Goal: Task Accomplishment & Management: Complete application form

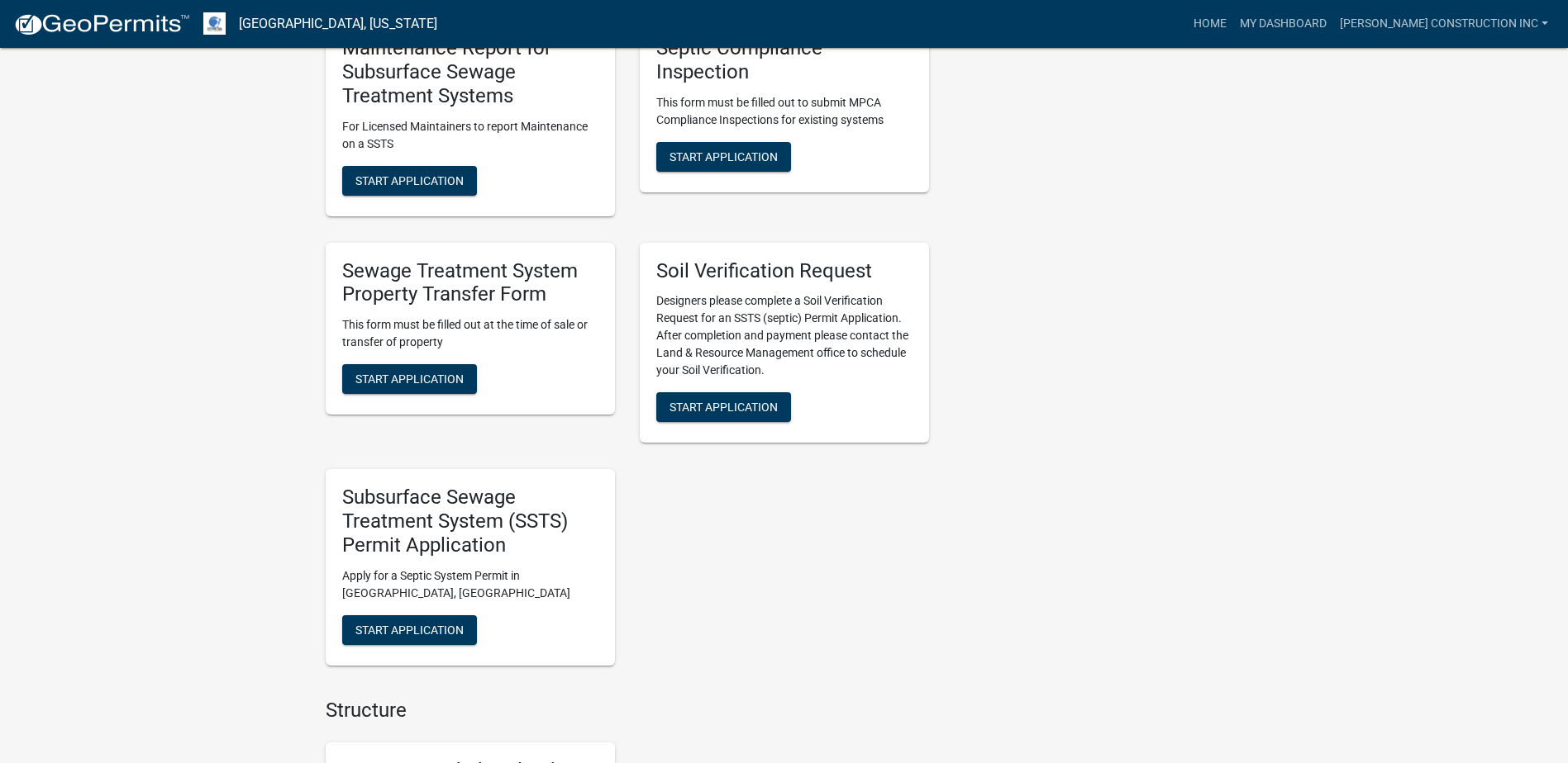
scroll to position [1157, 0]
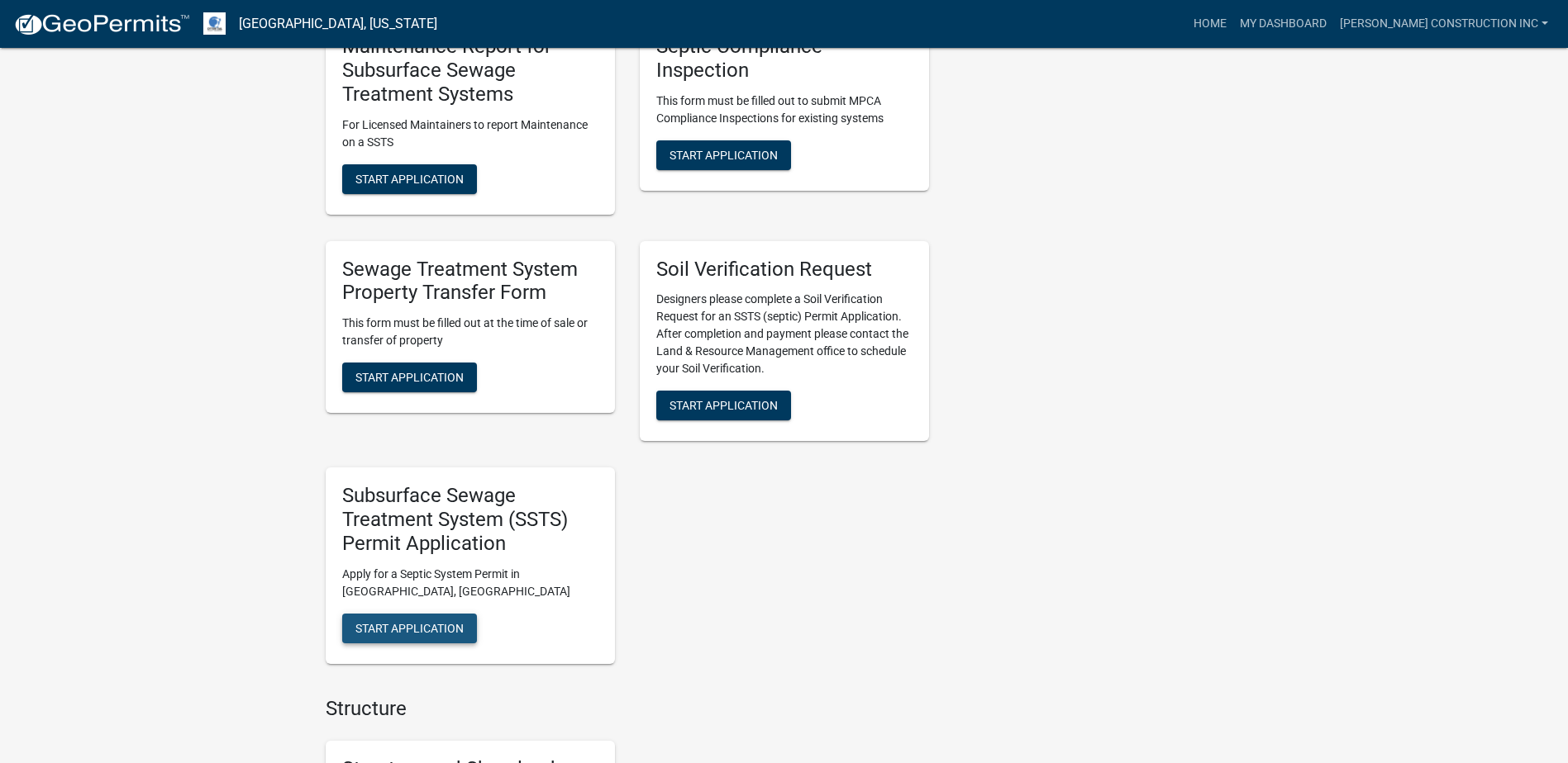
click at [428, 621] on span "Start Application" at bounding box center [409, 628] width 108 height 13
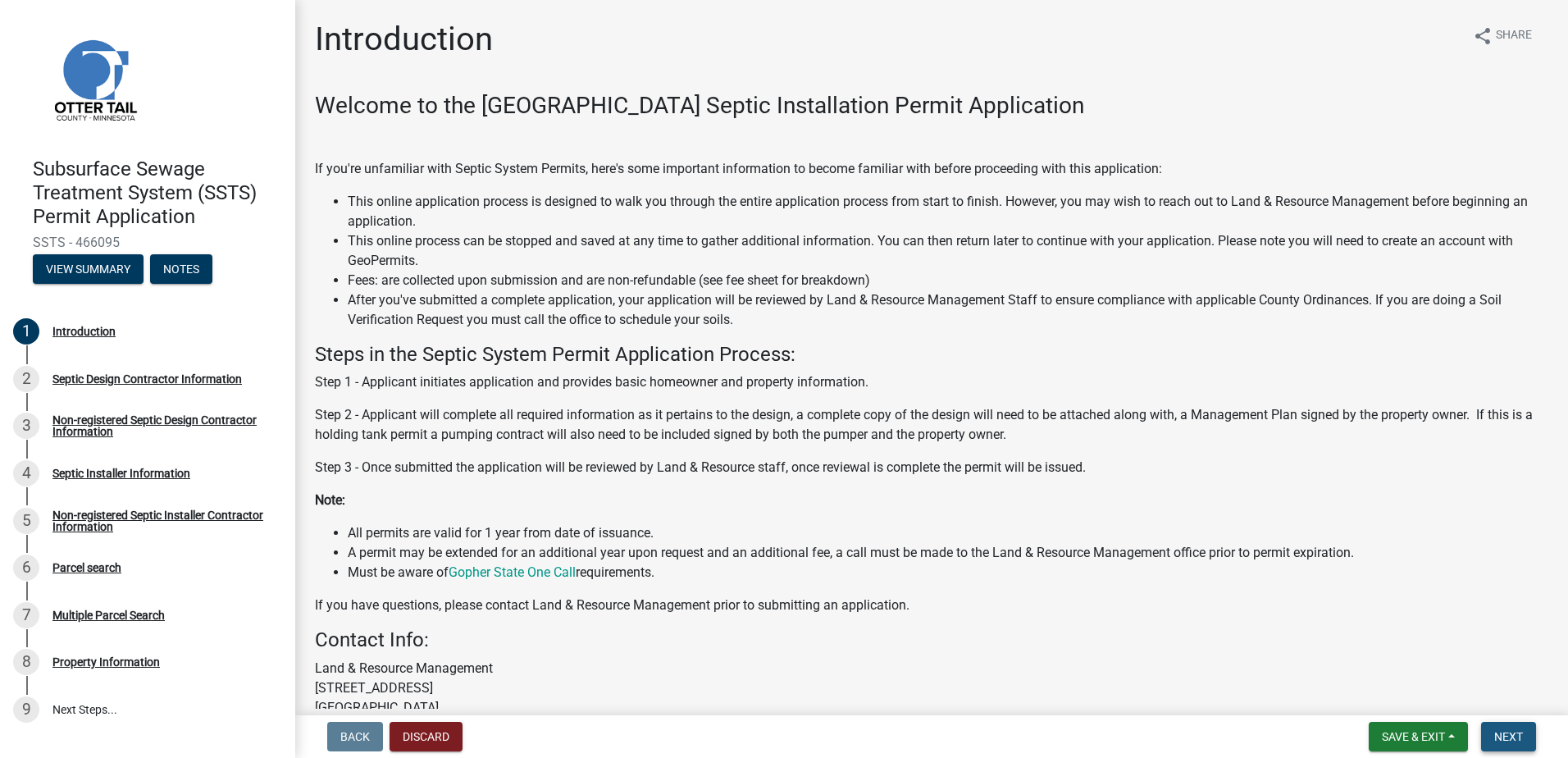
click at [1498, 731] on span "Next" at bounding box center [1509, 737] width 29 height 13
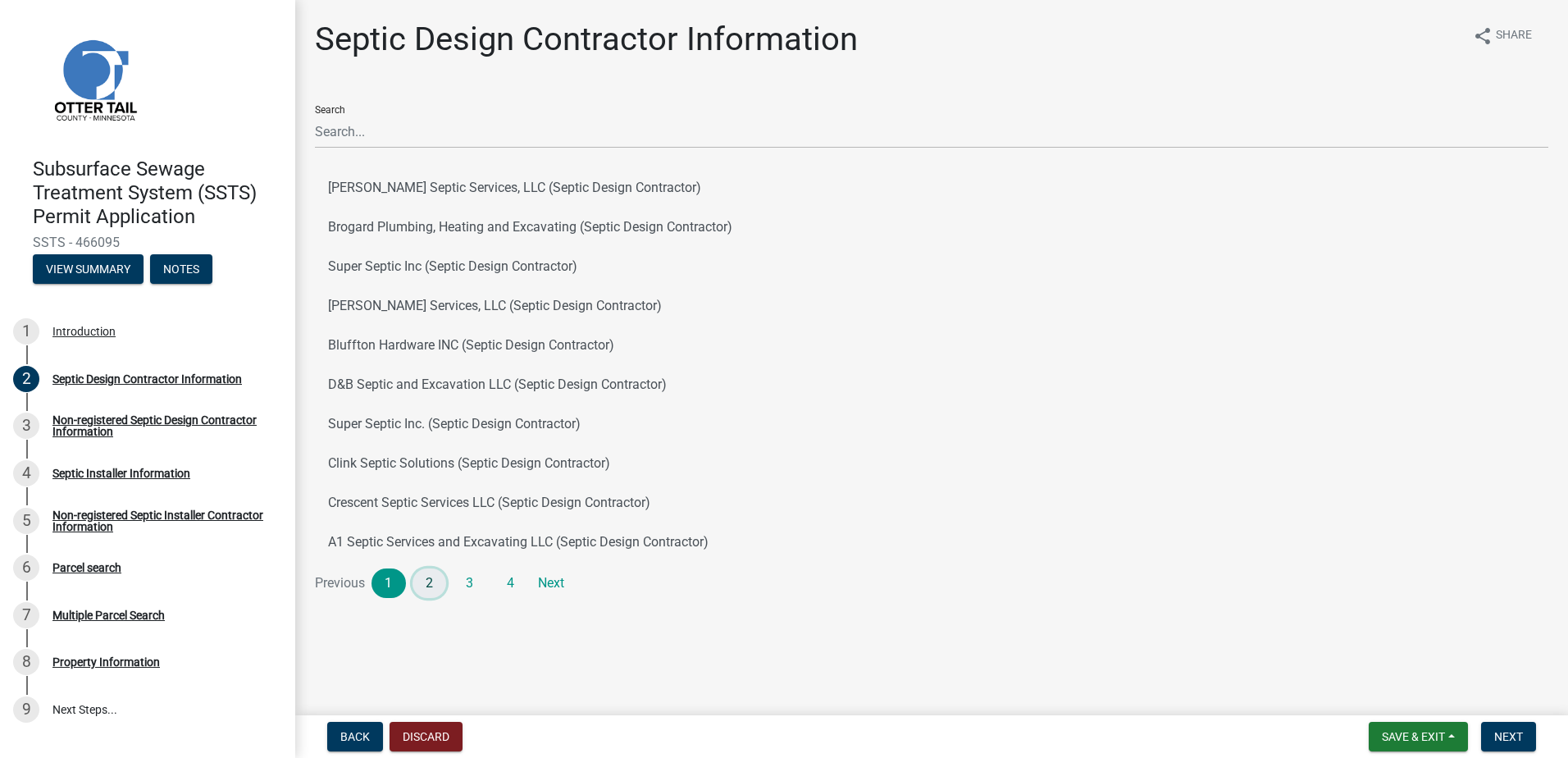
click at [427, 586] on link "2" at bounding box center [430, 584] width 35 height 30
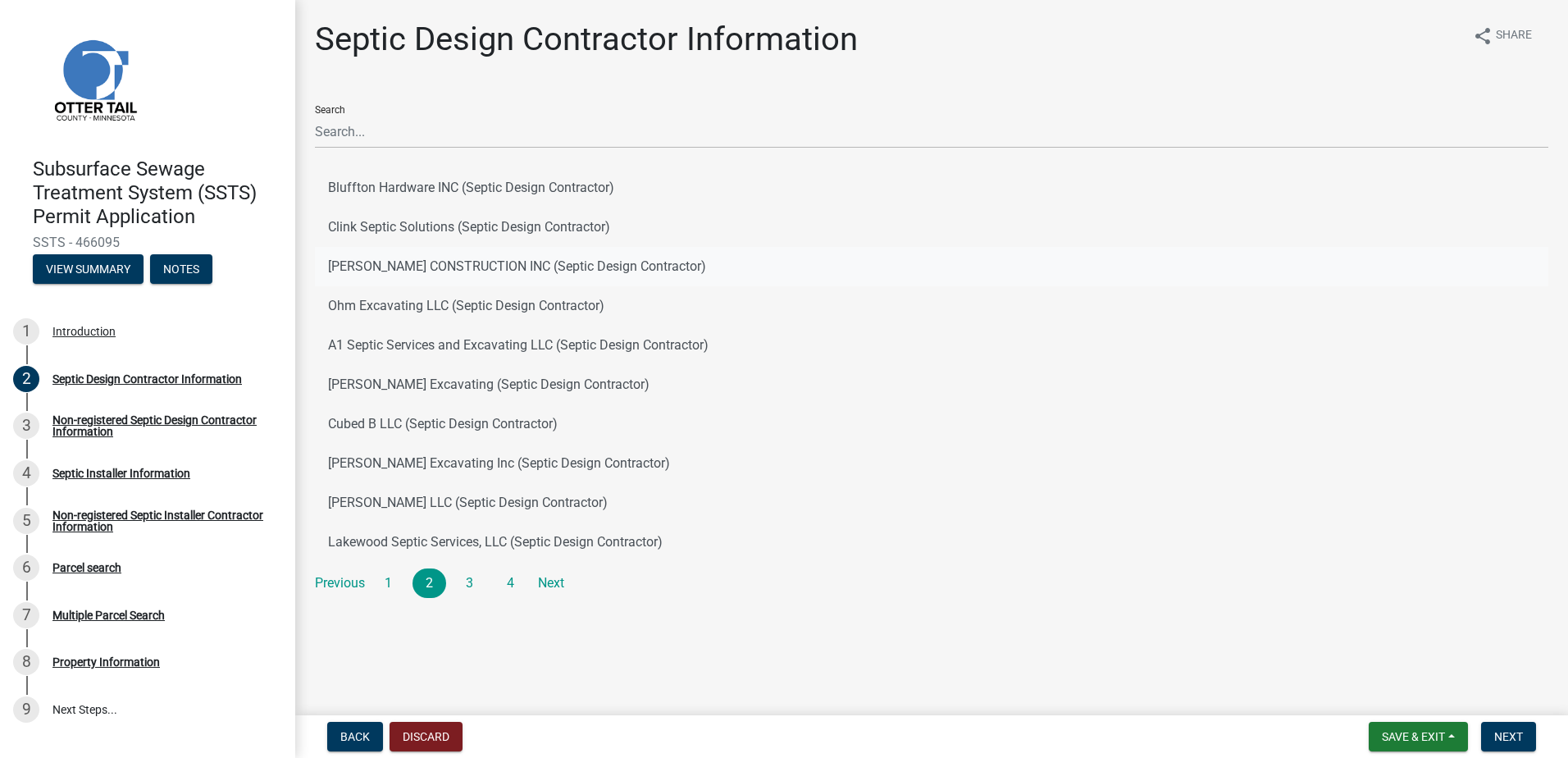
click at [408, 258] on button "EGGE CONSTRUCTION INC (Septic Design Contractor)" at bounding box center [932, 267] width 1234 height 40
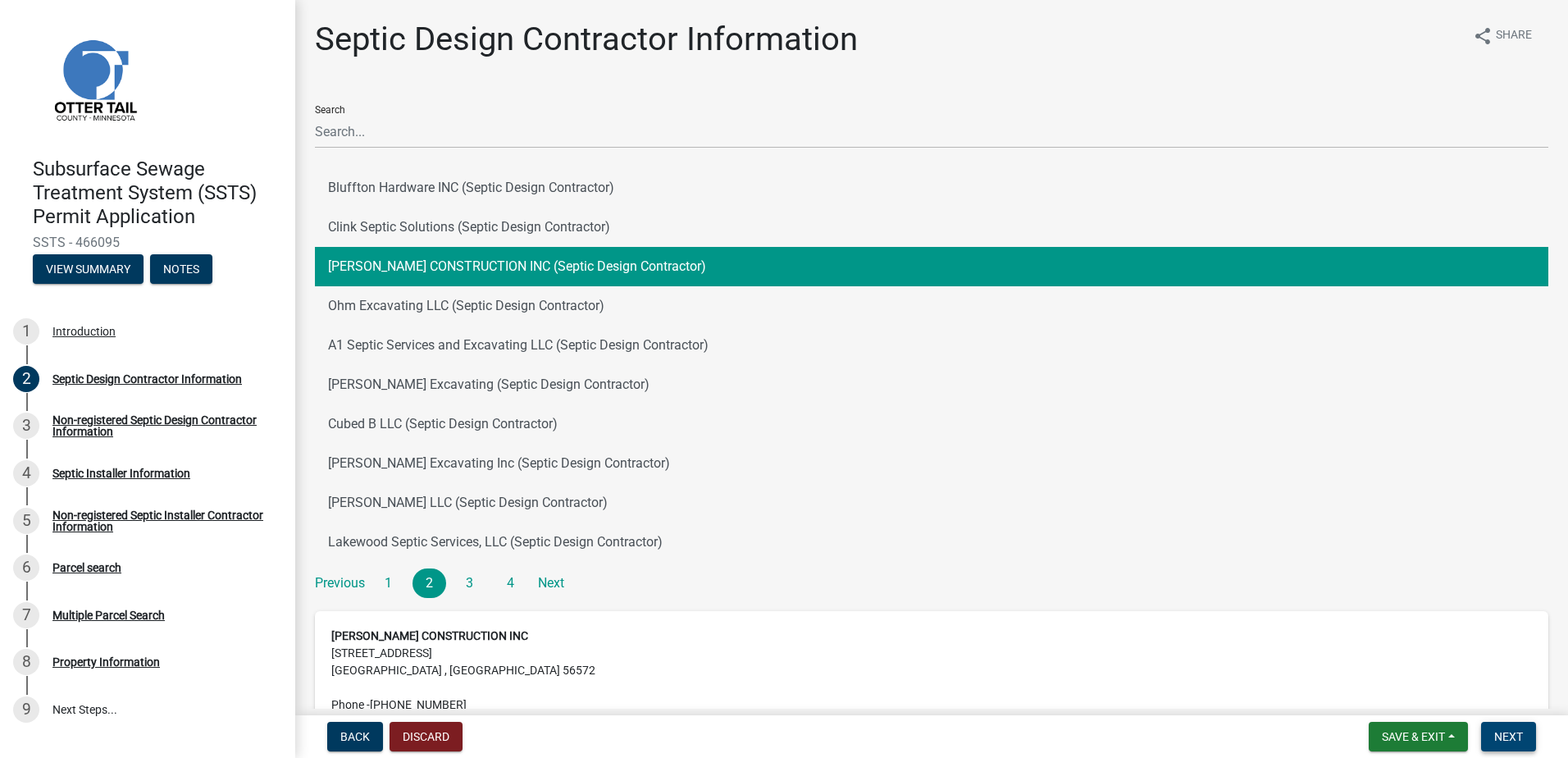
click at [1509, 732] on span "Next" at bounding box center [1509, 737] width 29 height 13
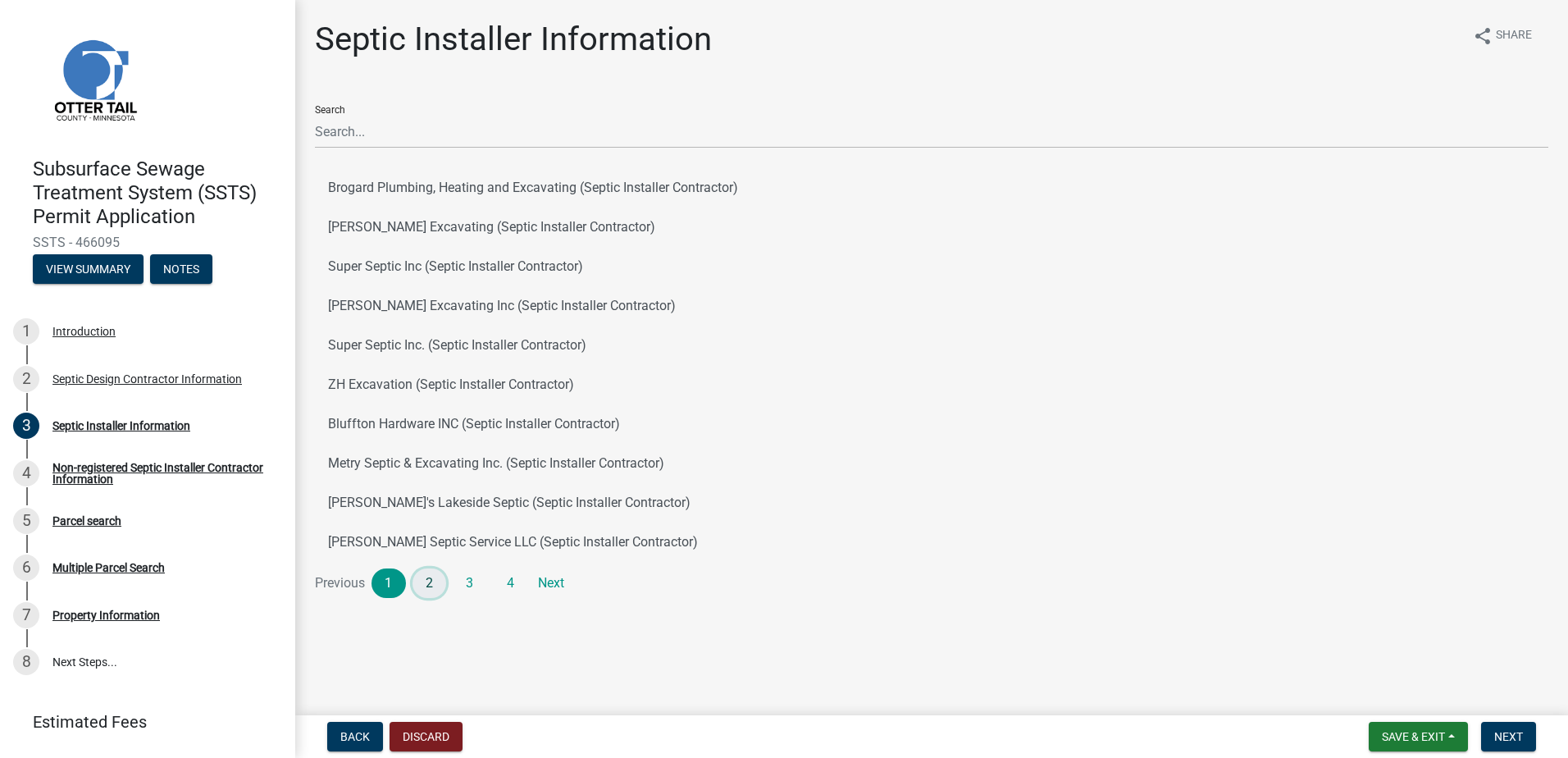
click at [428, 590] on link "2" at bounding box center [430, 584] width 35 height 30
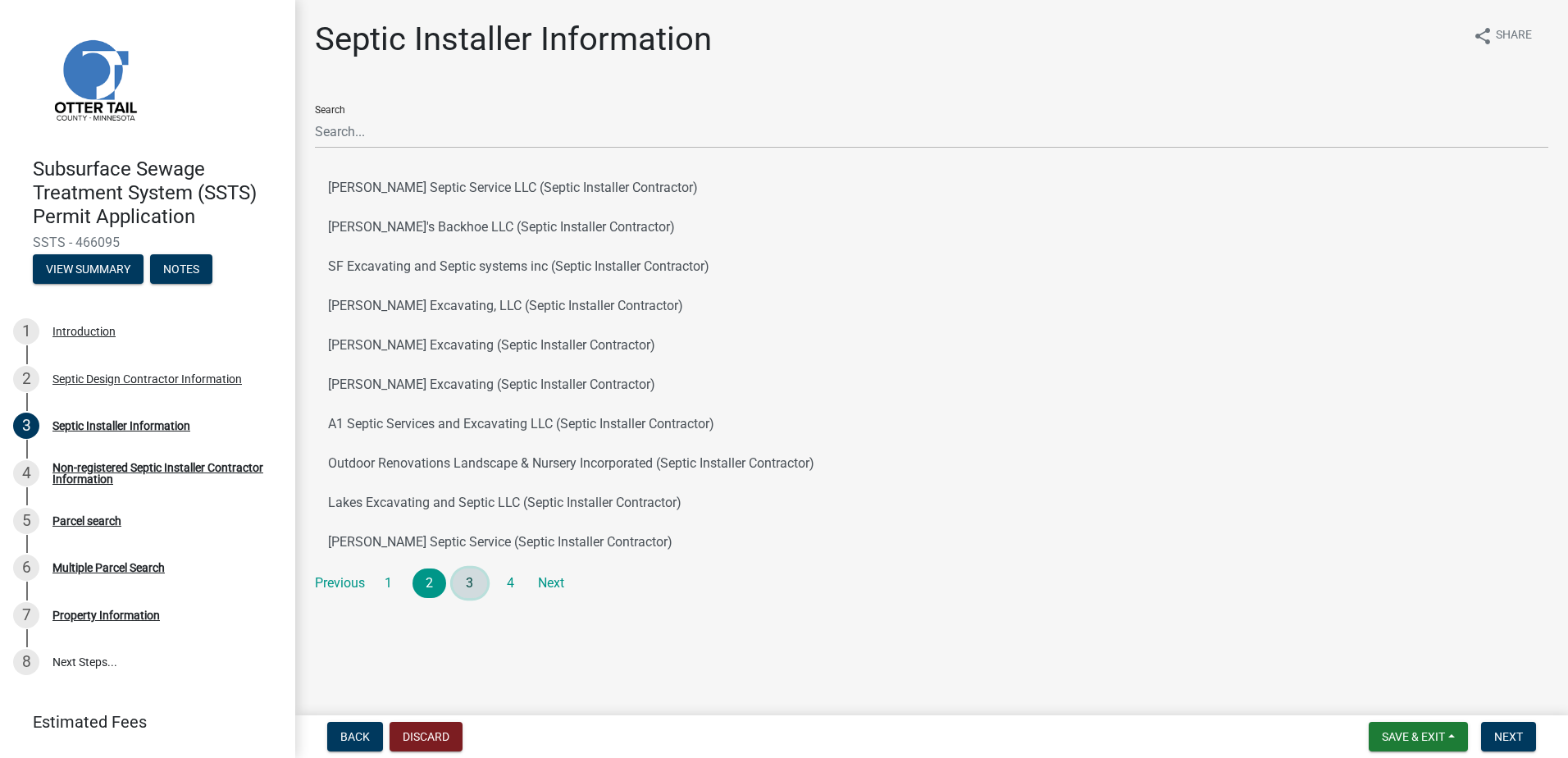
click at [465, 573] on link "3" at bounding box center [470, 584] width 35 height 30
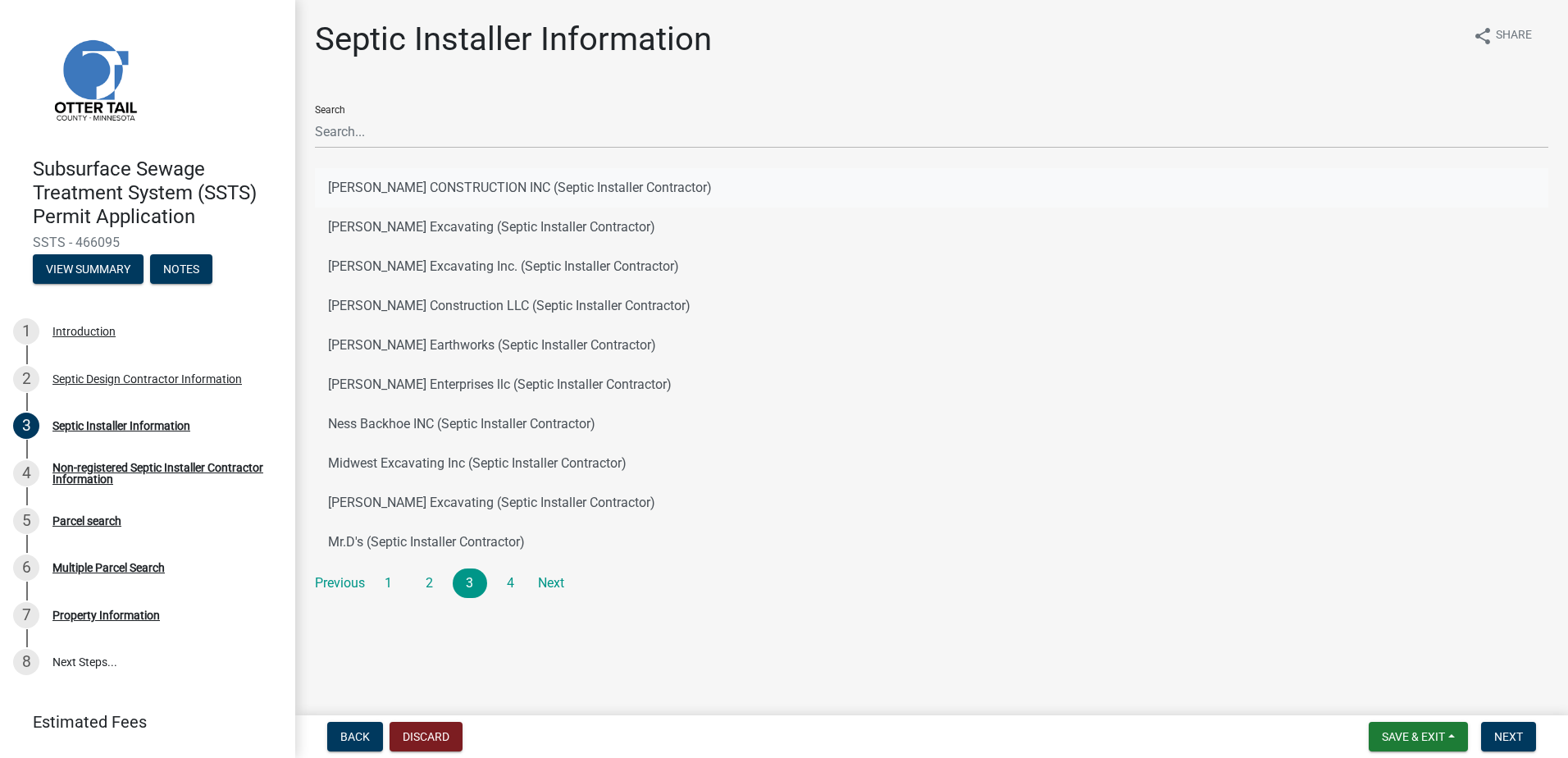
click at [420, 194] on button "EGGE CONSTRUCTION INC (Septic Installer Contractor)" at bounding box center [932, 188] width 1234 height 40
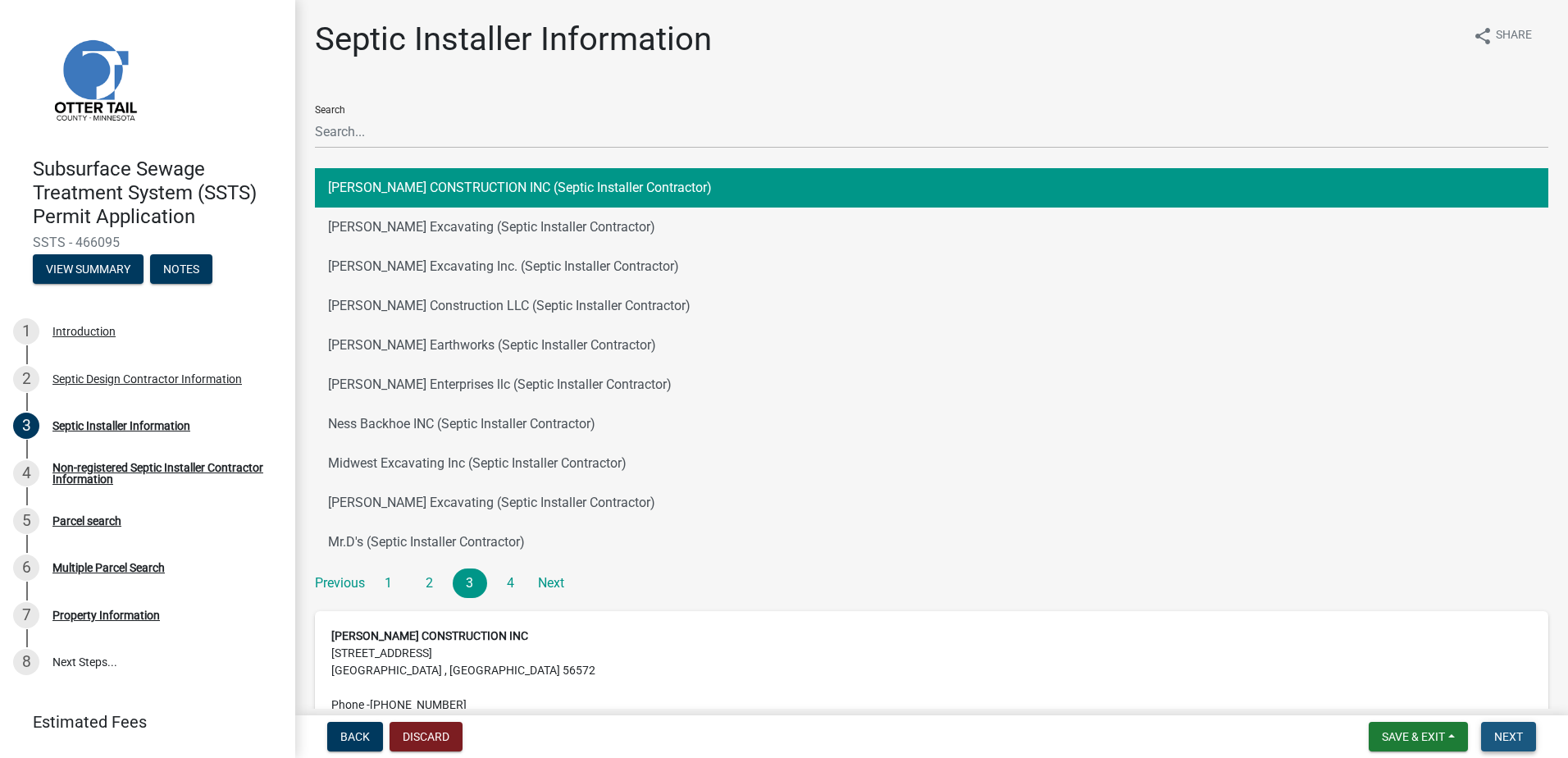
click at [1513, 742] on span "Next" at bounding box center [1509, 737] width 29 height 13
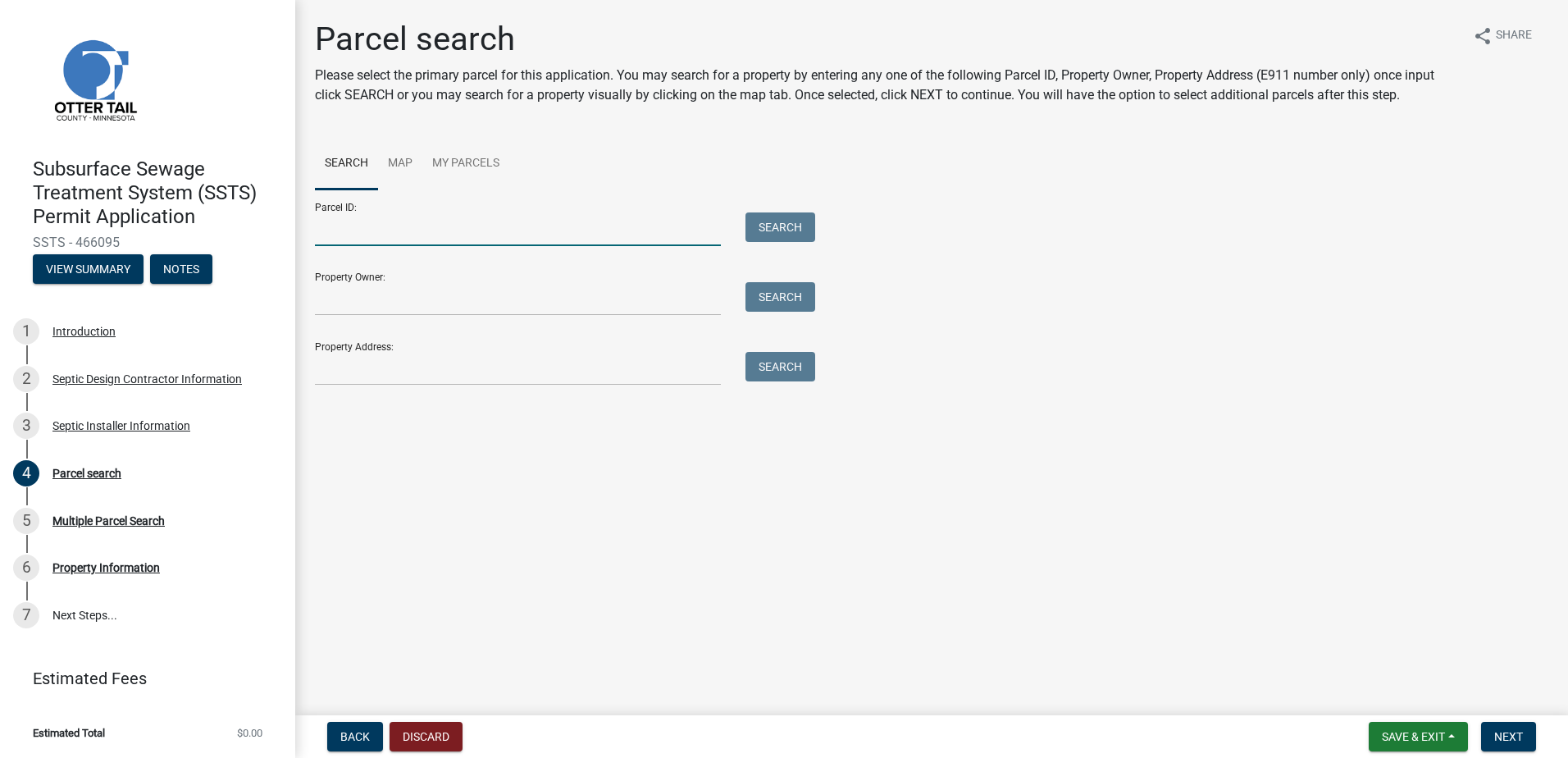
click at [353, 239] on input "Parcel ID:" at bounding box center [518, 229] width 406 height 34
type input "17000260331002"
click at [767, 238] on button "Search" at bounding box center [781, 227] width 69 height 30
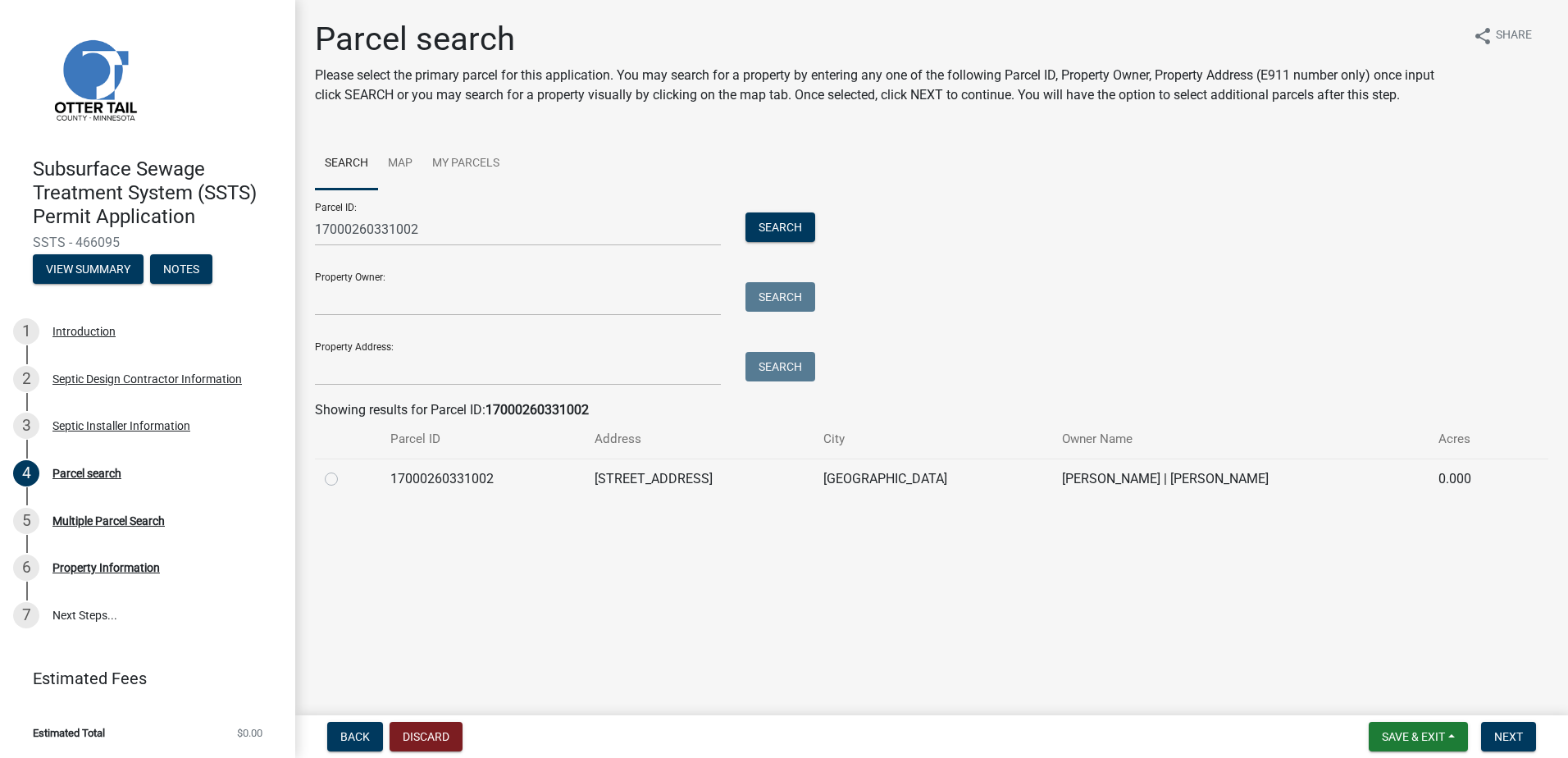
click at [344, 470] on label at bounding box center [344, 470] width 0 height 0
click at [344, 474] on input "radio" at bounding box center [349, 475] width 11 height 11
radio input "true"
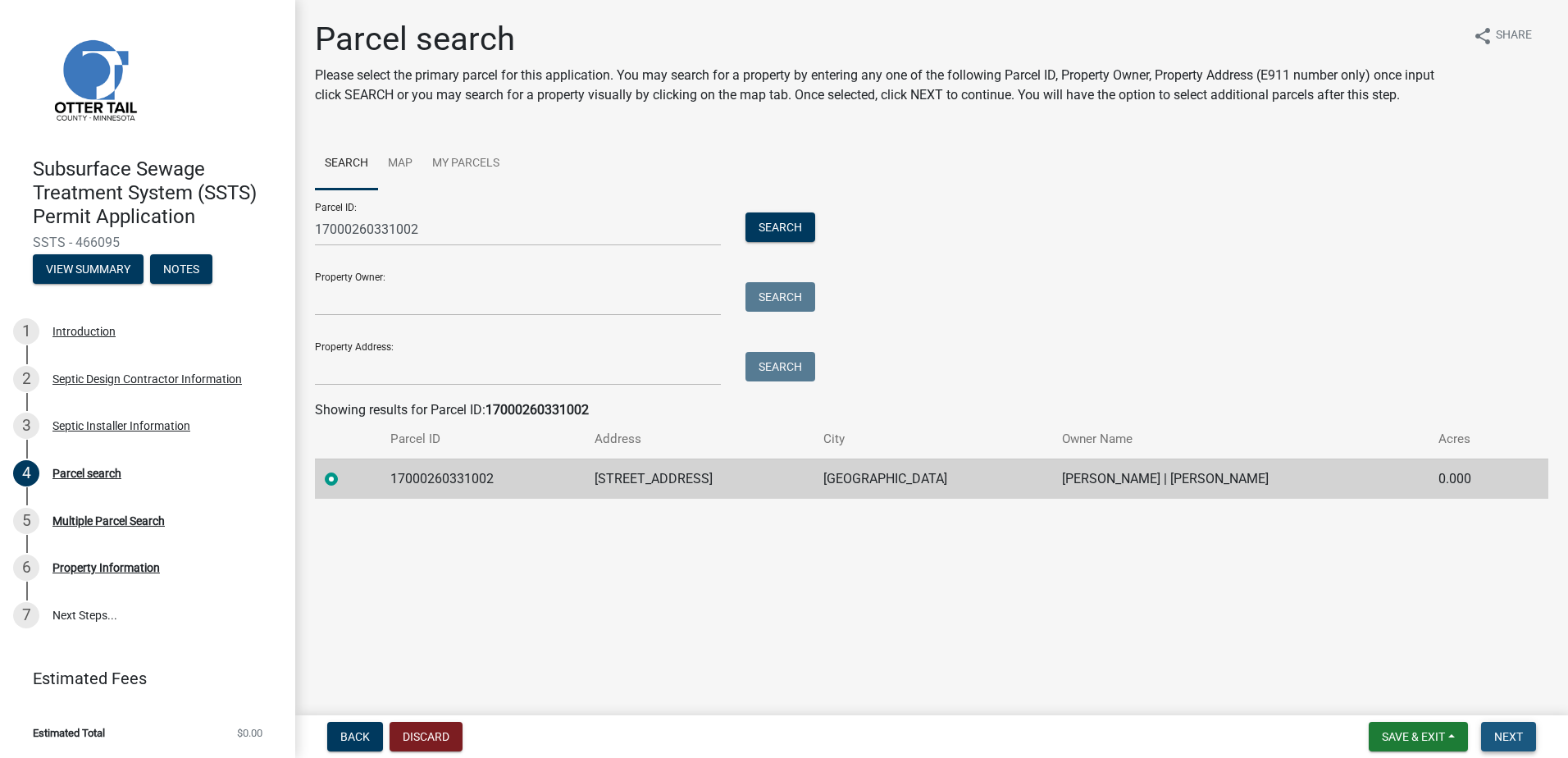
click at [1505, 734] on span "Next" at bounding box center [1509, 737] width 29 height 13
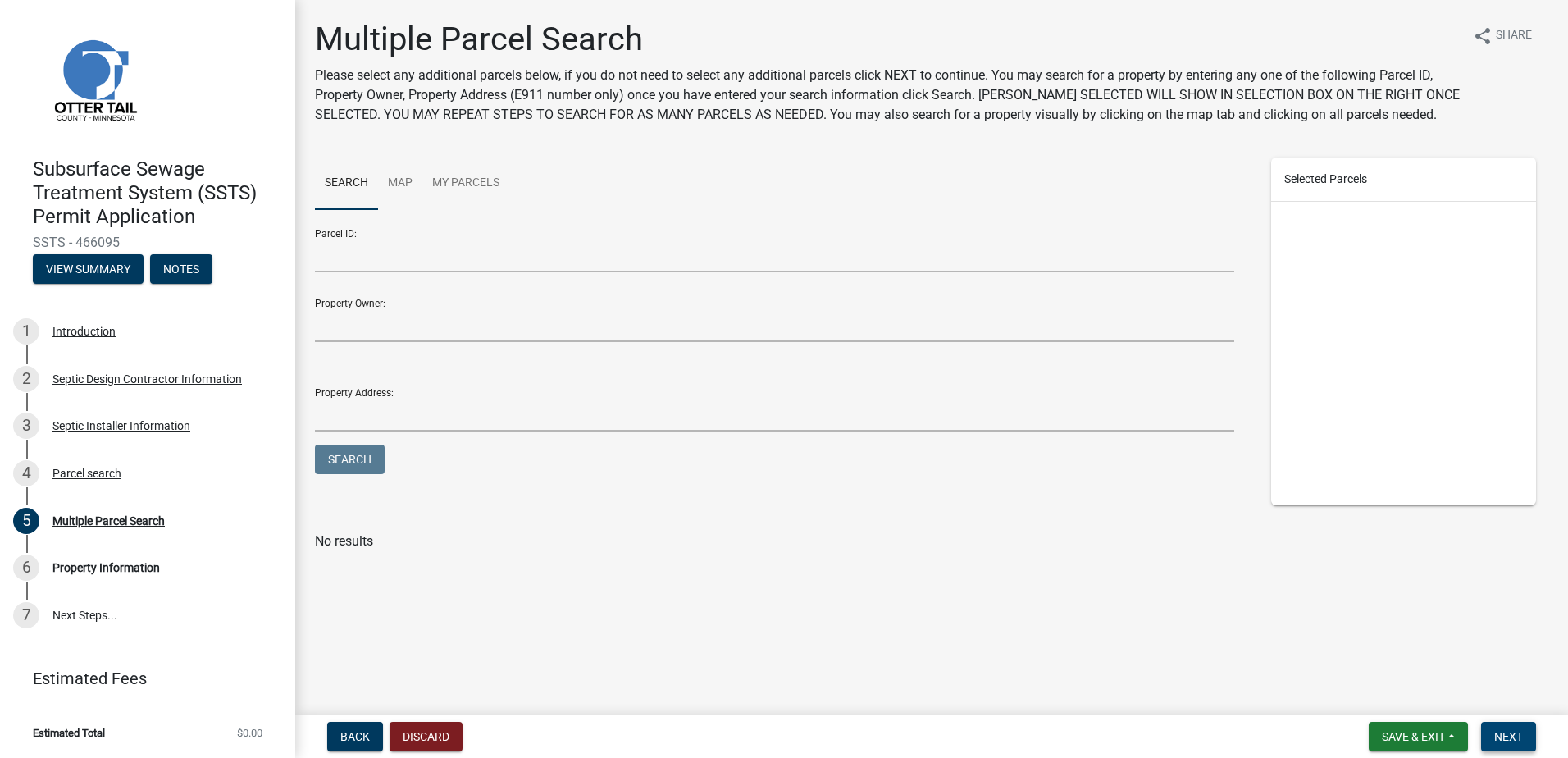
click at [1502, 739] on span "Next" at bounding box center [1509, 737] width 29 height 13
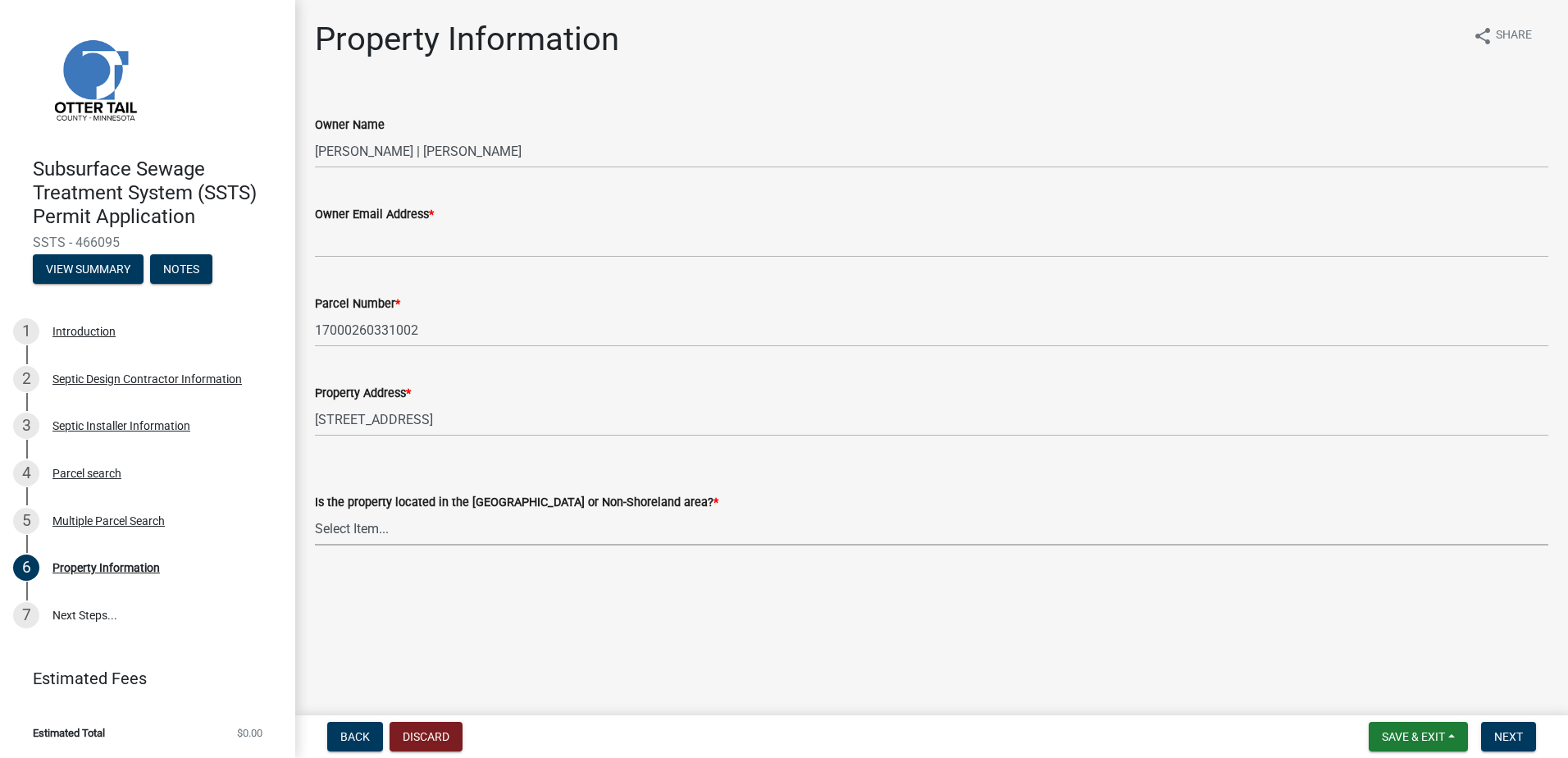
click at [371, 527] on select "Select Item... Shoreland Non-Shoreland" at bounding box center [932, 528] width 1234 height 34
click at [315, 512] on select "Select Item... Shoreland Non-Shoreland" at bounding box center [932, 528] width 1234 height 34
select select "f91142e6-e911-469c-9754-896c7e7f9e05"
click at [1528, 735] on button "Next" at bounding box center [1509, 737] width 55 height 30
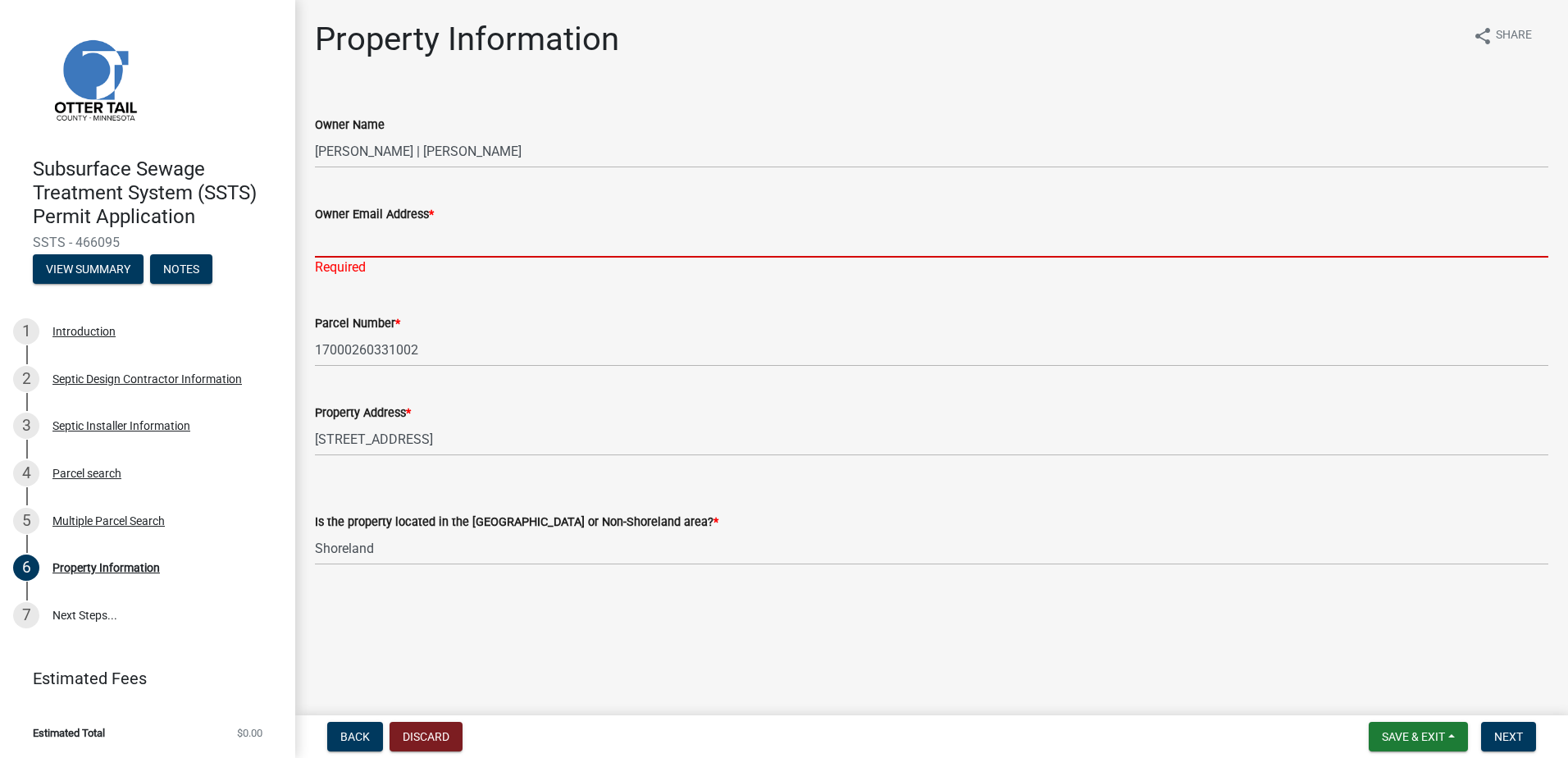
click at [400, 243] on input "Owner Email Address *" at bounding box center [932, 240] width 1234 height 34
type input "[EMAIL_ADDRESS][DOMAIN_NAME]"
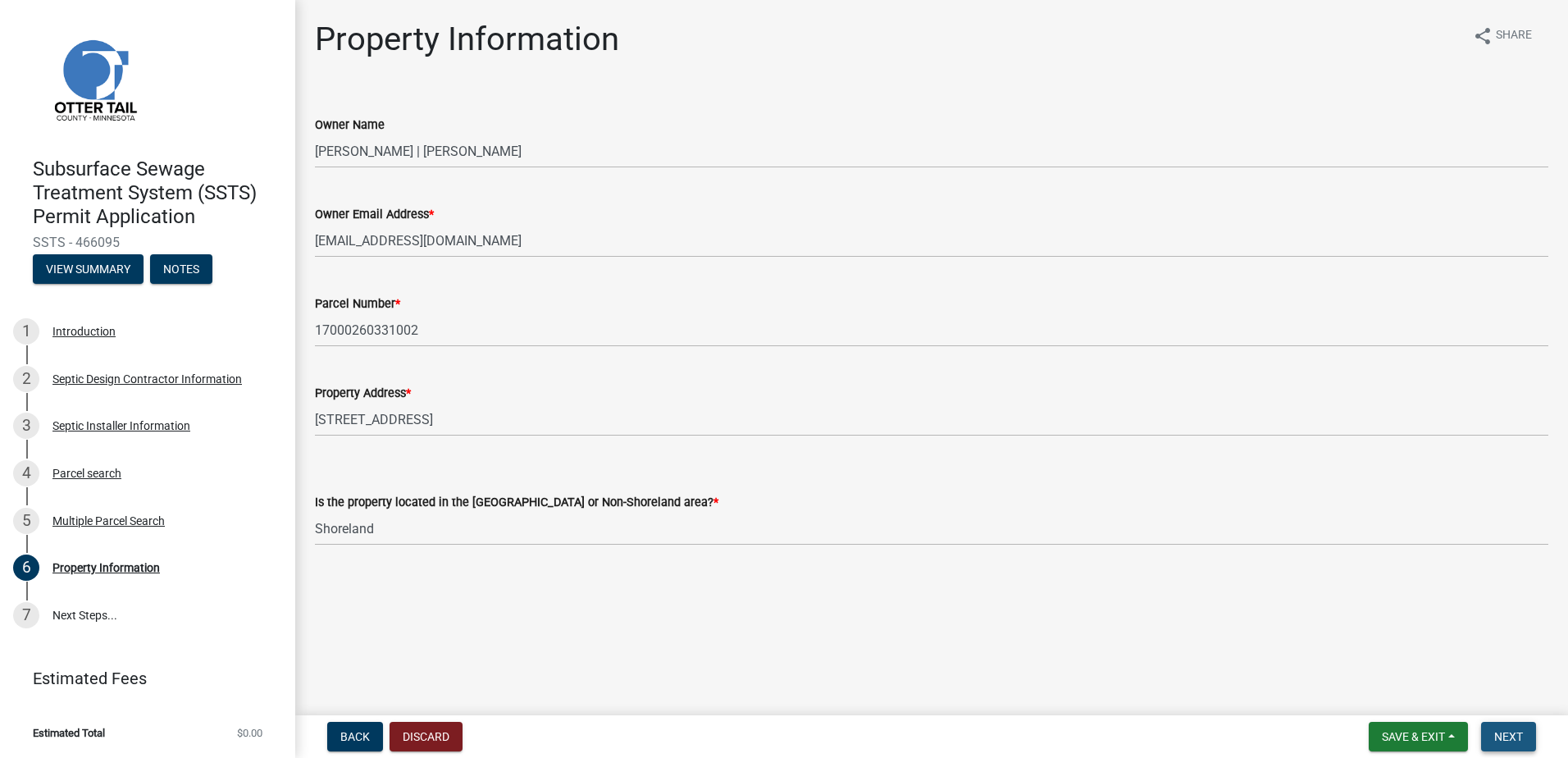
click at [1513, 732] on span "Next" at bounding box center [1509, 737] width 29 height 13
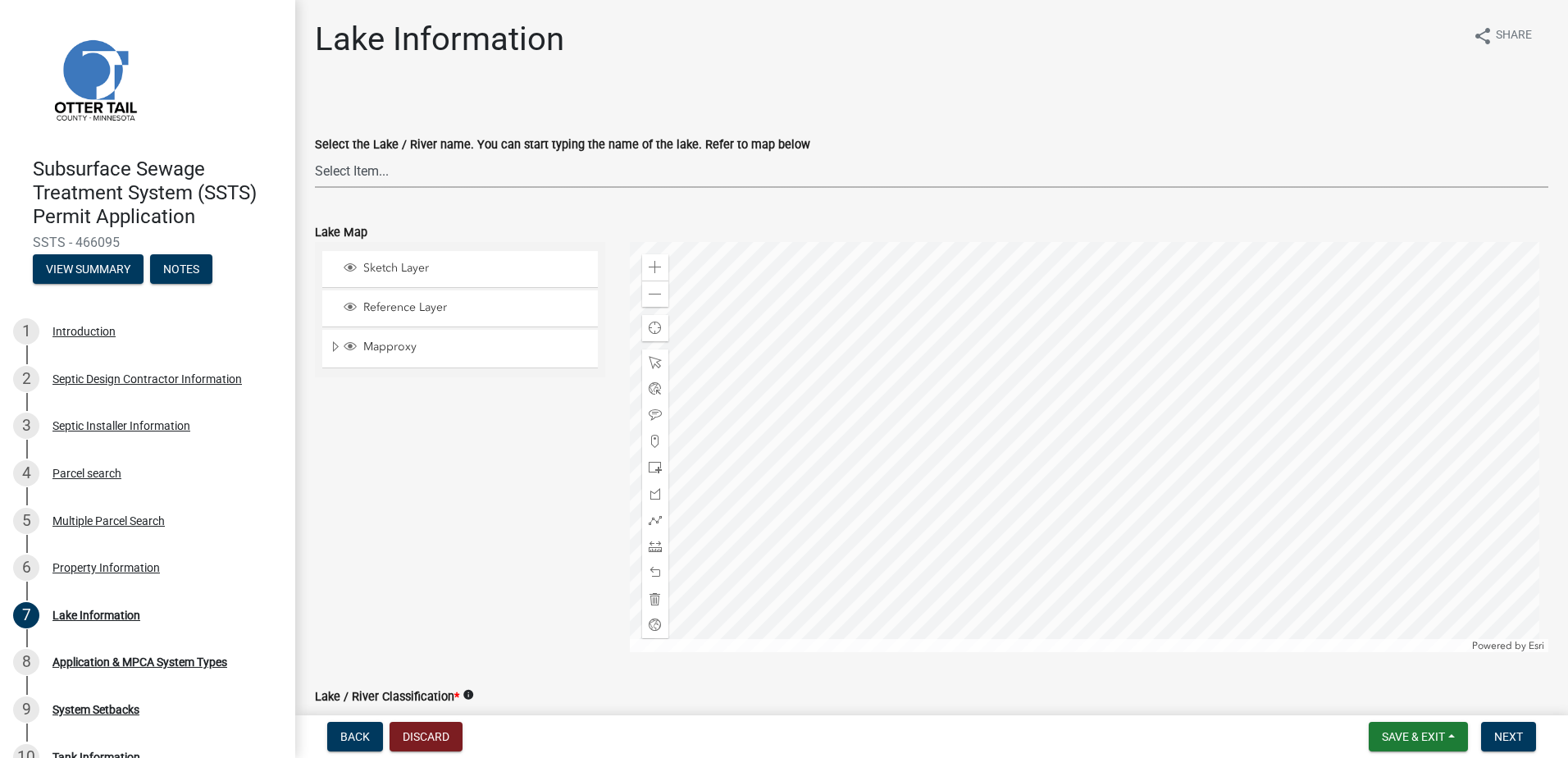
click at [357, 178] on select "Select Item... None Adley 56-031 Albert 56-118 Alfred 56-600 Alice 56-244 Alice…" at bounding box center [932, 171] width 1234 height 34
click at [315, 154] on select "Select Item... None Adley 56-031 Albert 56-118 Alfred 56-600 Alice 56-244 Alice…" at bounding box center [932, 171] width 1234 height 34
select select "fd4633de-75d4-49de-aef5-ccd60eee912f"
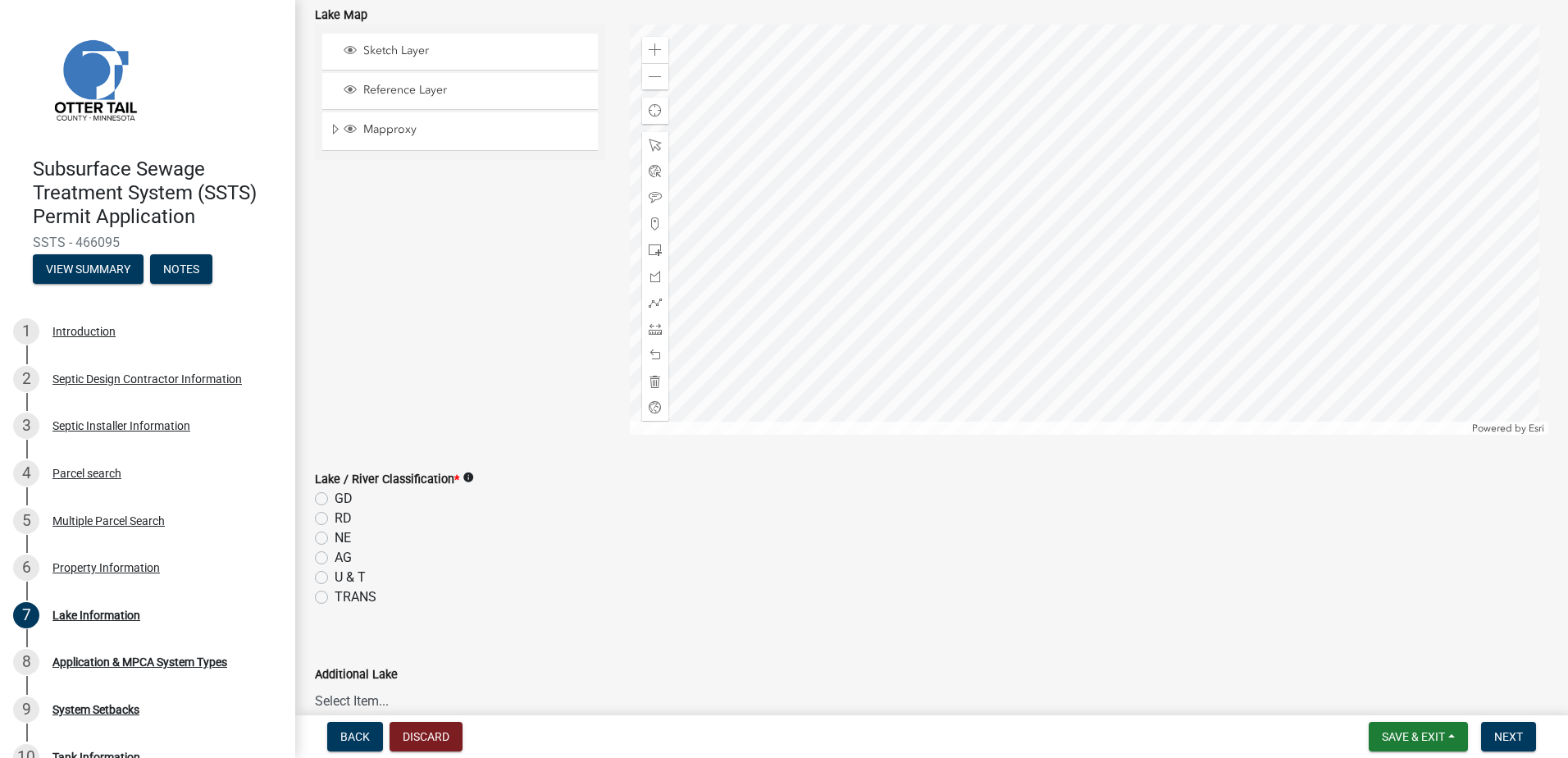
scroll to position [246, 0]
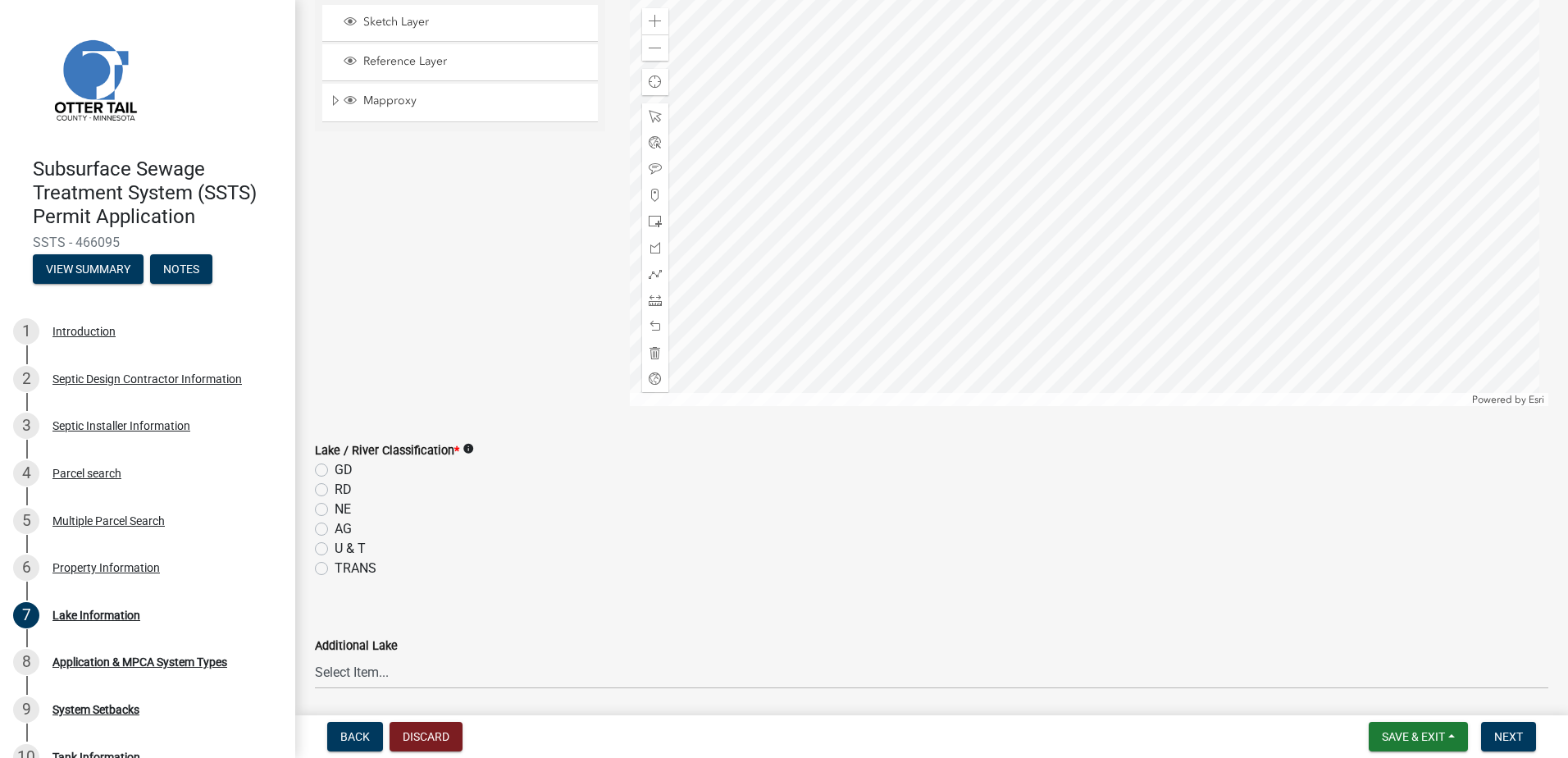
click at [335, 489] on label "RD" at bounding box center [343, 490] width 17 height 20
click at [335, 489] on input "RD" at bounding box center [340, 485] width 11 height 11
radio input "true"
click at [1502, 732] on span "Next" at bounding box center [1509, 737] width 29 height 13
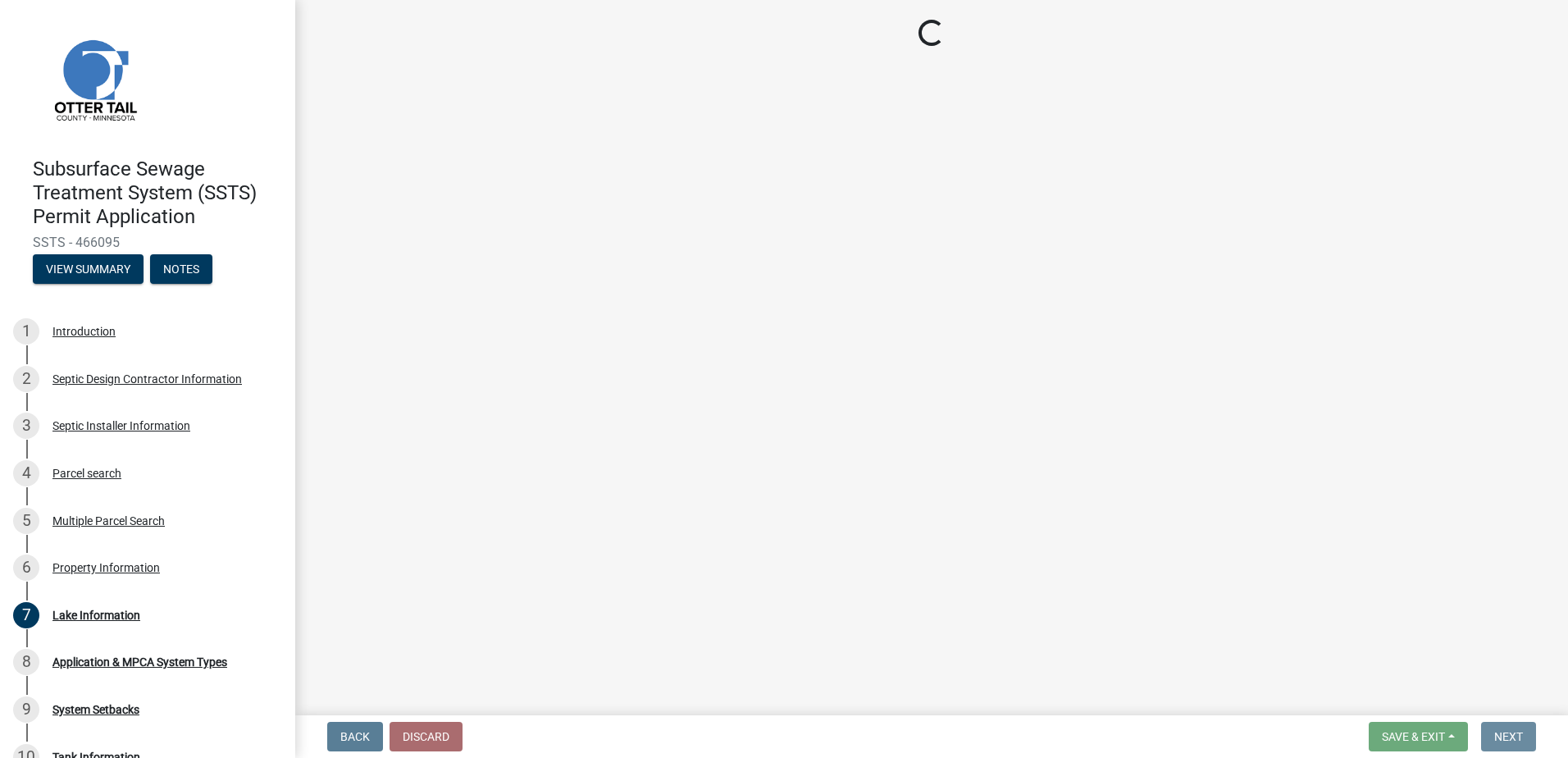
scroll to position [0, 0]
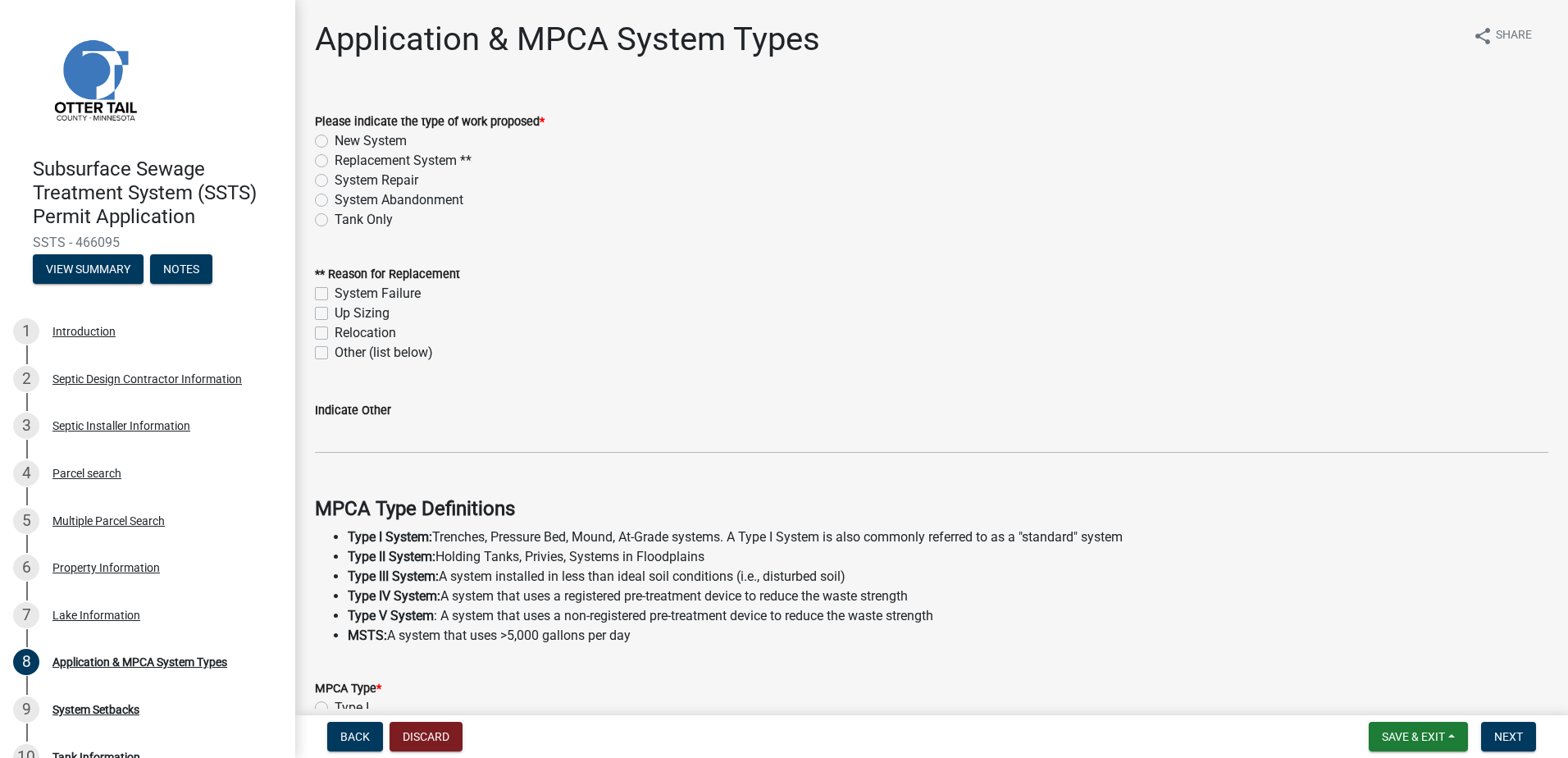
click at [335, 142] on label "New System" at bounding box center [371, 141] width 72 height 20
click at [335, 142] on input "New System" at bounding box center [340, 136] width 11 height 11
radio input "true"
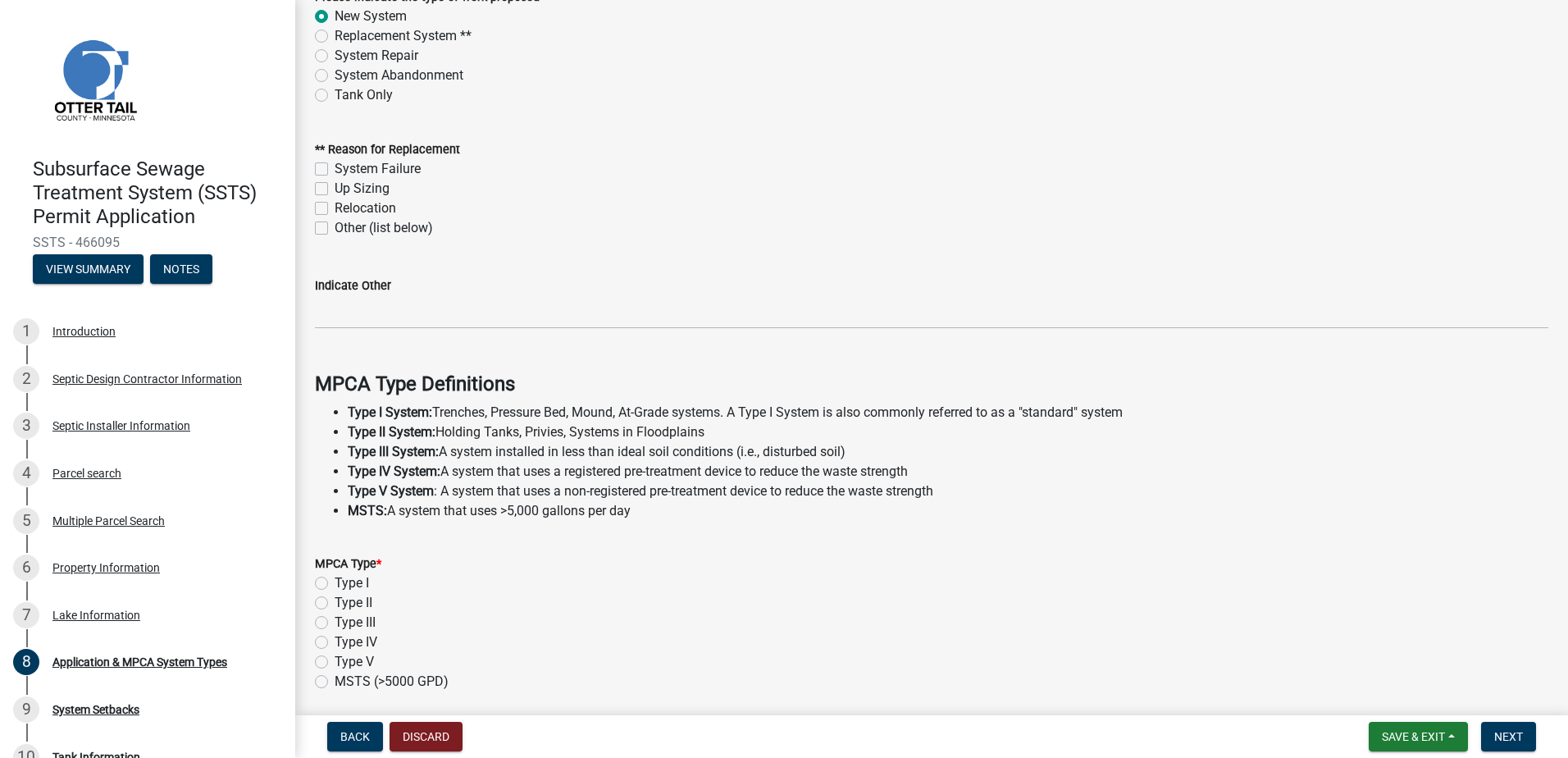
scroll to position [164, 0]
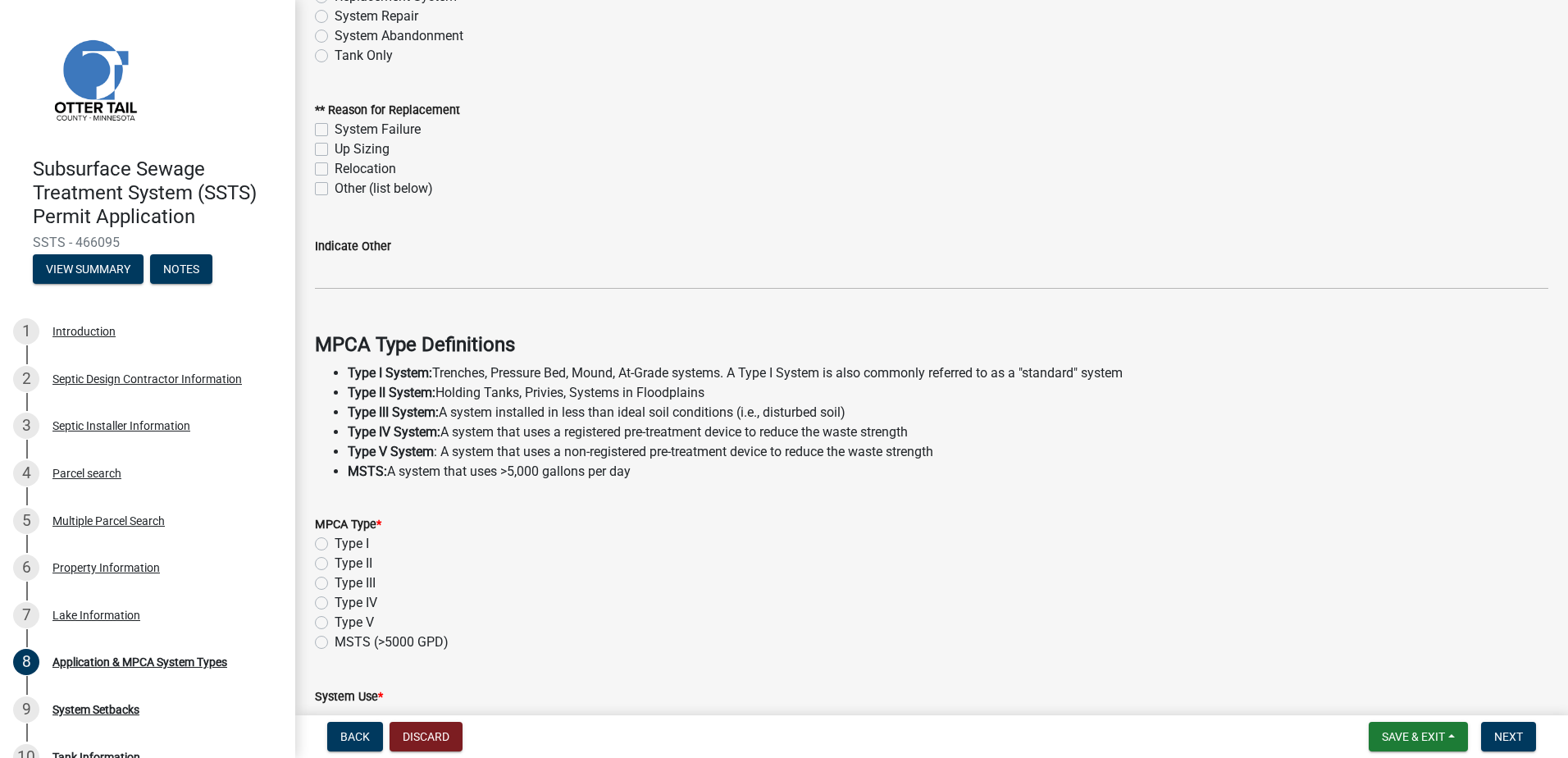
click at [335, 561] on label "Type II" at bounding box center [354, 564] width 38 height 20
click at [335, 561] on input "Type II" at bounding box center [340, 559] width 11 height 11
radio input "true"
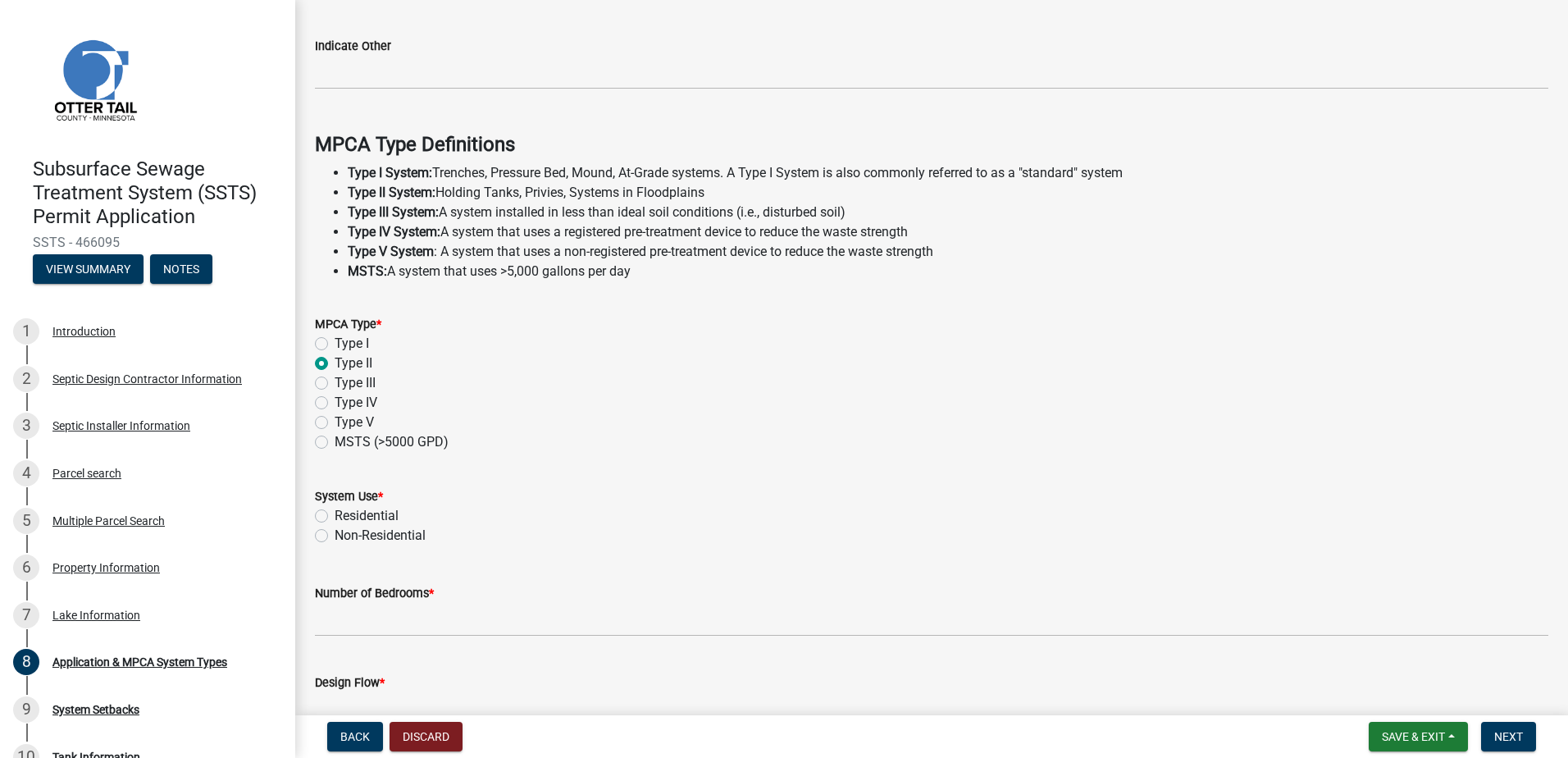
scroll to position [410, 0]
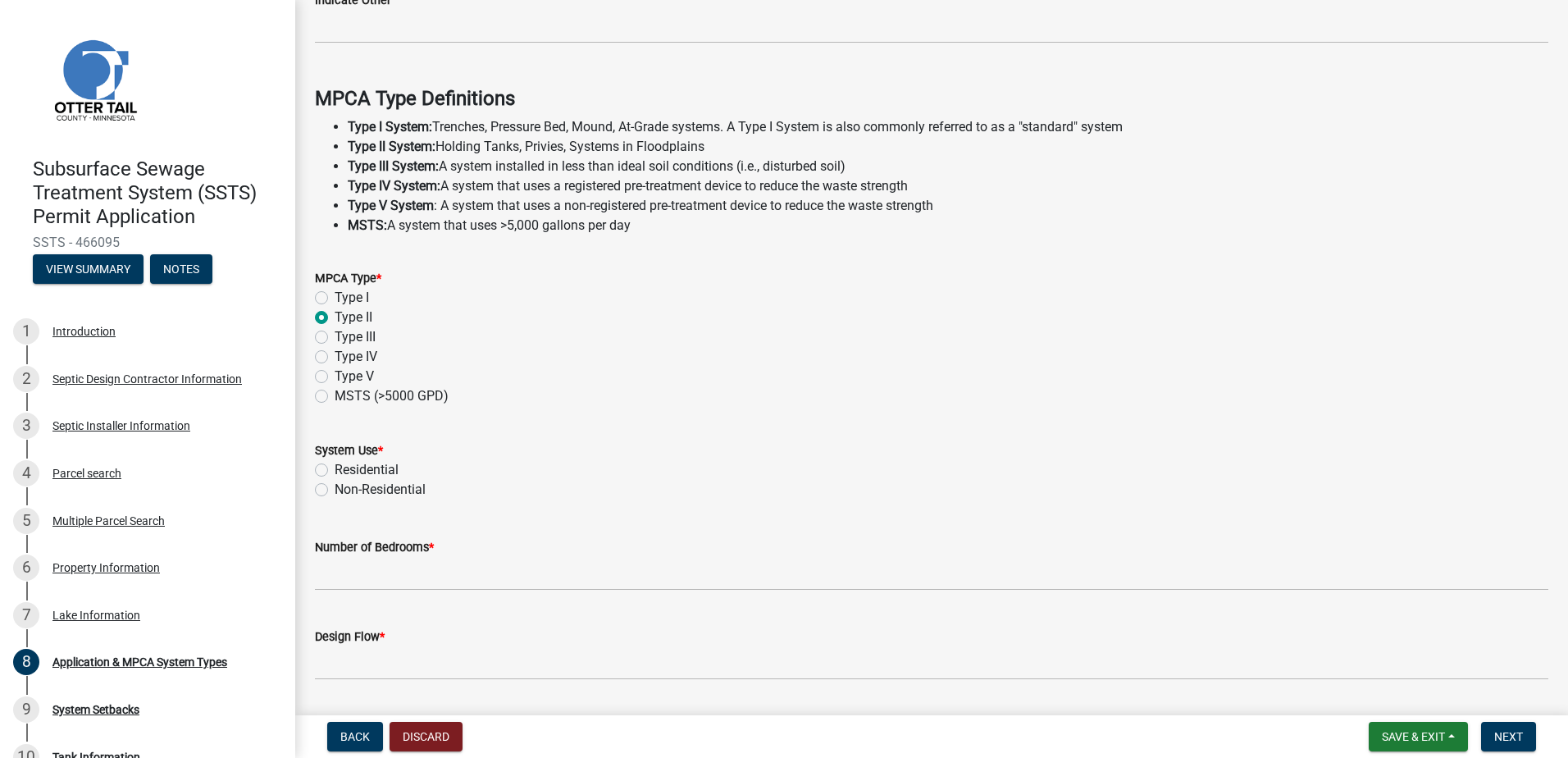
click at [335, 471] on label "Residential" at bounding box center [367, 471] width 64 height 20
click at [335, 471] on input "Residential" at bounding box center [340, 466] width 11 height 11
radio input "true"
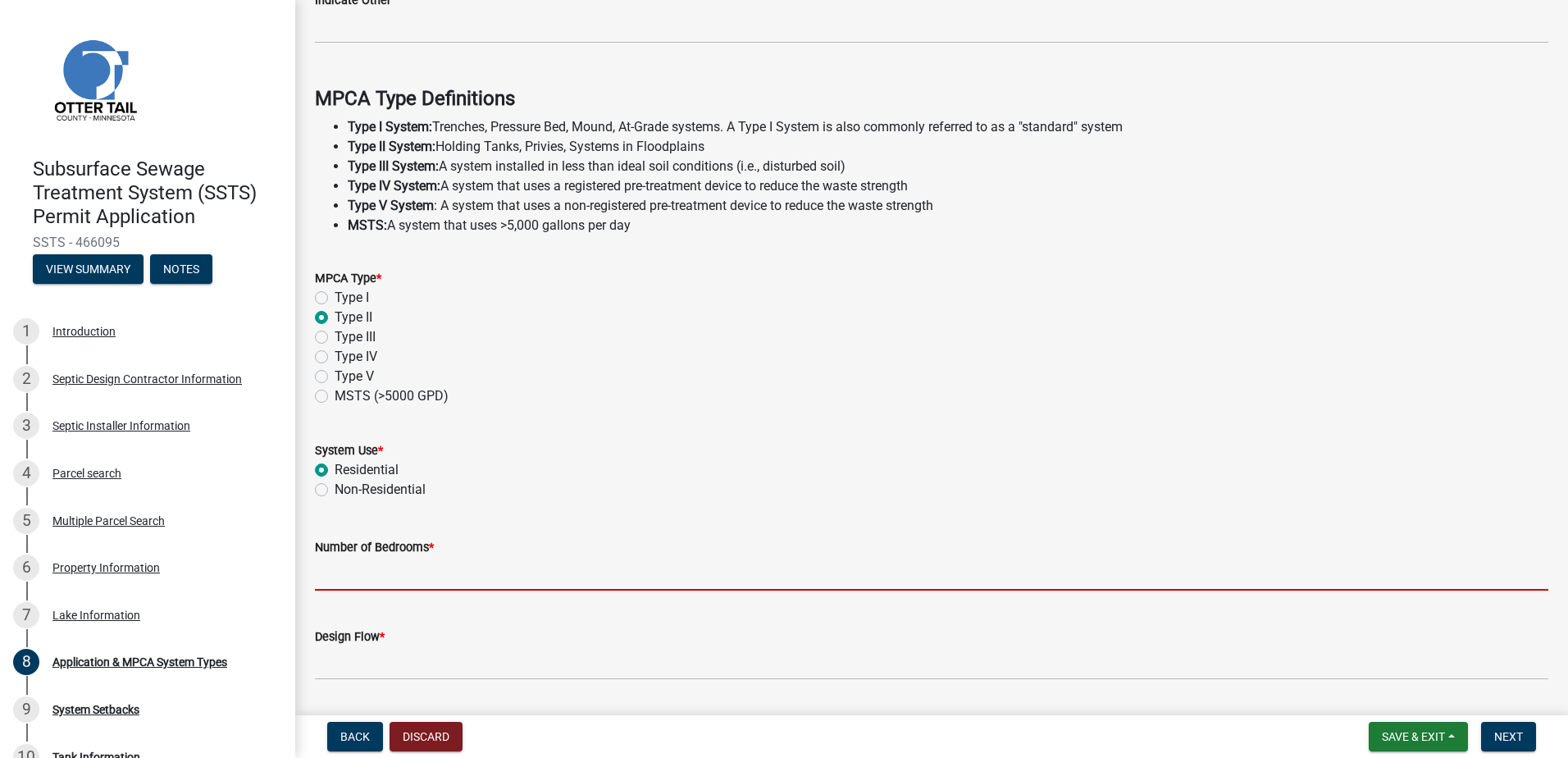
click at [349, 574] on input "Number of Bedrooms *" at bounding box center [932, 574] width 1234 height 34
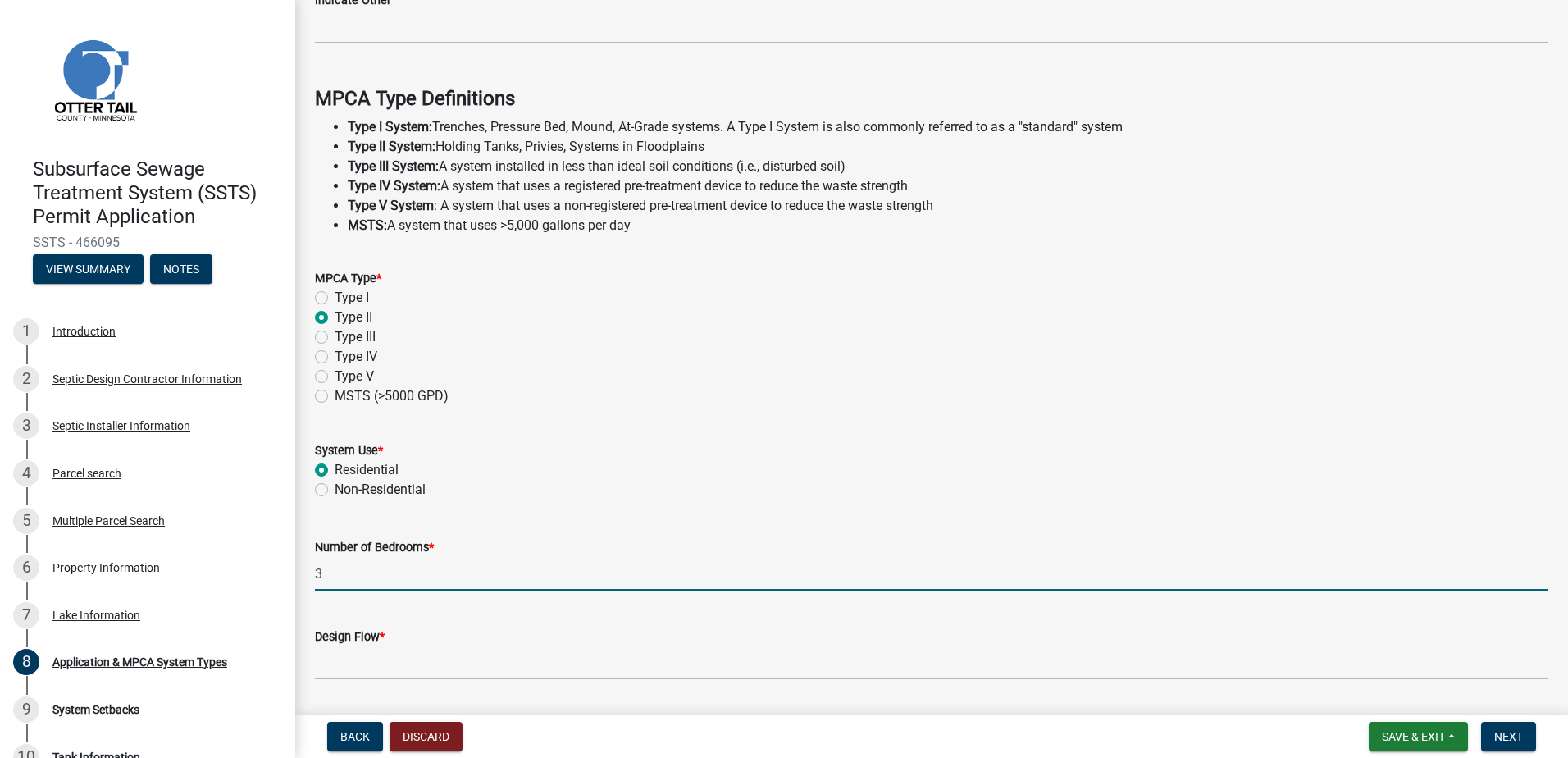
type input "3"
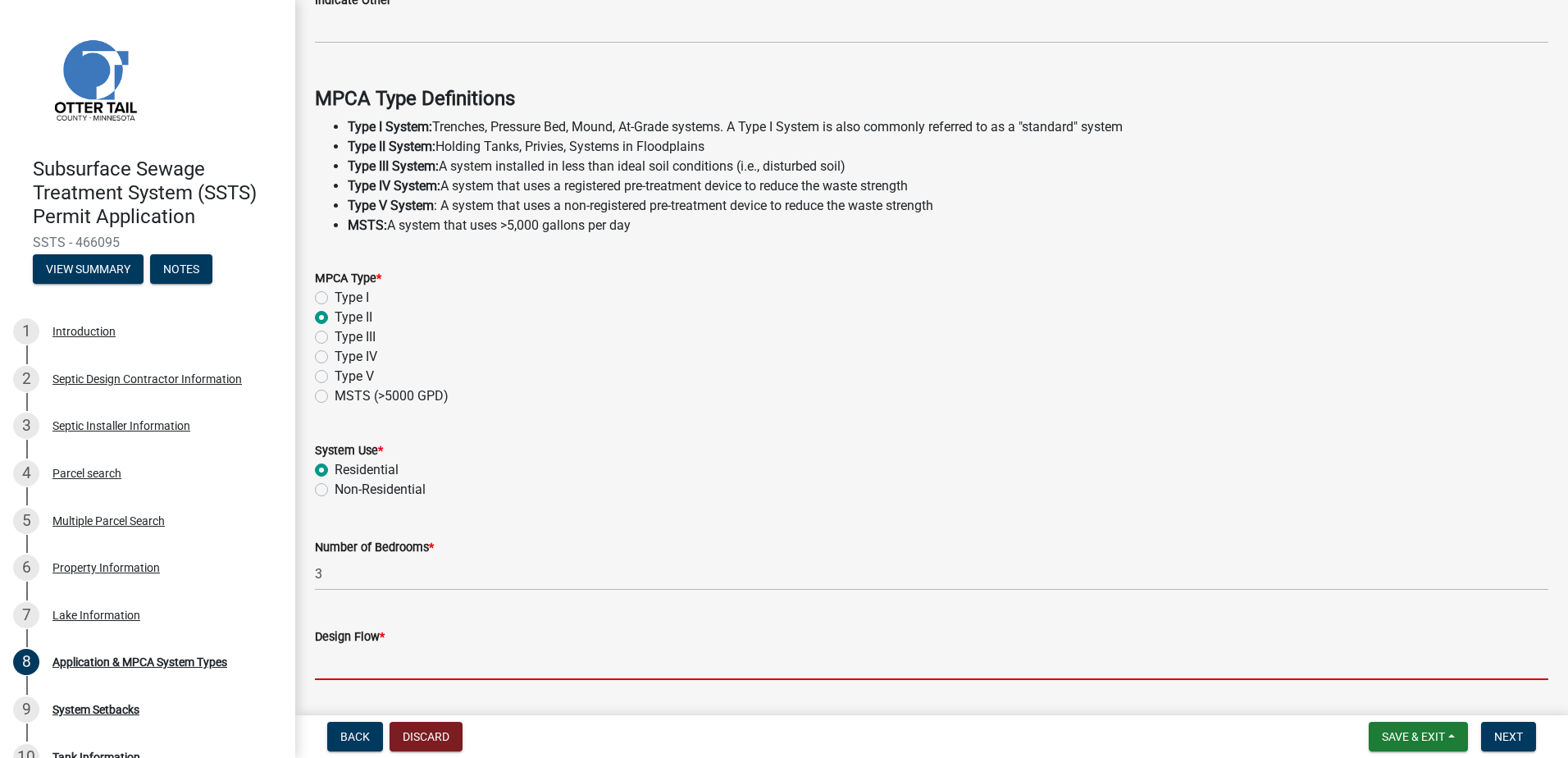
click at [353, 657] on input "Design Flow *" at bounding box center [932, 663] width 1234 height 34
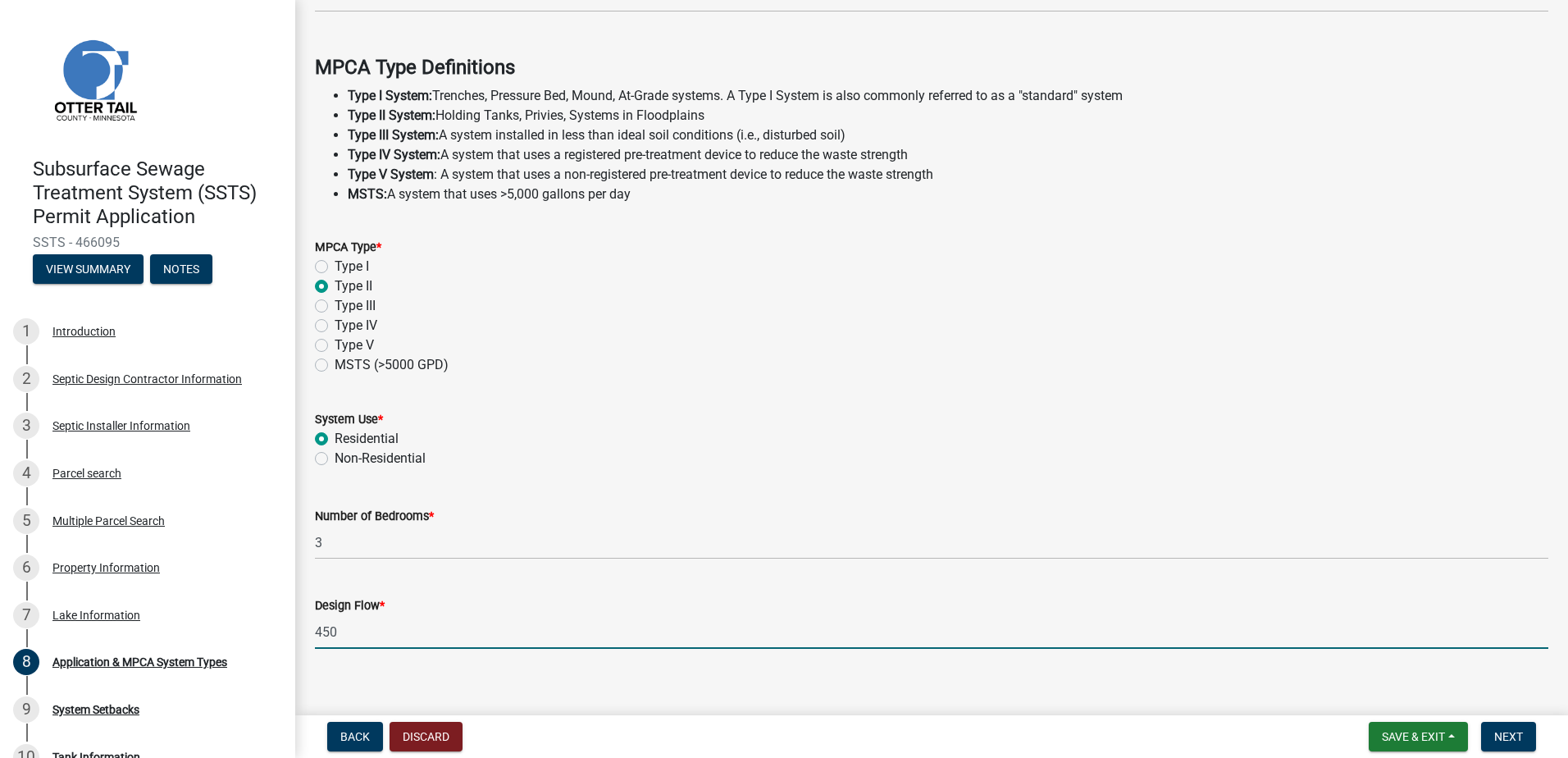
scroll to position [459, 0]
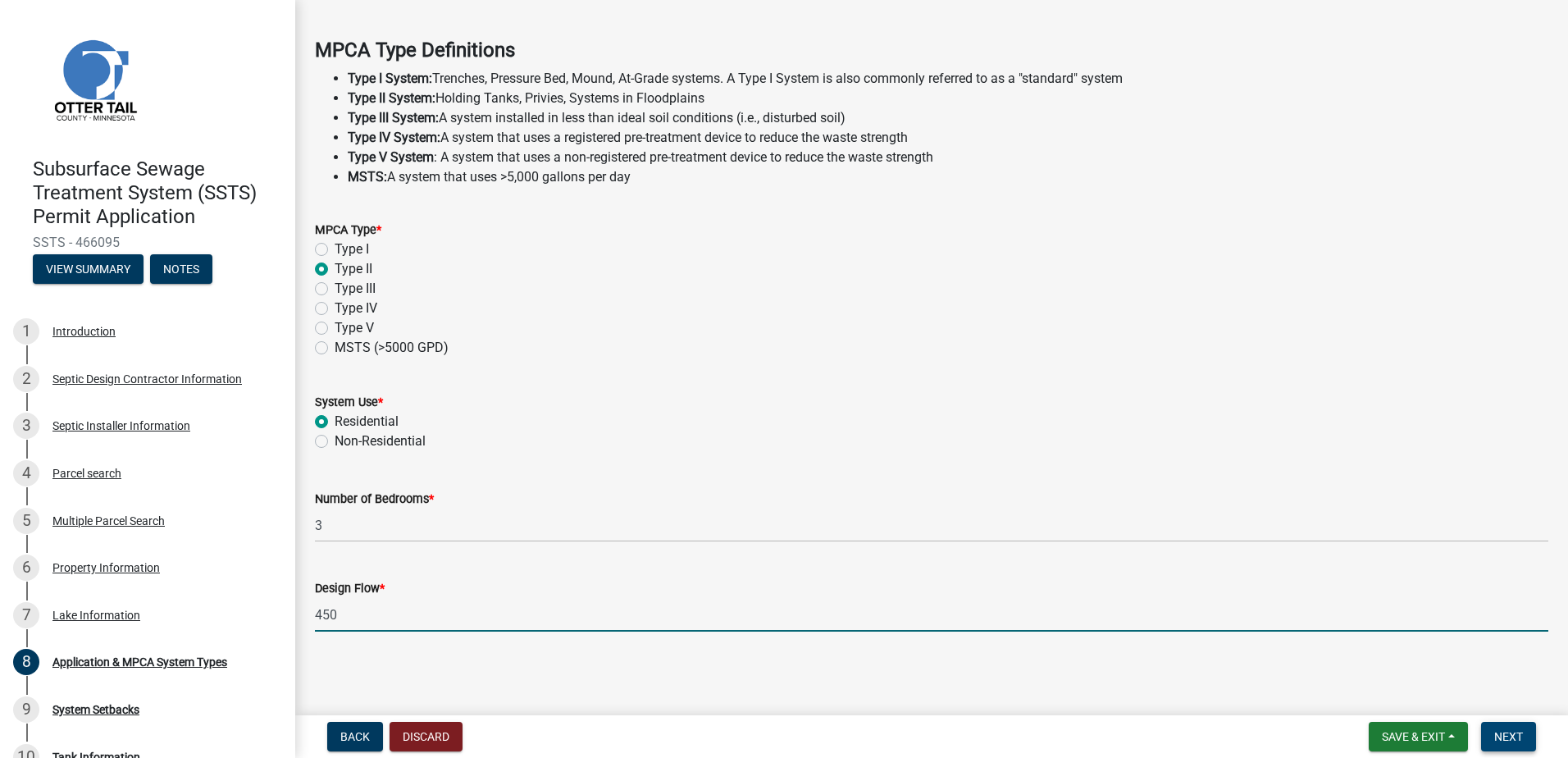
type input "450"
click at [1514, 739] on span "Next" at bounding box center [1509, 737] width 29 height 13
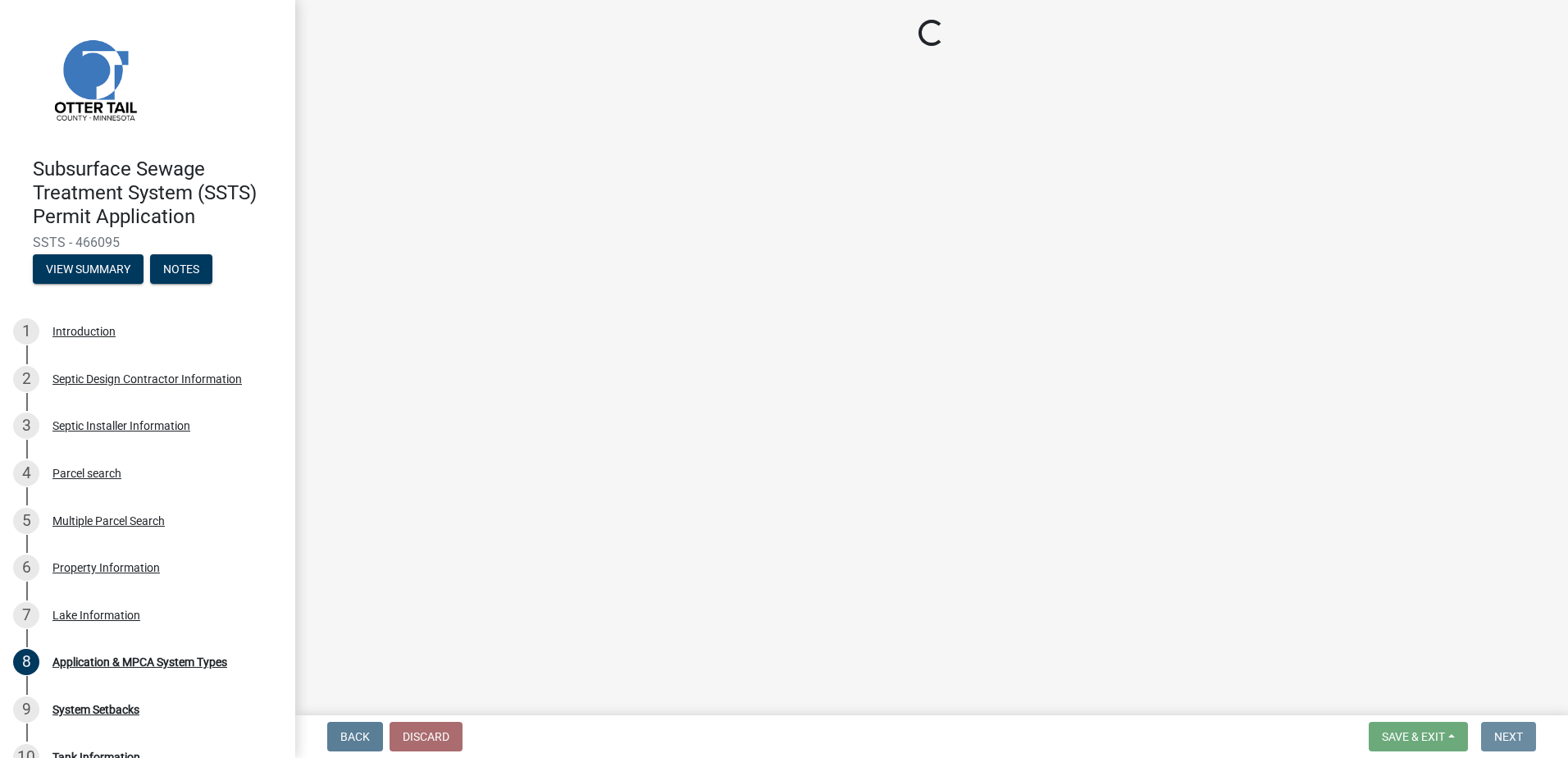
scroll to position [0, 0]
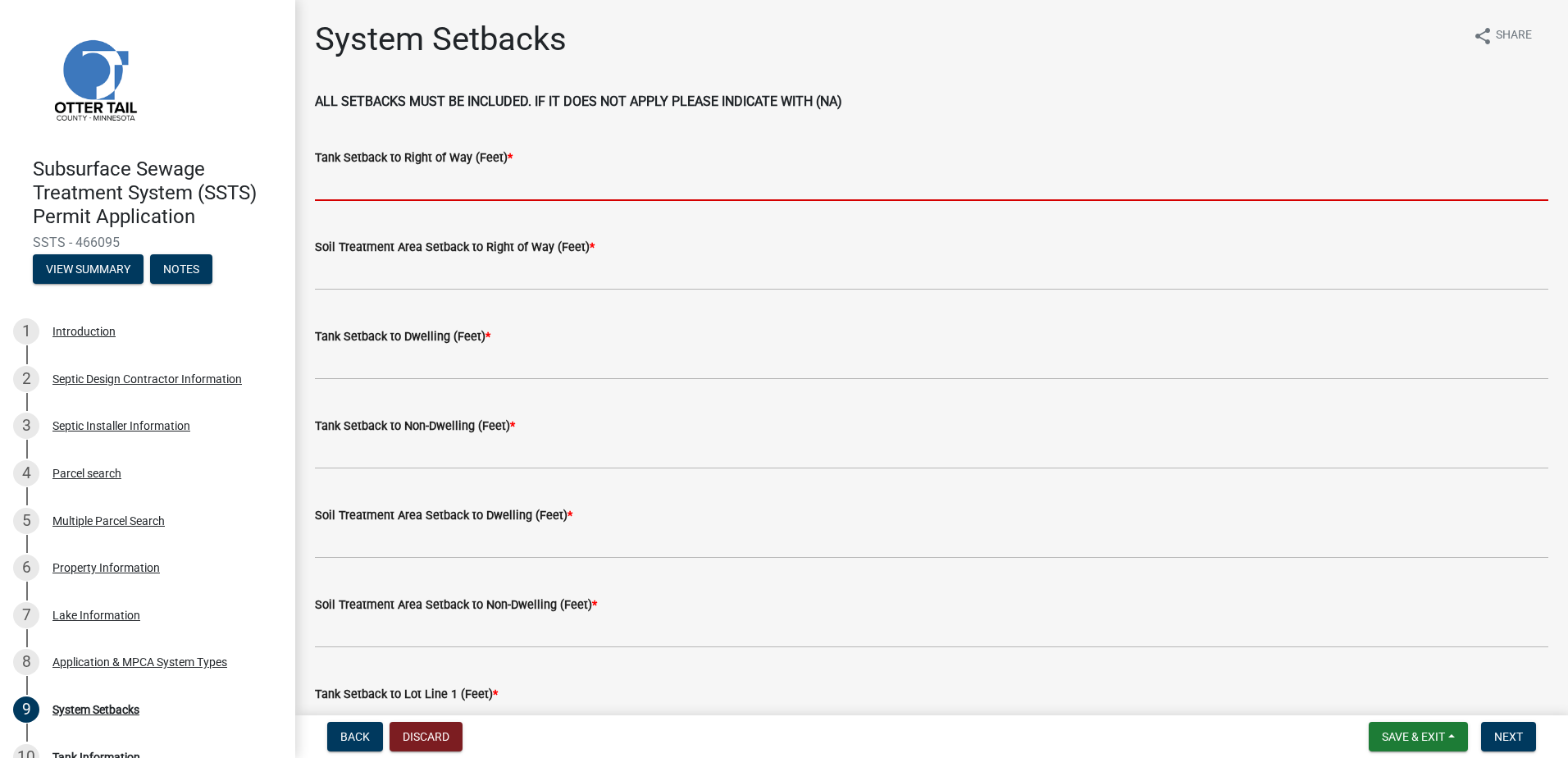
click at [366, 179] on input "Tank Setback to Right of Way (Feet) *" at bounding box center [932, 184] width 1234 height 34
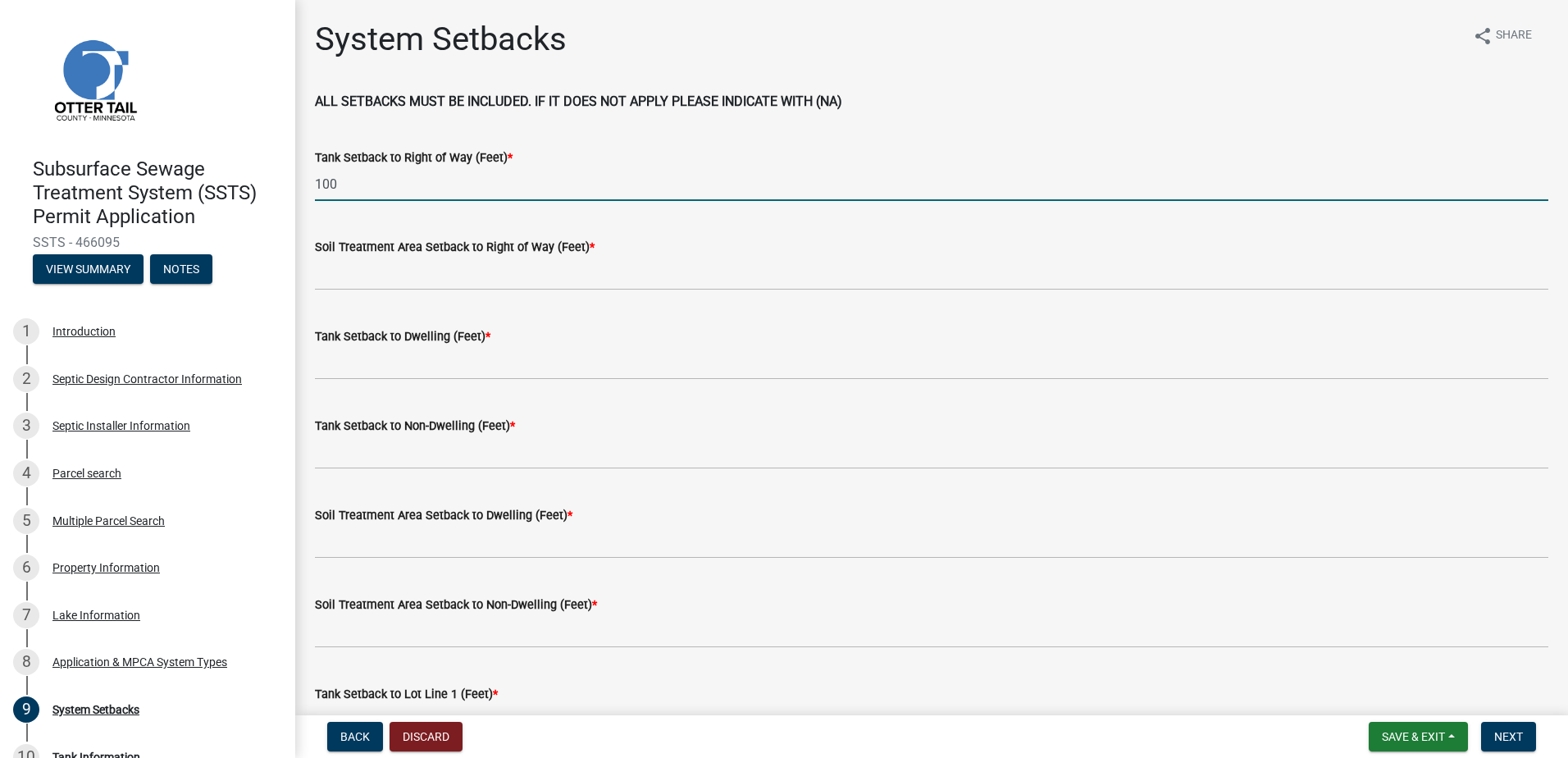
type input "100"
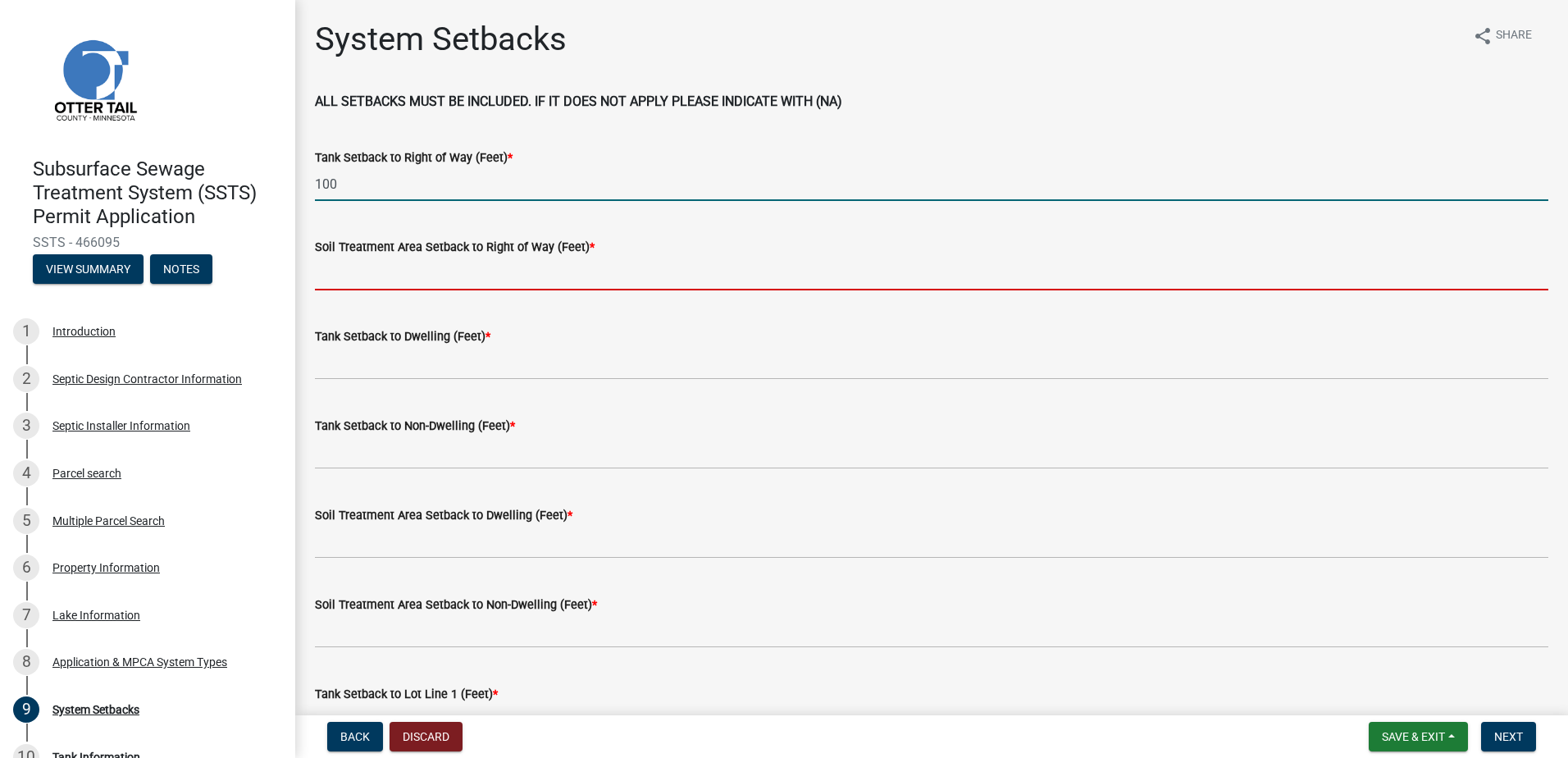
click at [345, 263] on input "Soil Treatment Area Setback to Right of Way (Feet) *" at bounding box center [932, 273] width 1234 height 34
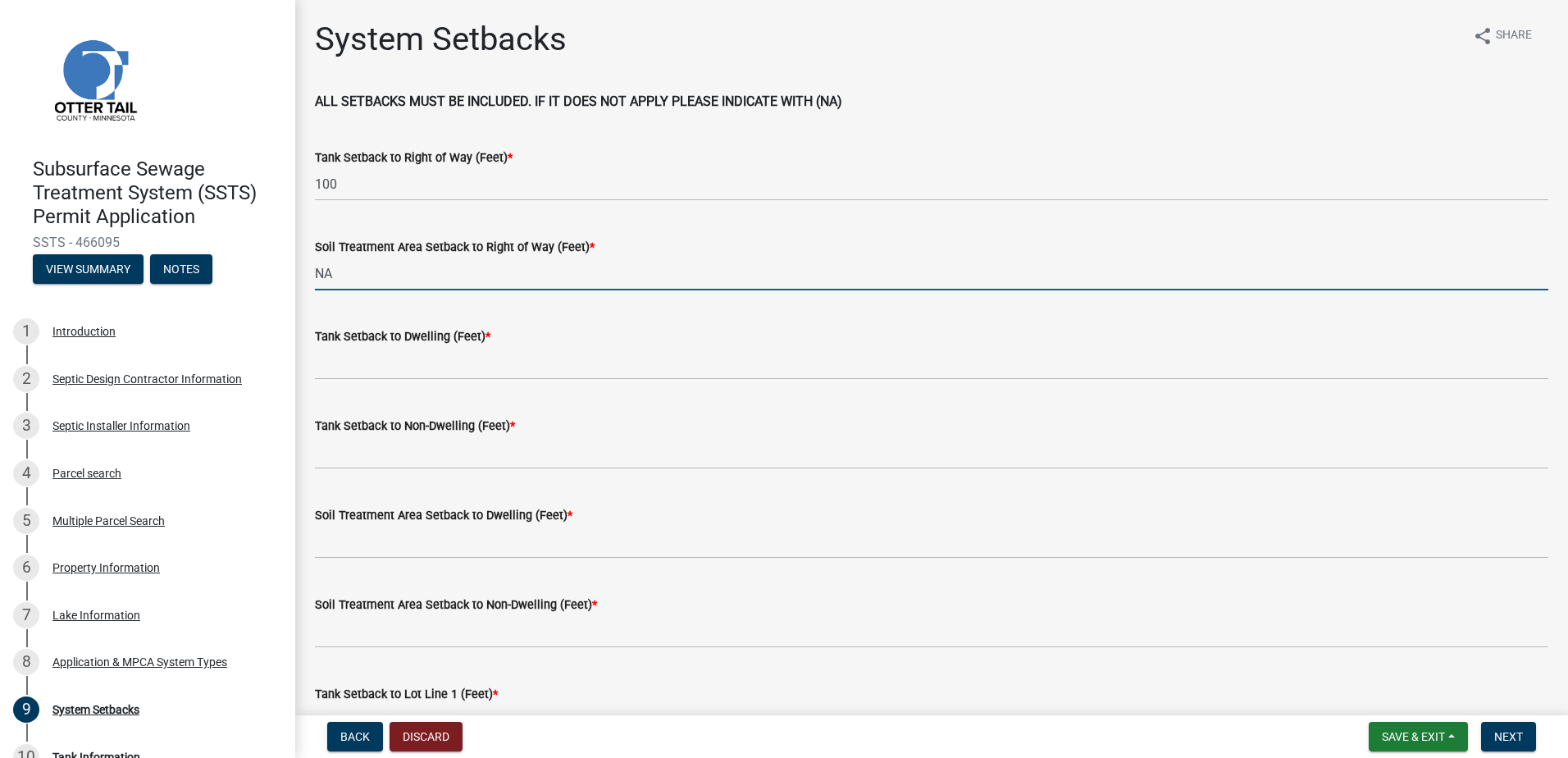
type input "NA"
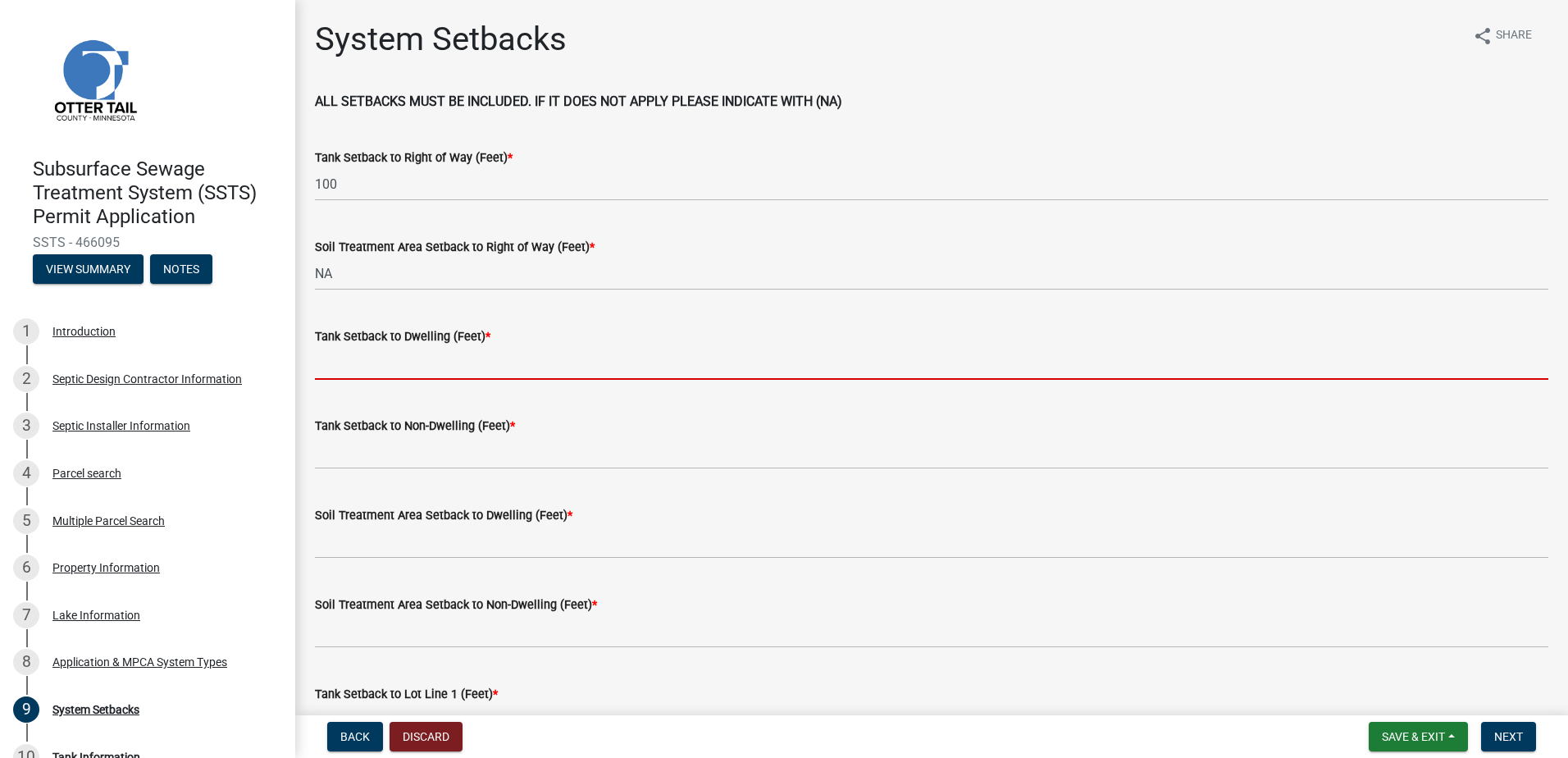
click at [338, 361] on input "Tank Setback to Dwelling (Feet) *" at bounding box center [932, 362] width 1234 height 34
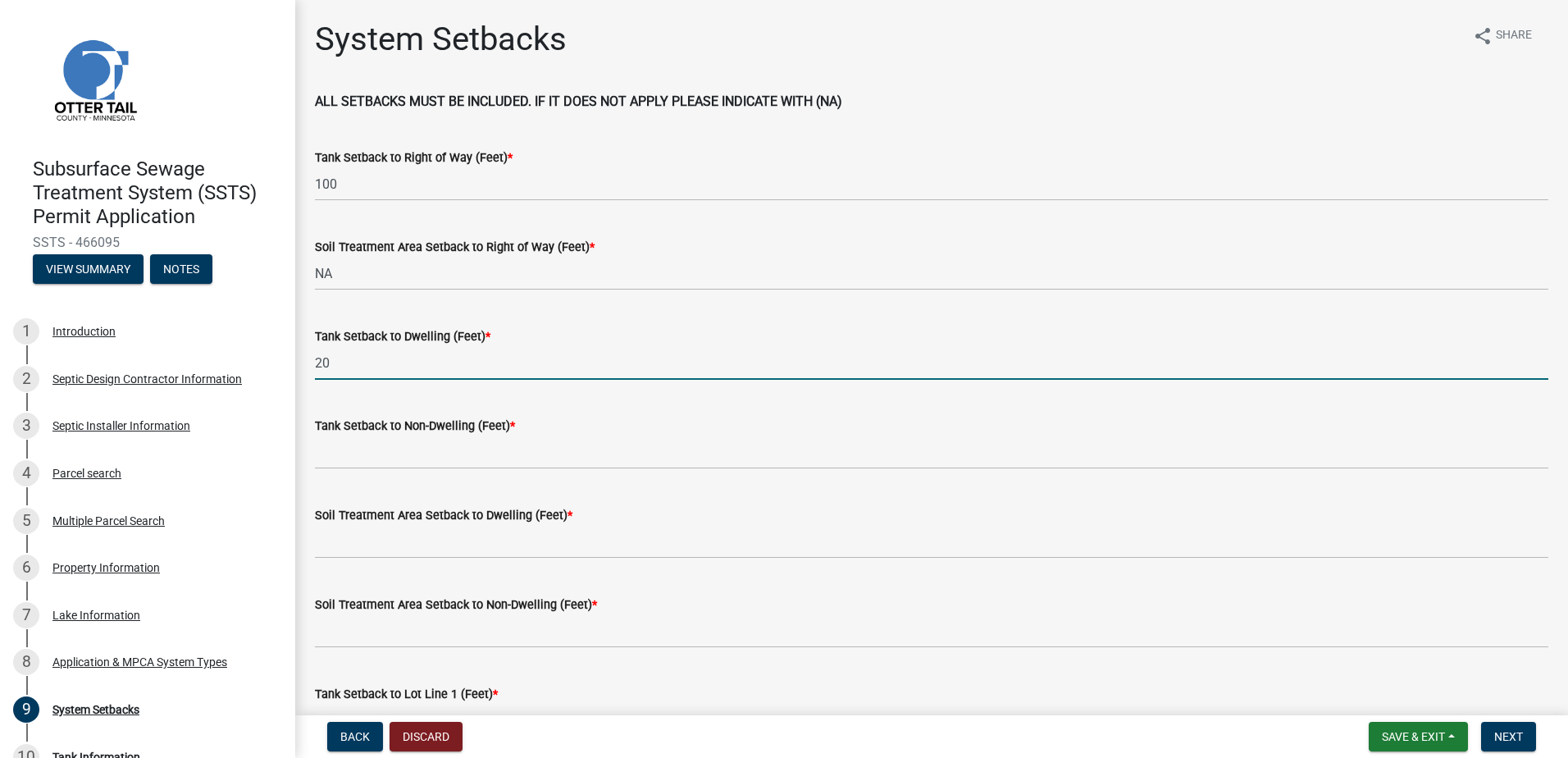
type input "20"
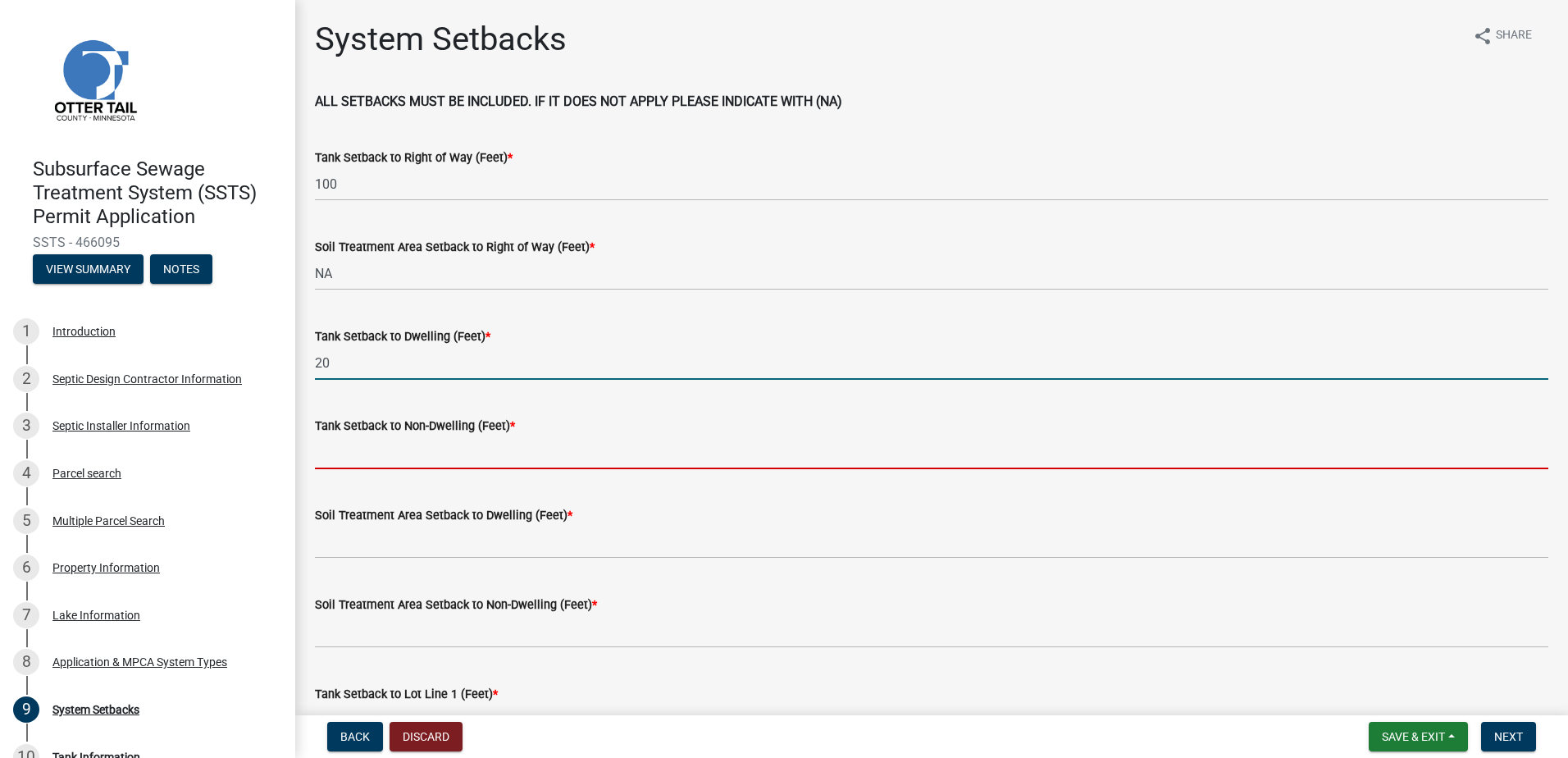
click at [342, 452] on input "Tank Setback to Non-Dwelling (Feet) *" at bounding box center [932, 452] width 1234 height 34
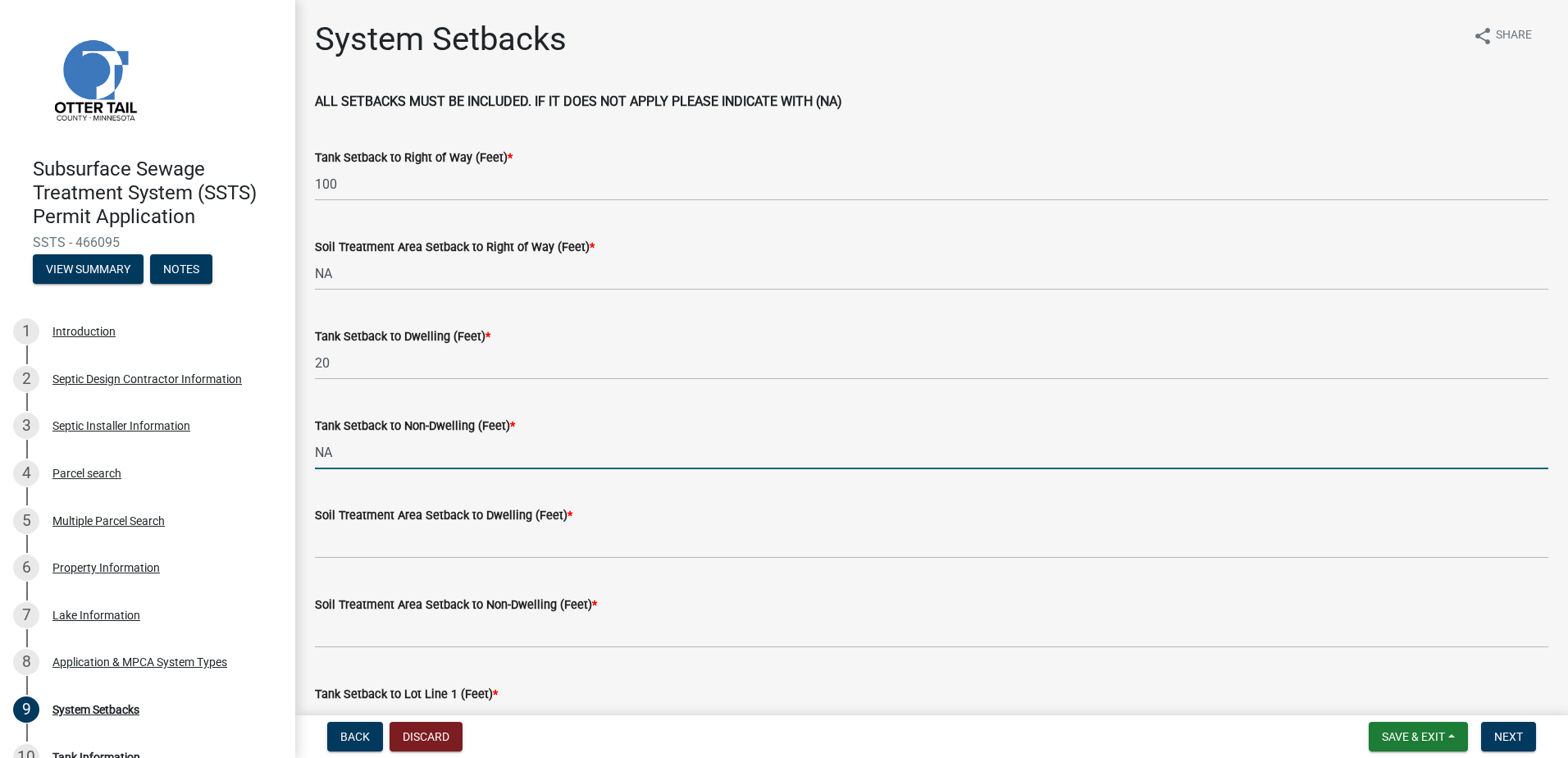
type input "NA"
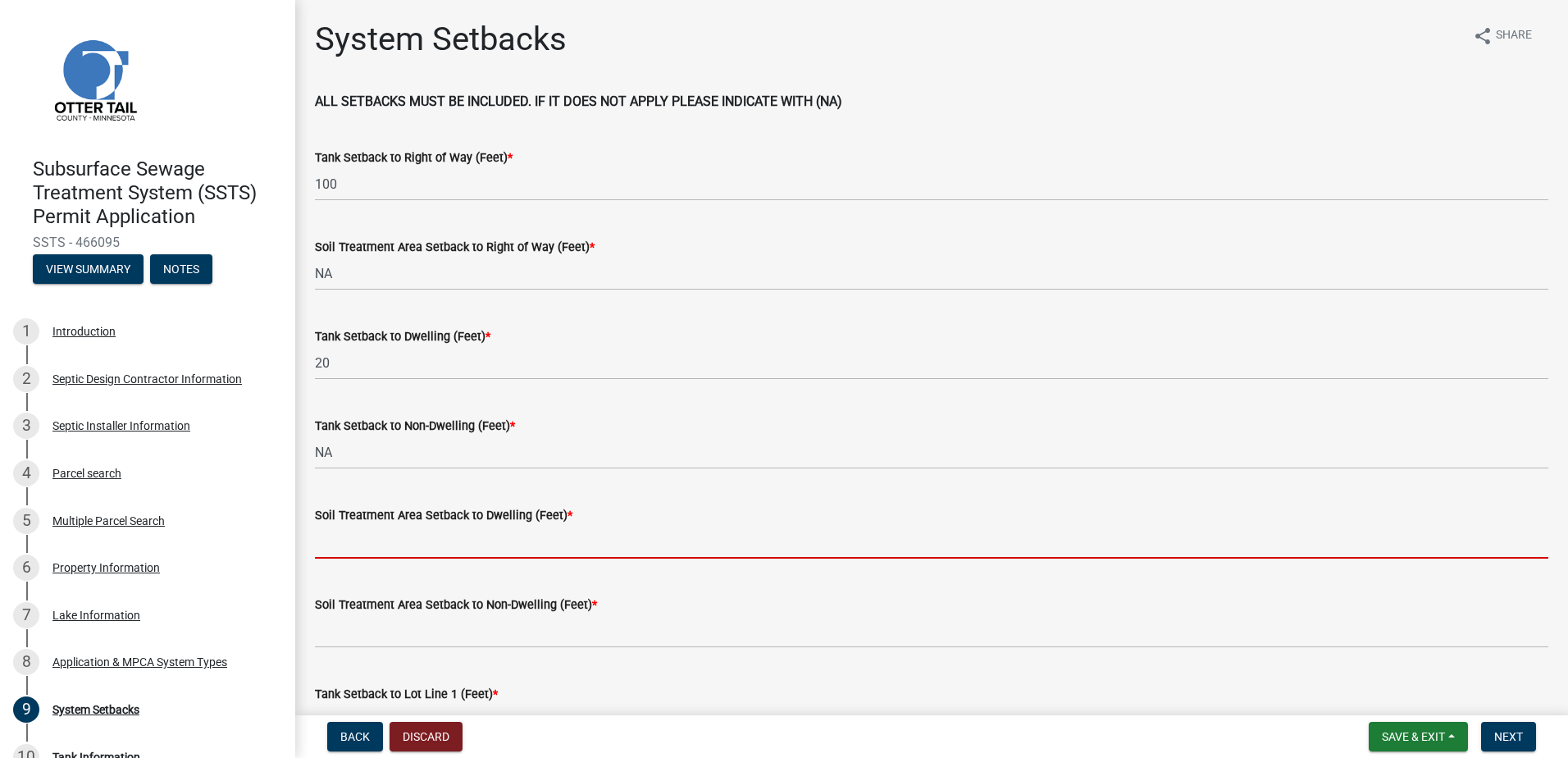
click at [327, 544] on input "Soil Treatment Area Setback to Dwelling (Feet) *" at bounding box center [932, 542] width 1234 height 34
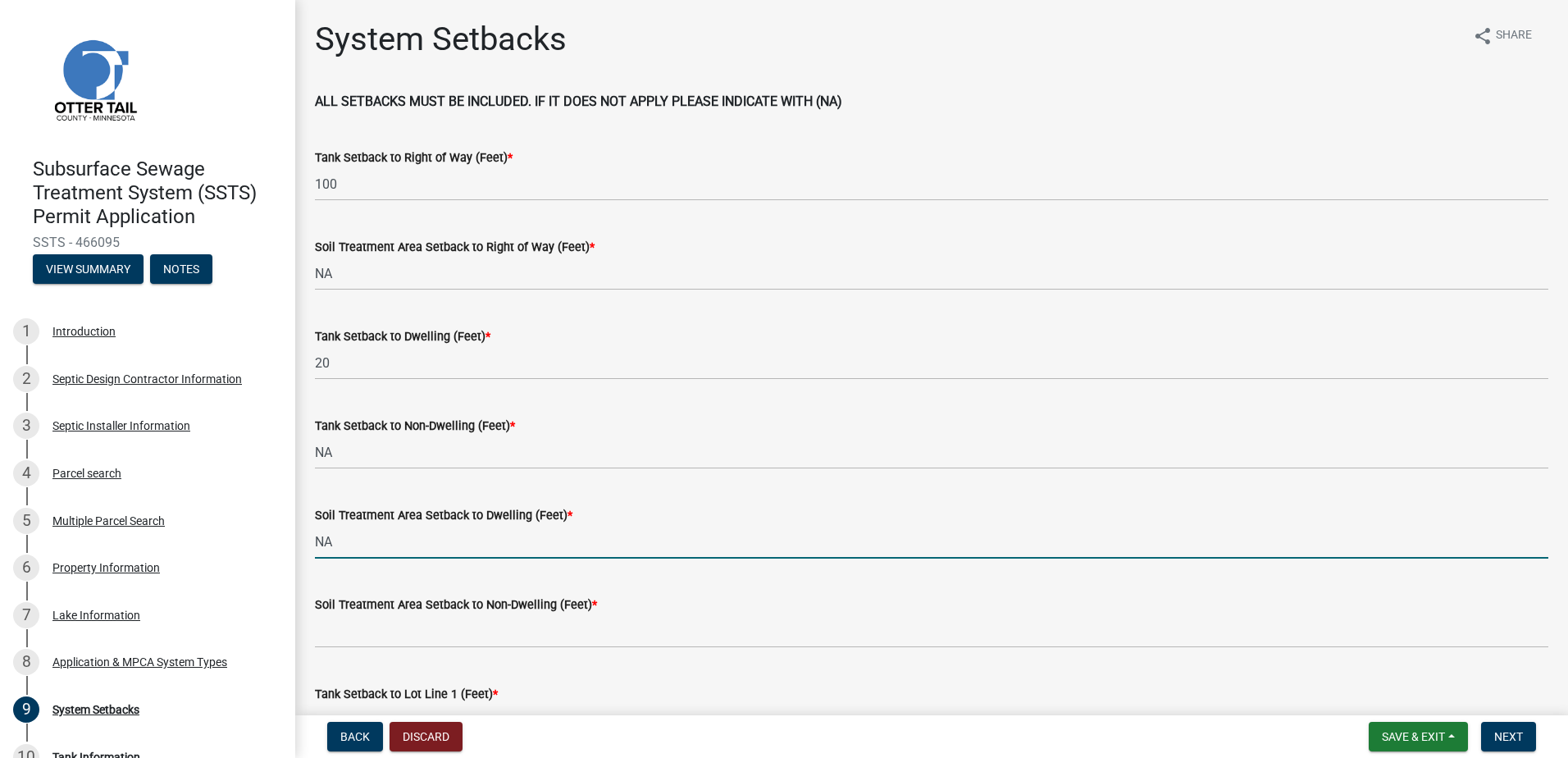
type input "NA"
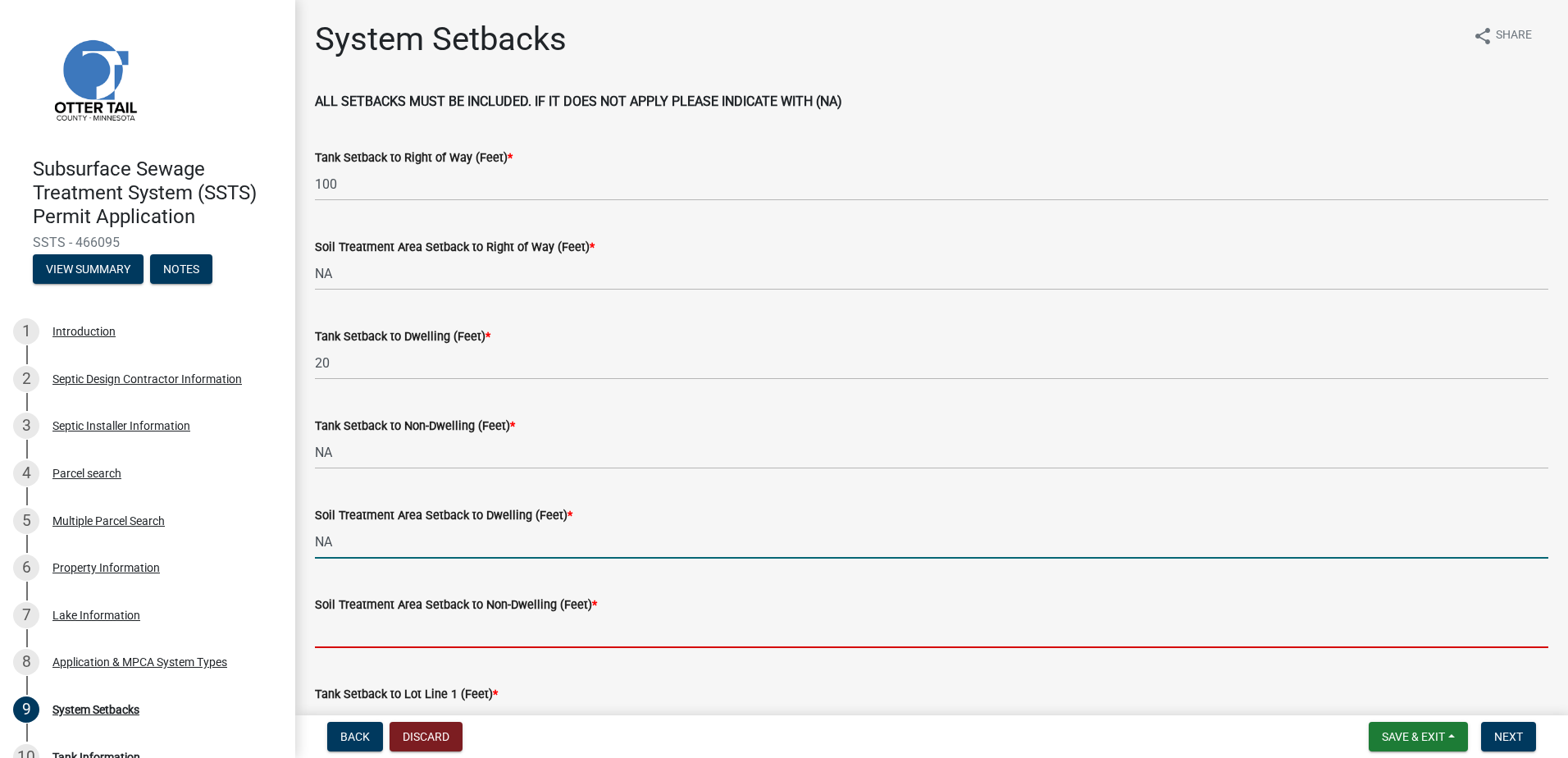
click at [324, 639] on input "Soil Treatment Area Setback to Non-Dwelling (Feet) *" at bounding box center [932, 631] width 1234 height 34
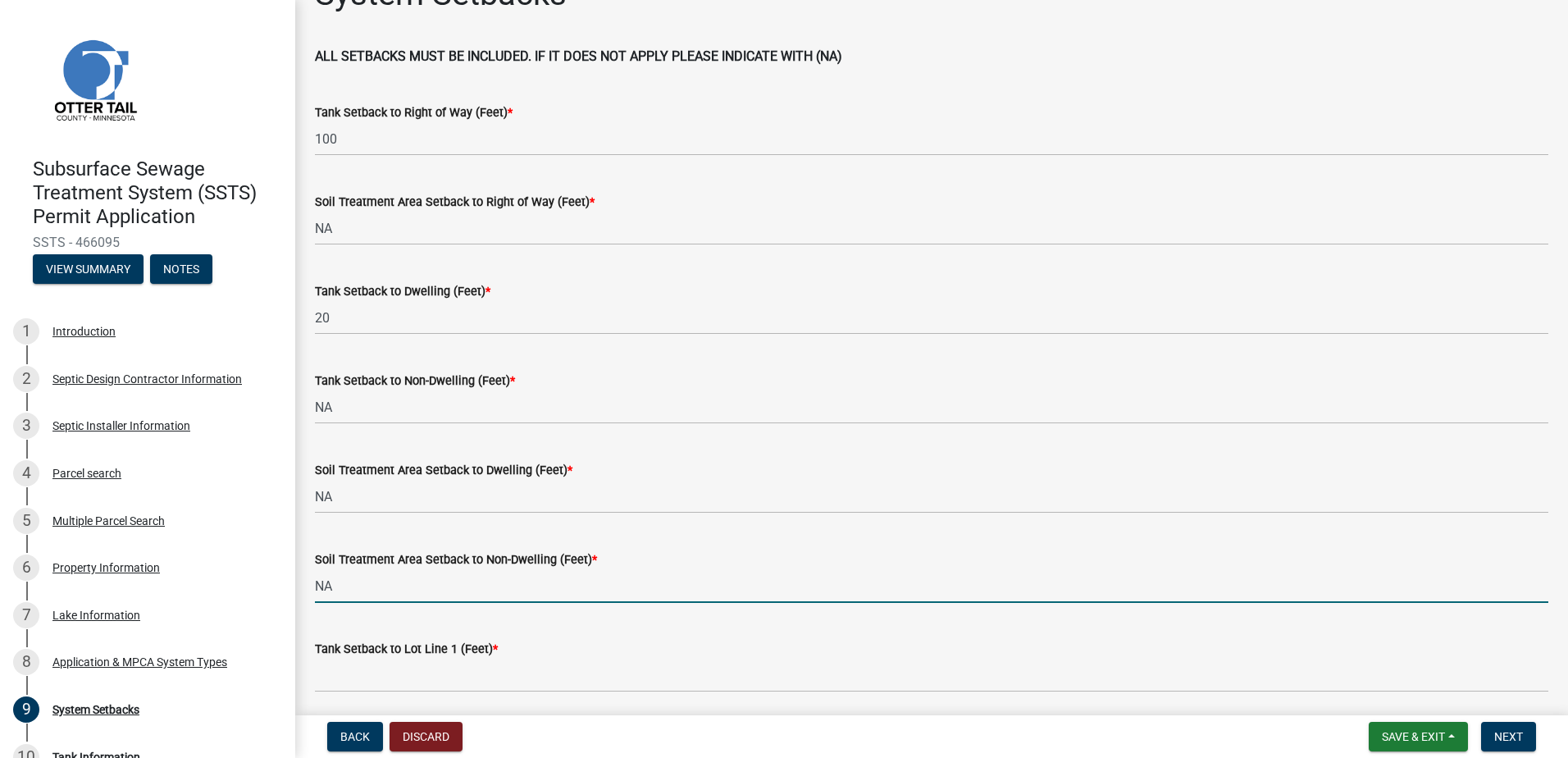
scroll to position [82, 0]
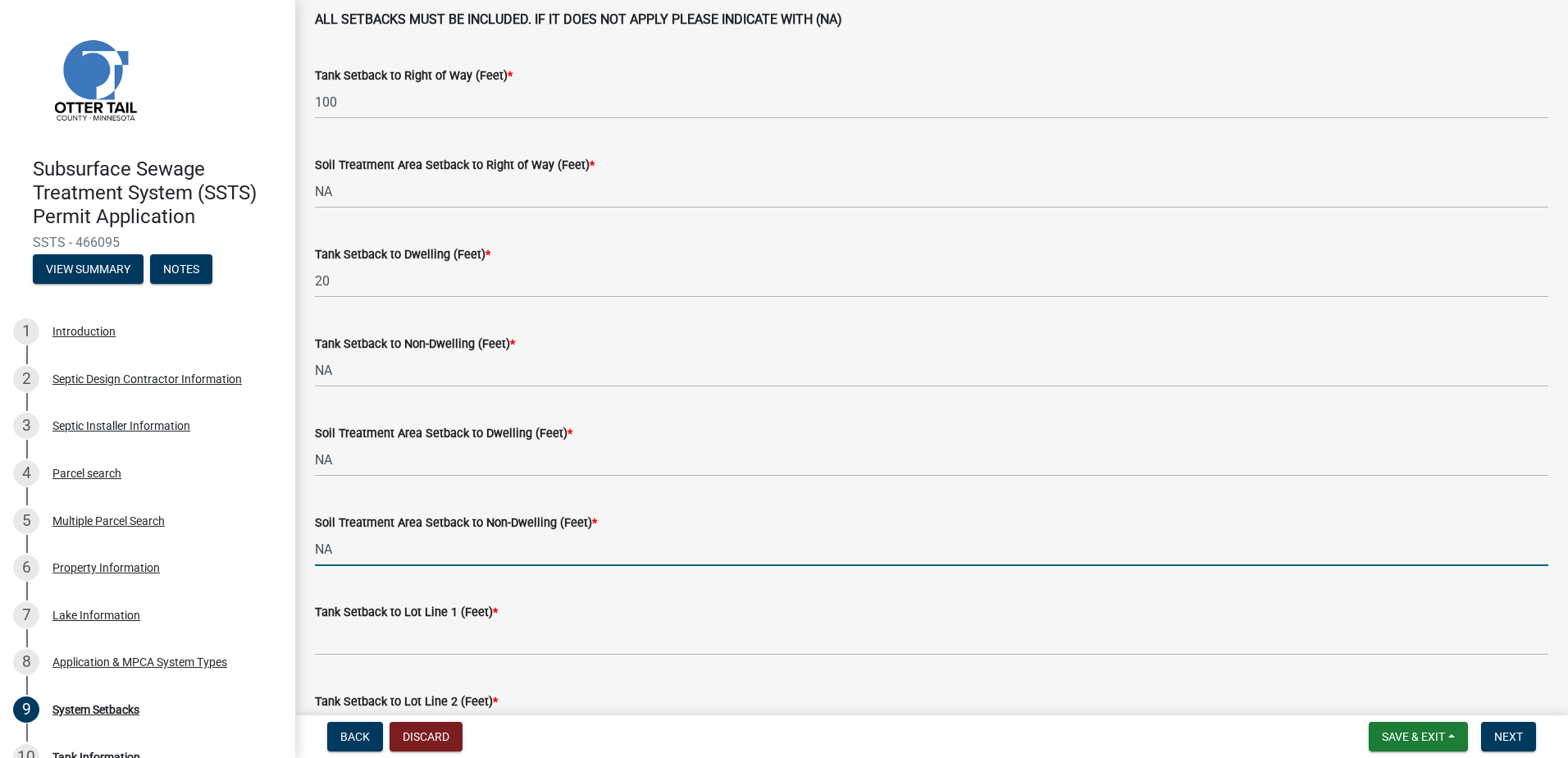
type input "NA"
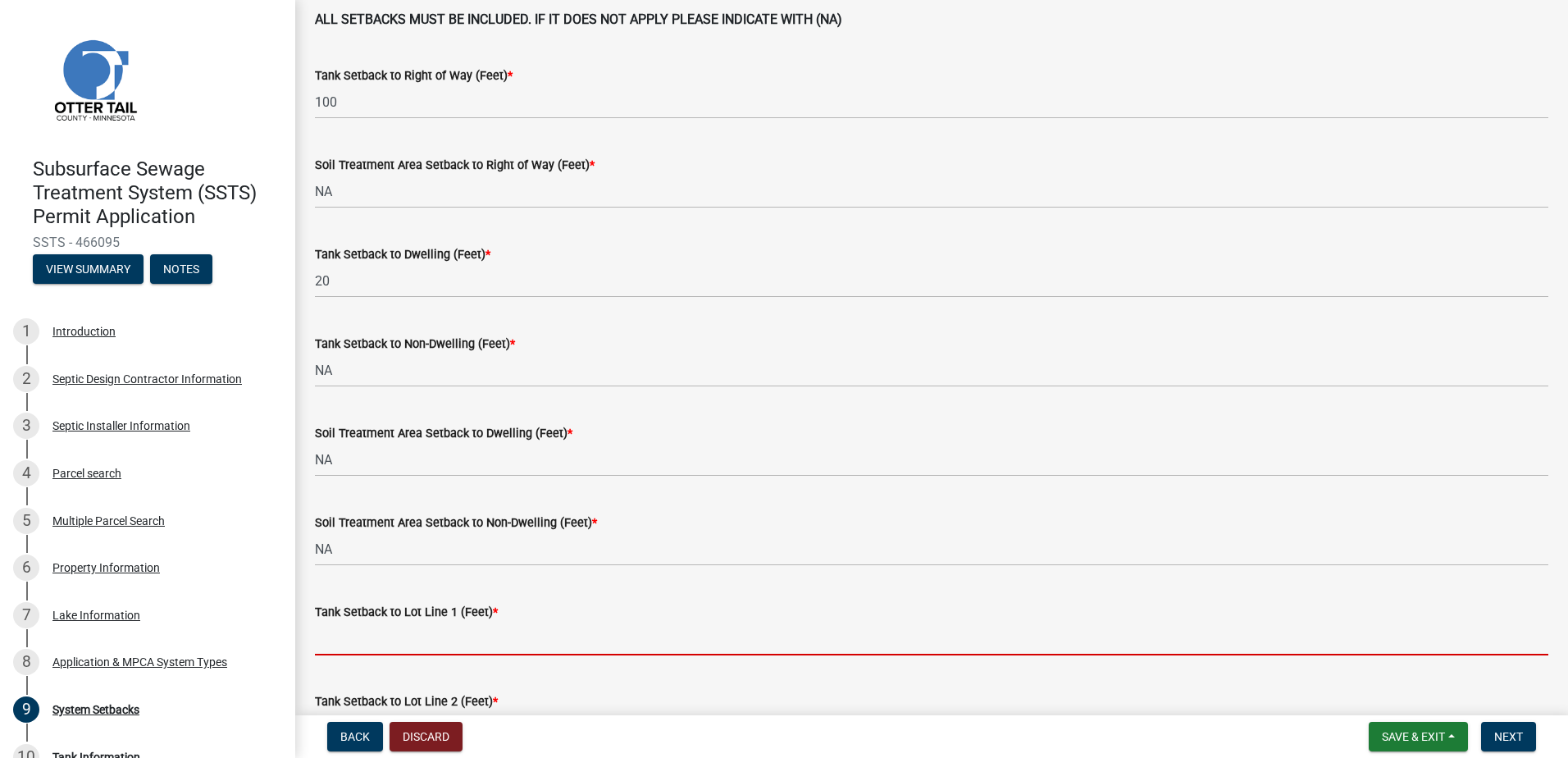
click at [340, 642] on input "Tank Setback to Lot Line 1 (Feet) *" at bounding box center [932, 638] width 1234 height 34
type input "8"
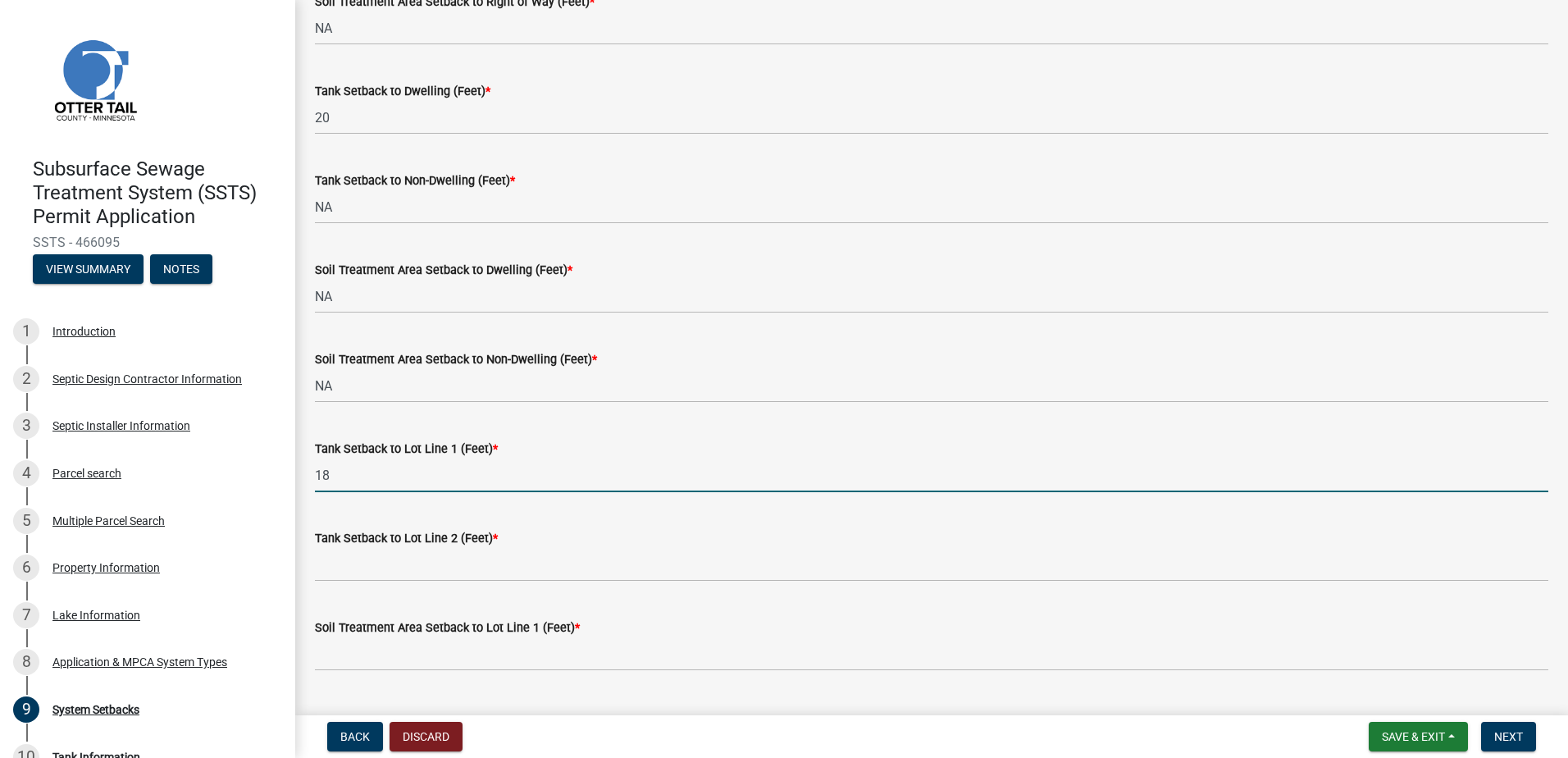
scroll to position [246, 0]
type input "18"
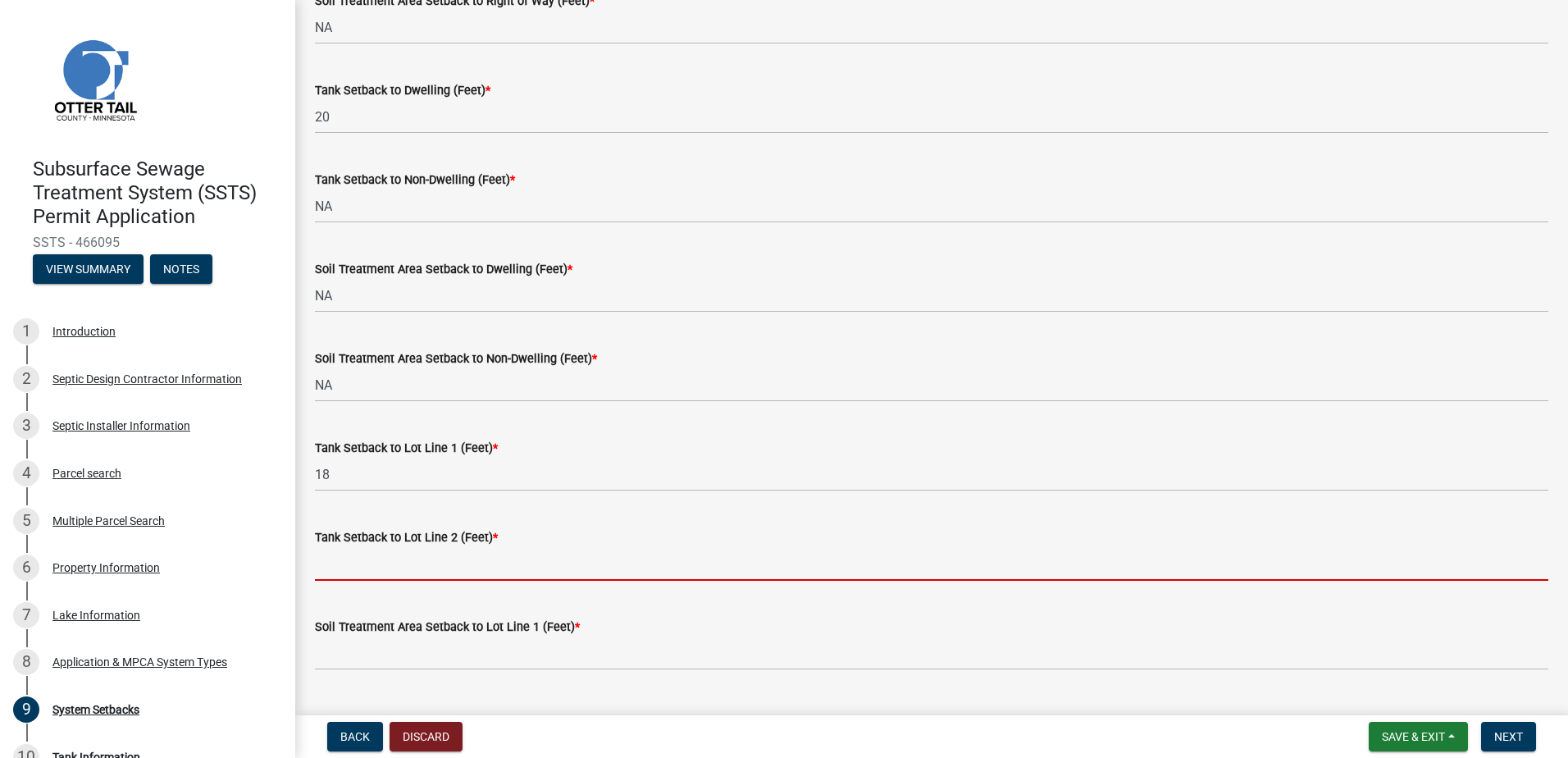
click at [321, 560] on input "Tank Setback to Lot Line 2 (Feet) *" at bounding box center [932, 564] width 1234 height 34
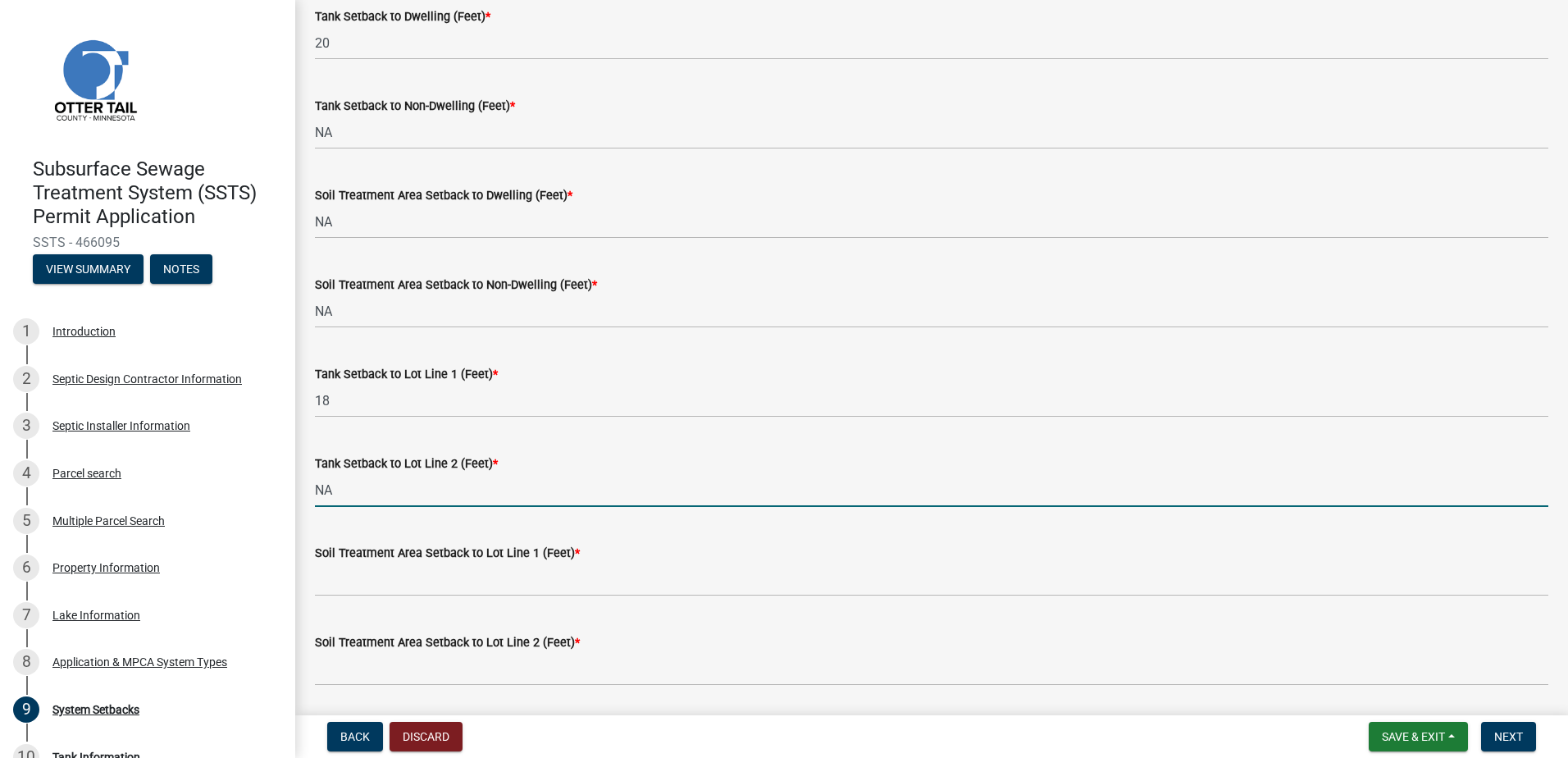
scroll to position [410, 0]
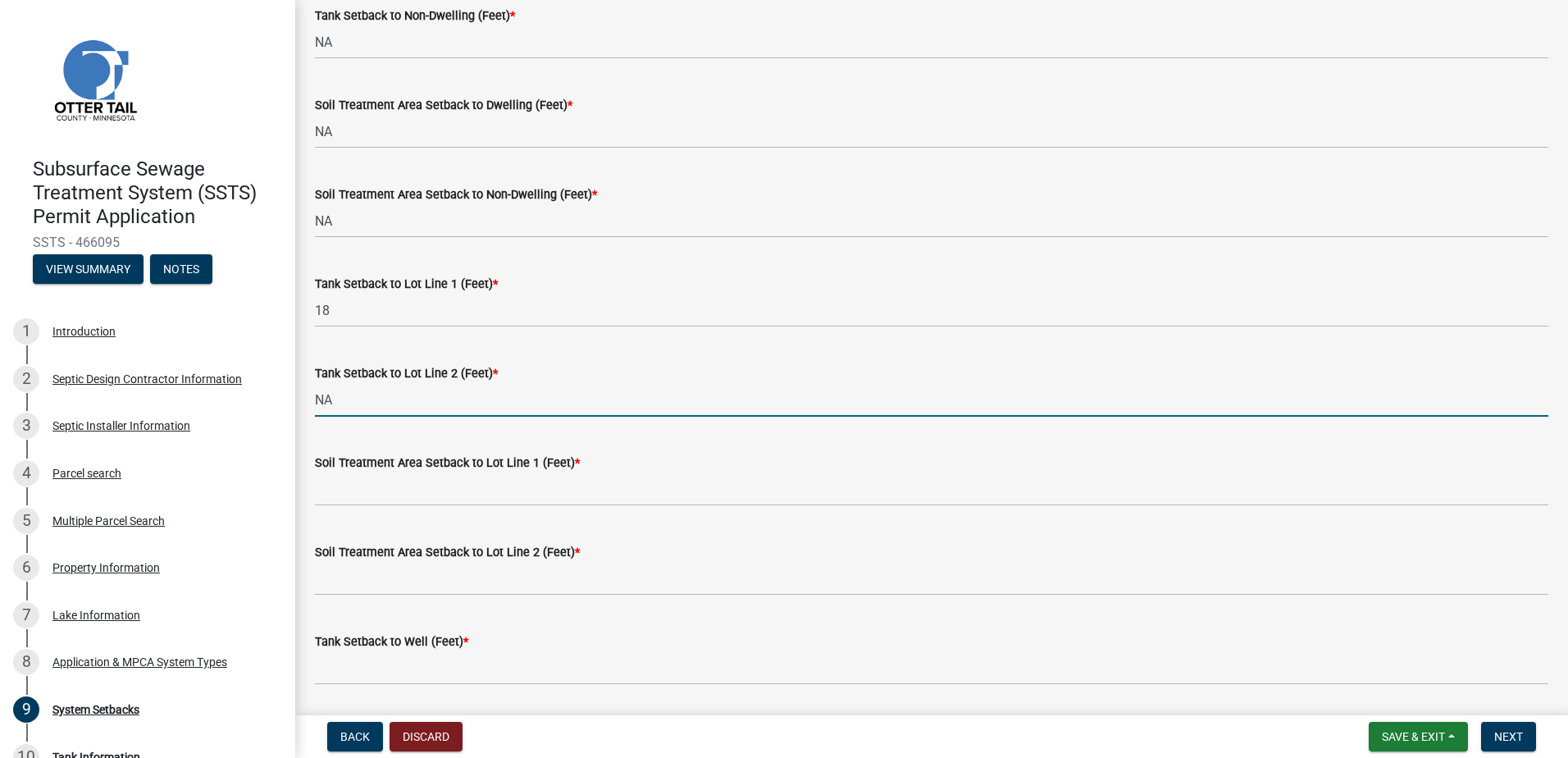
type input "NA"
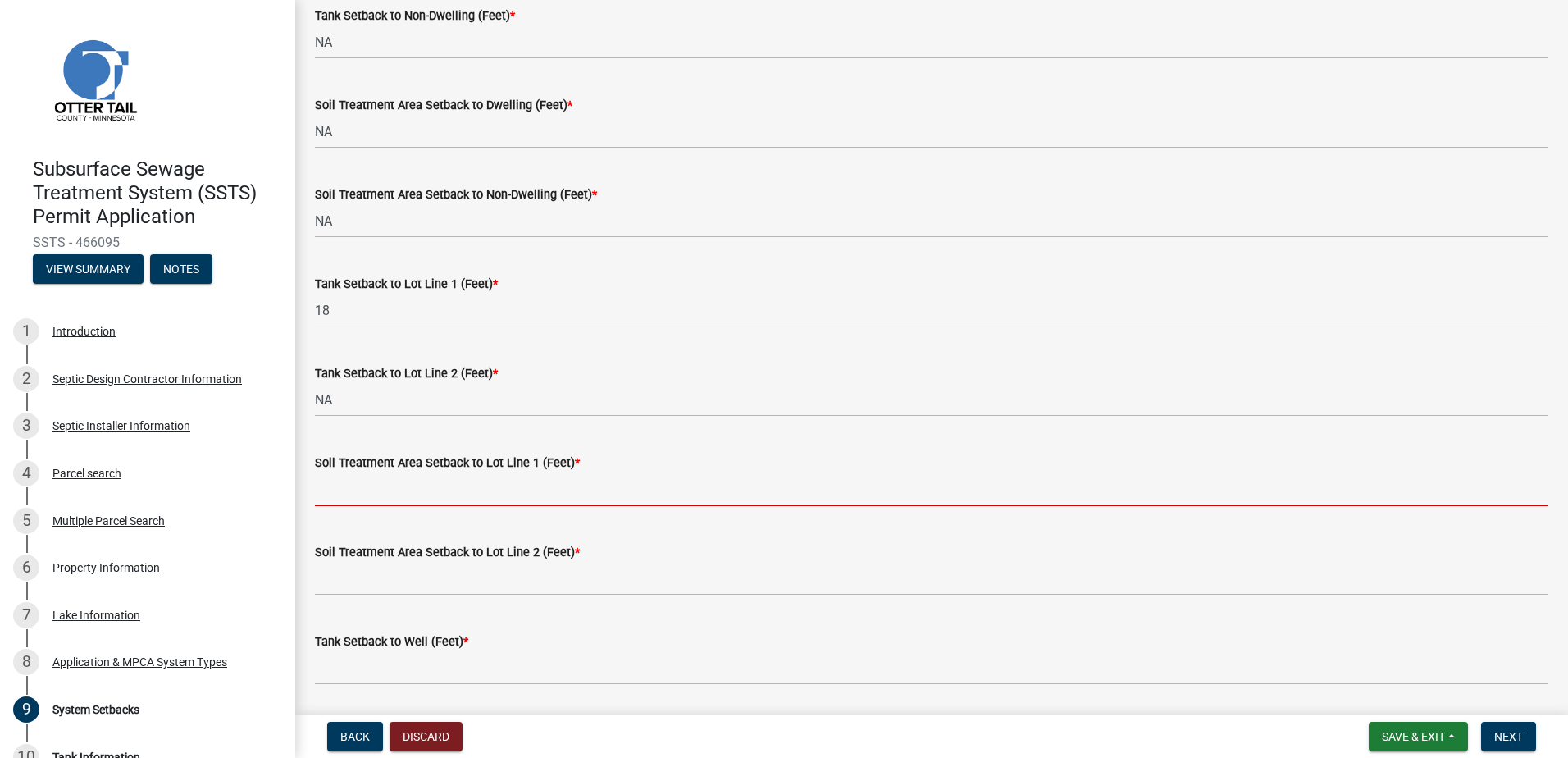
click at [319, 495] on input "Soil Treatment Area Setback to Lot Line 1 (Feet) *" at bounding box center [932, 490] width 1234 height 34
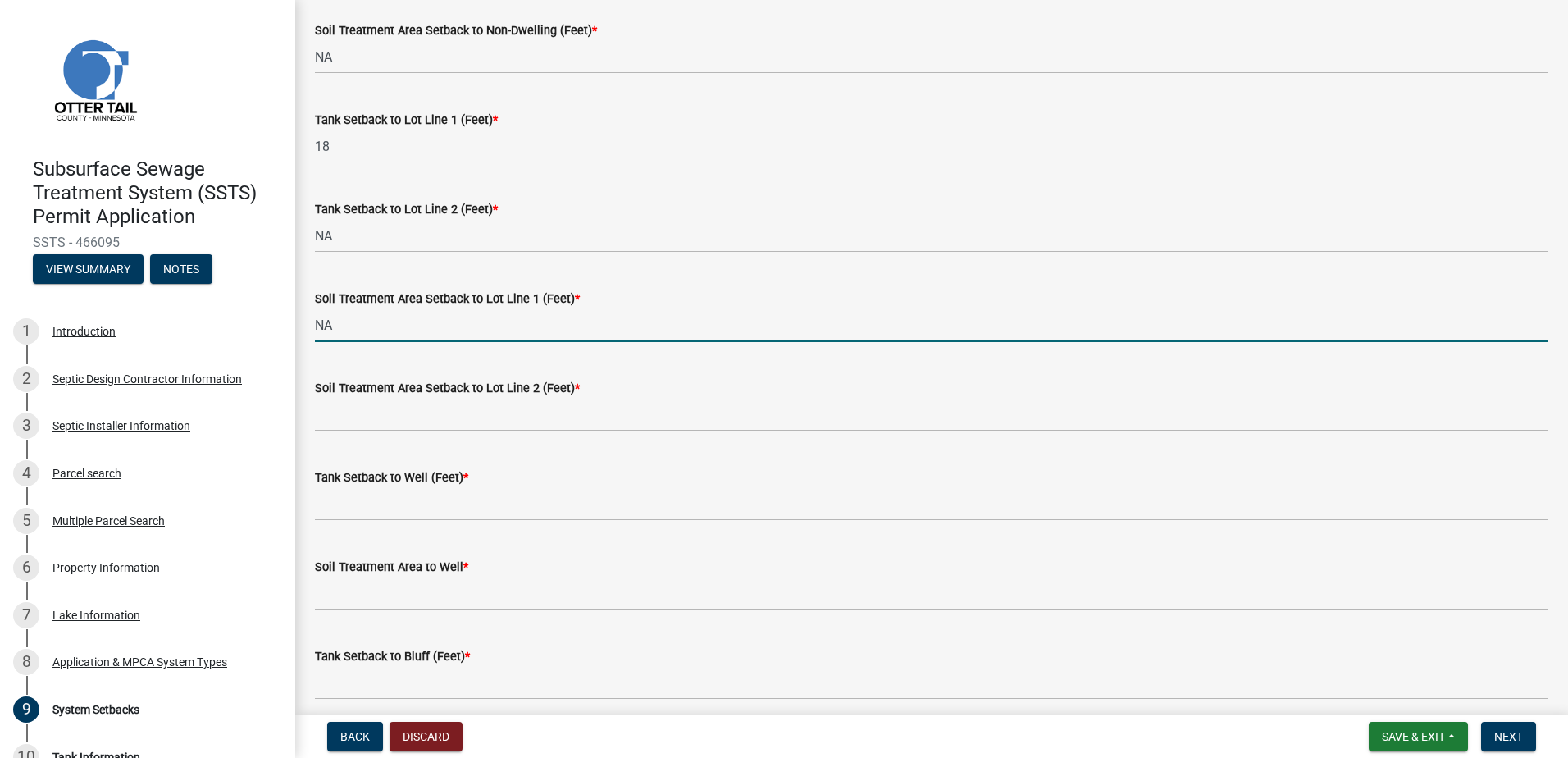
scroll to position [656, 0]
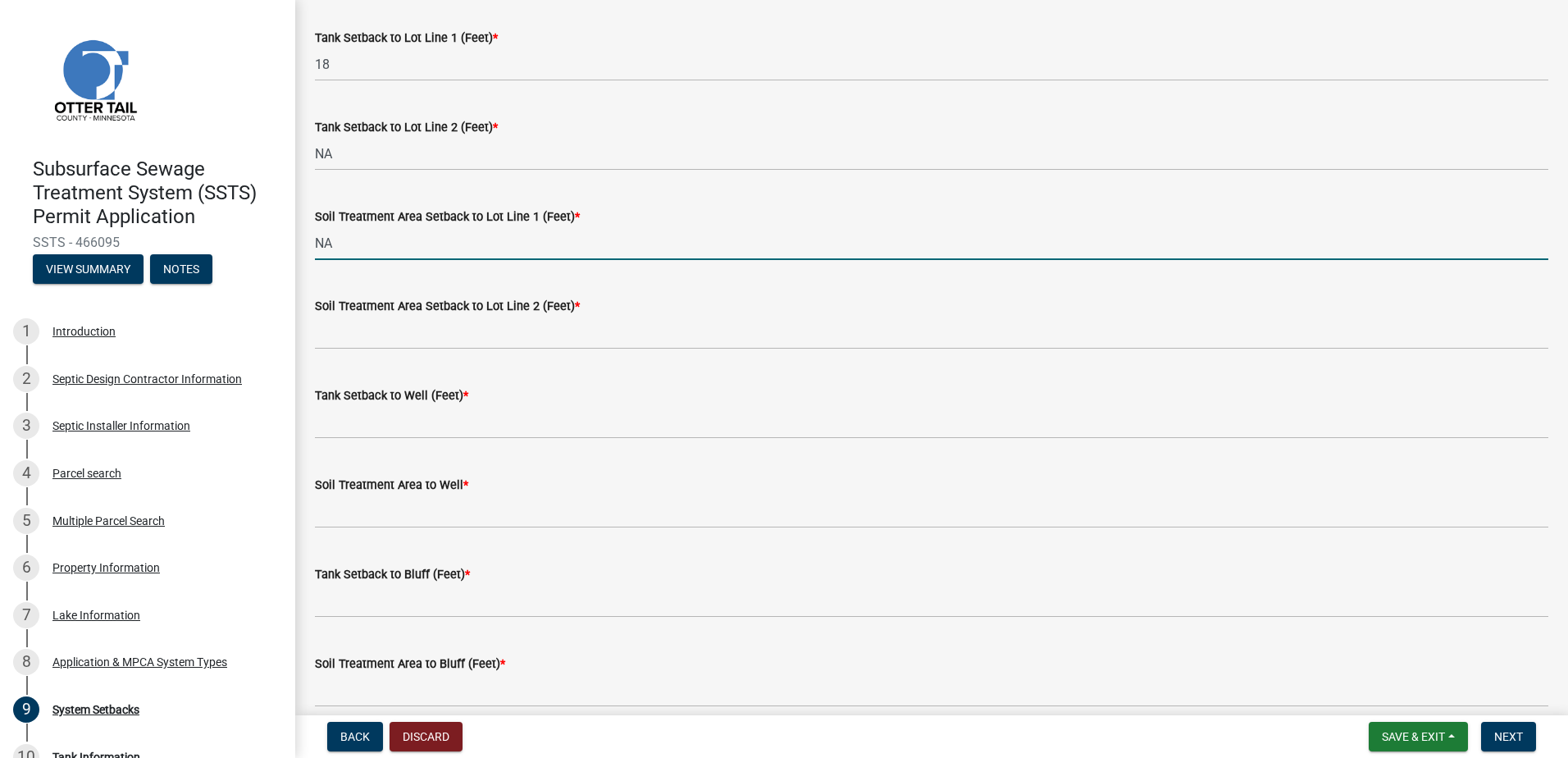
type input "NA"
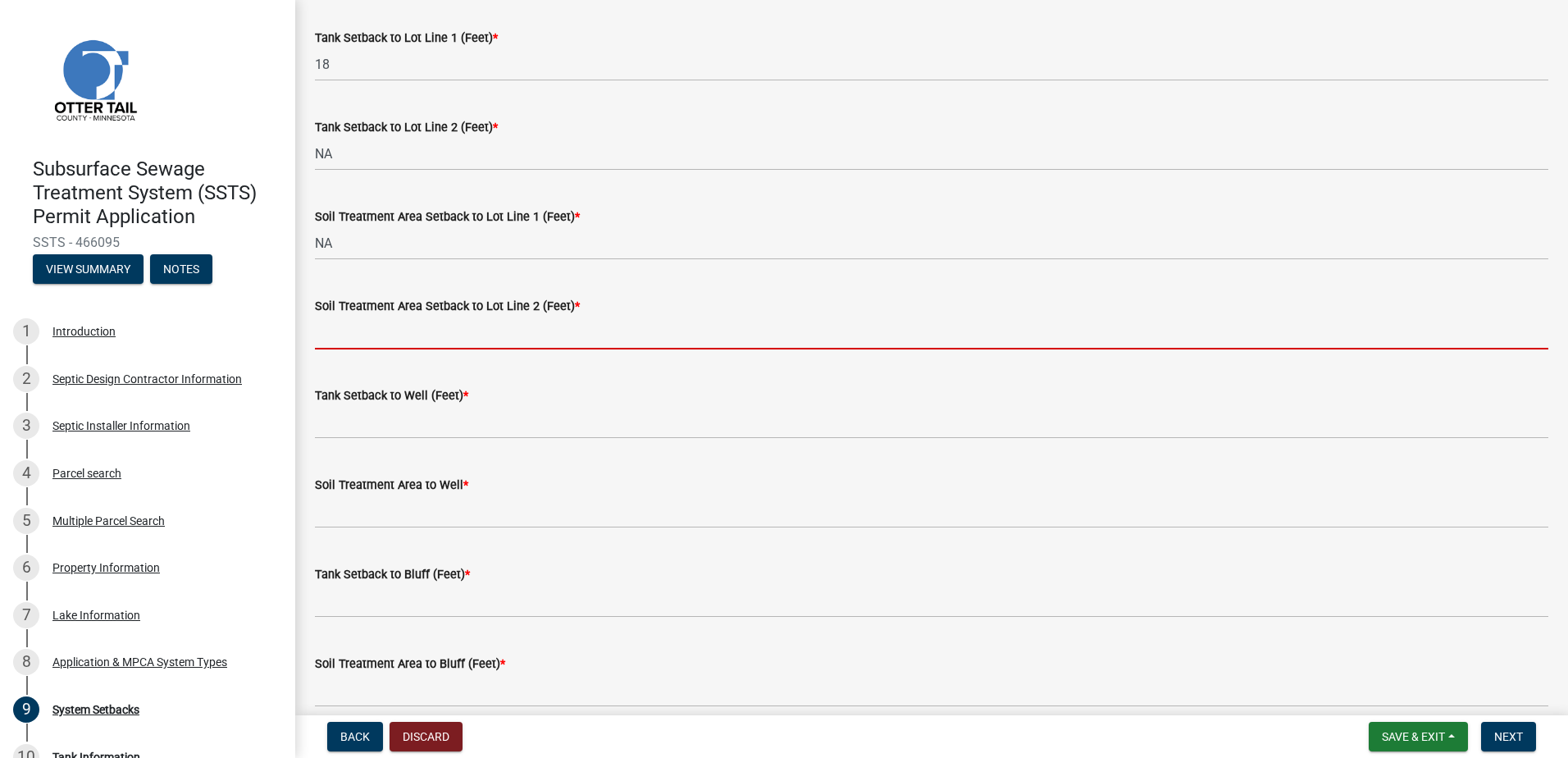
click at [335, 339] on input "Soil Treatment Area Setback to Lot Line 2 (Feet) *" at bounding box center [932, 333] width 1234 height 34
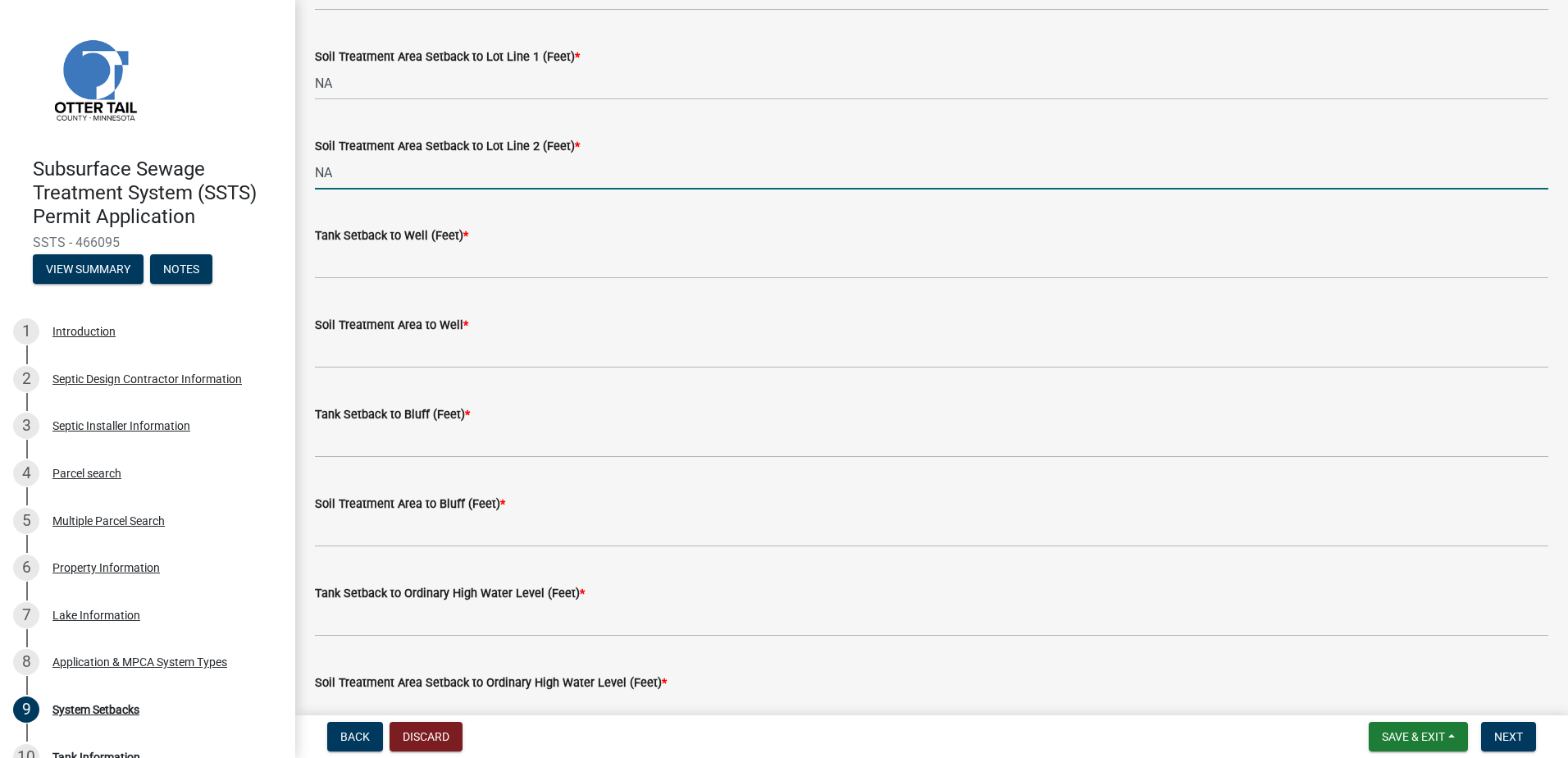
scroll to position [821, 0]
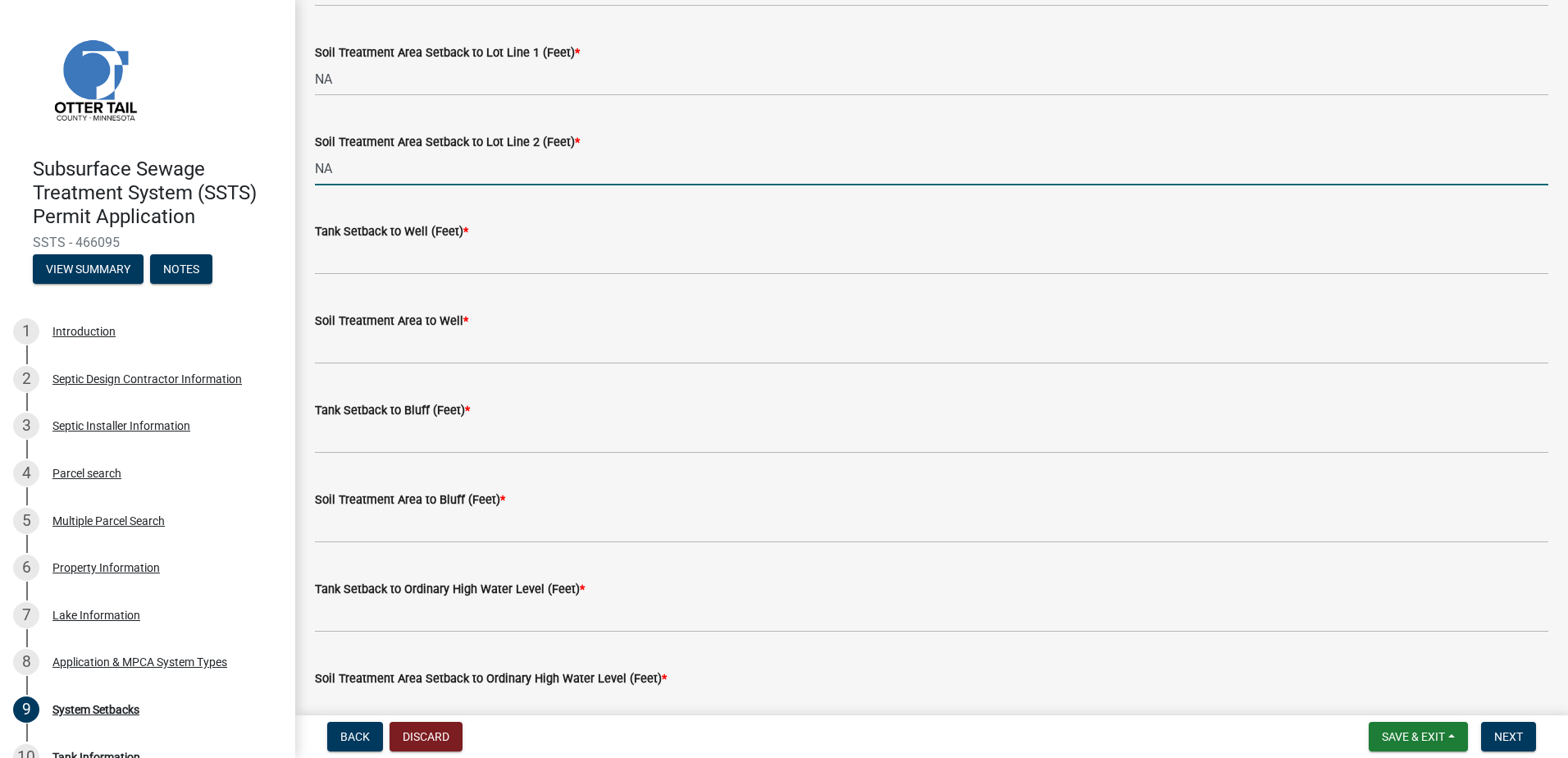
type input "NA"
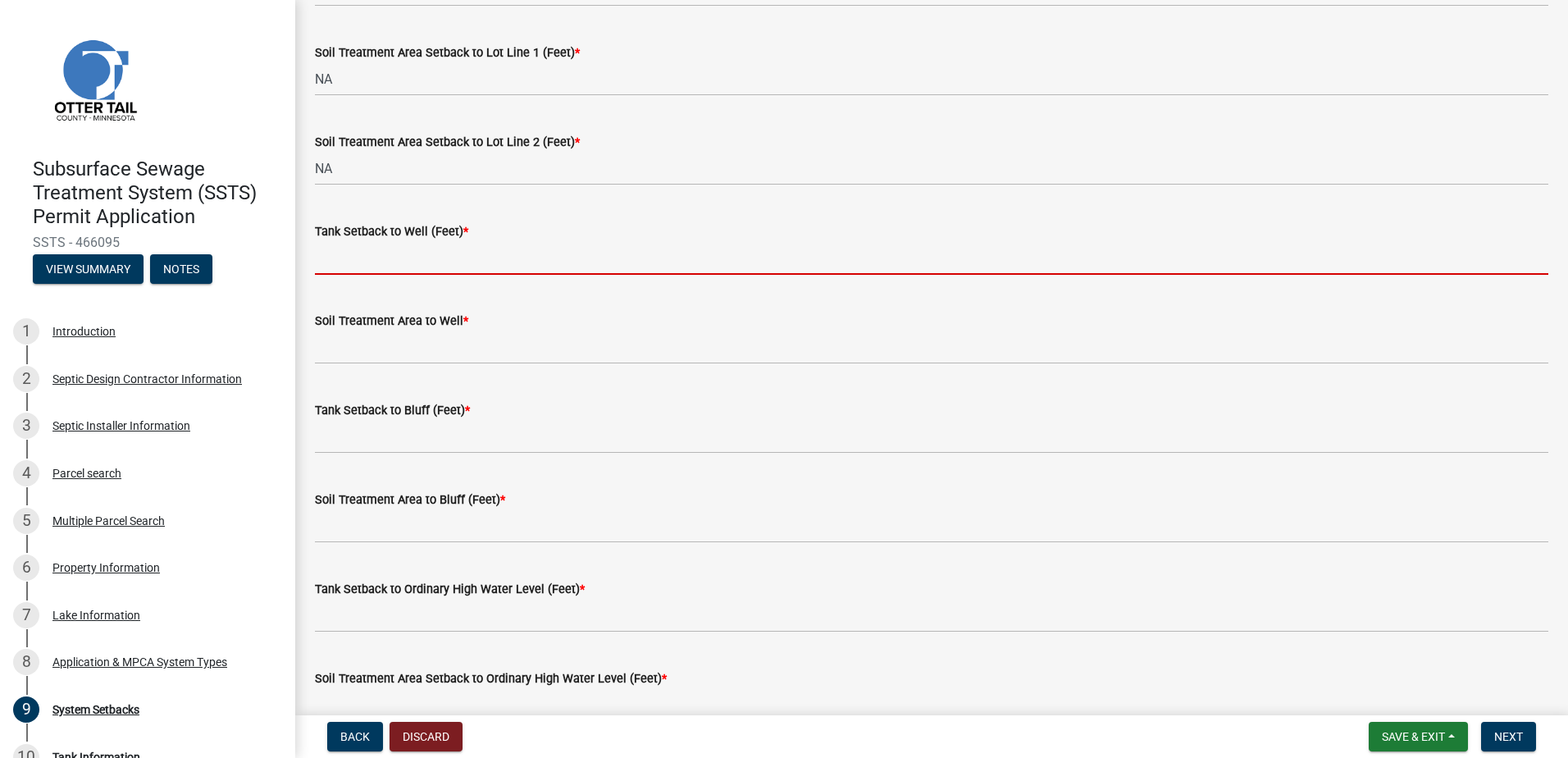
click at [338, 262] on input "Tank Setback to Well (Feet) *" at bounding box center [932, 258] width 1234 height 34
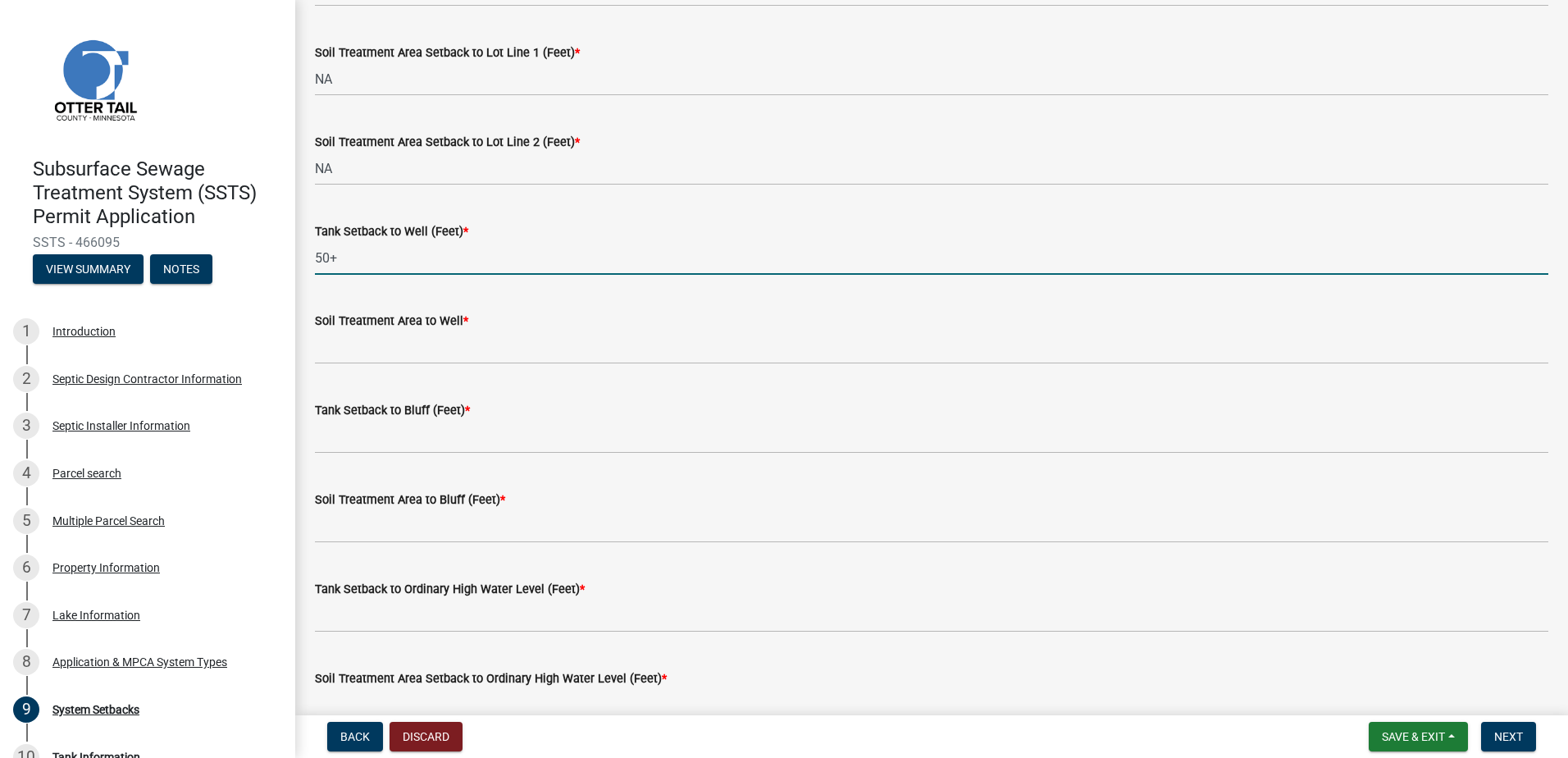
type input "50+"
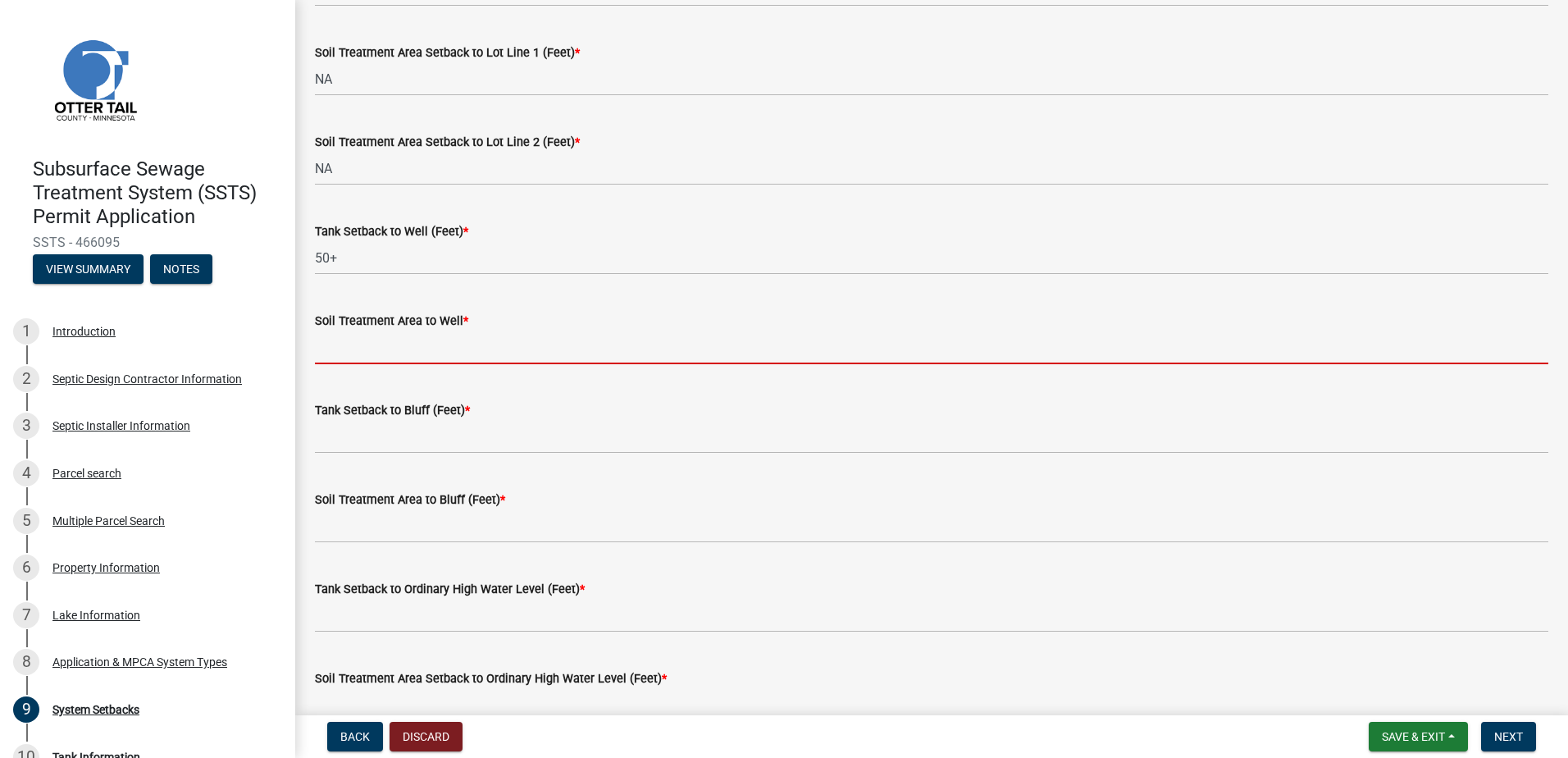
click at [319, 342] on input "Soil Treatment Area to Well *" at bounding box center [932, 348] width 1234 height 34
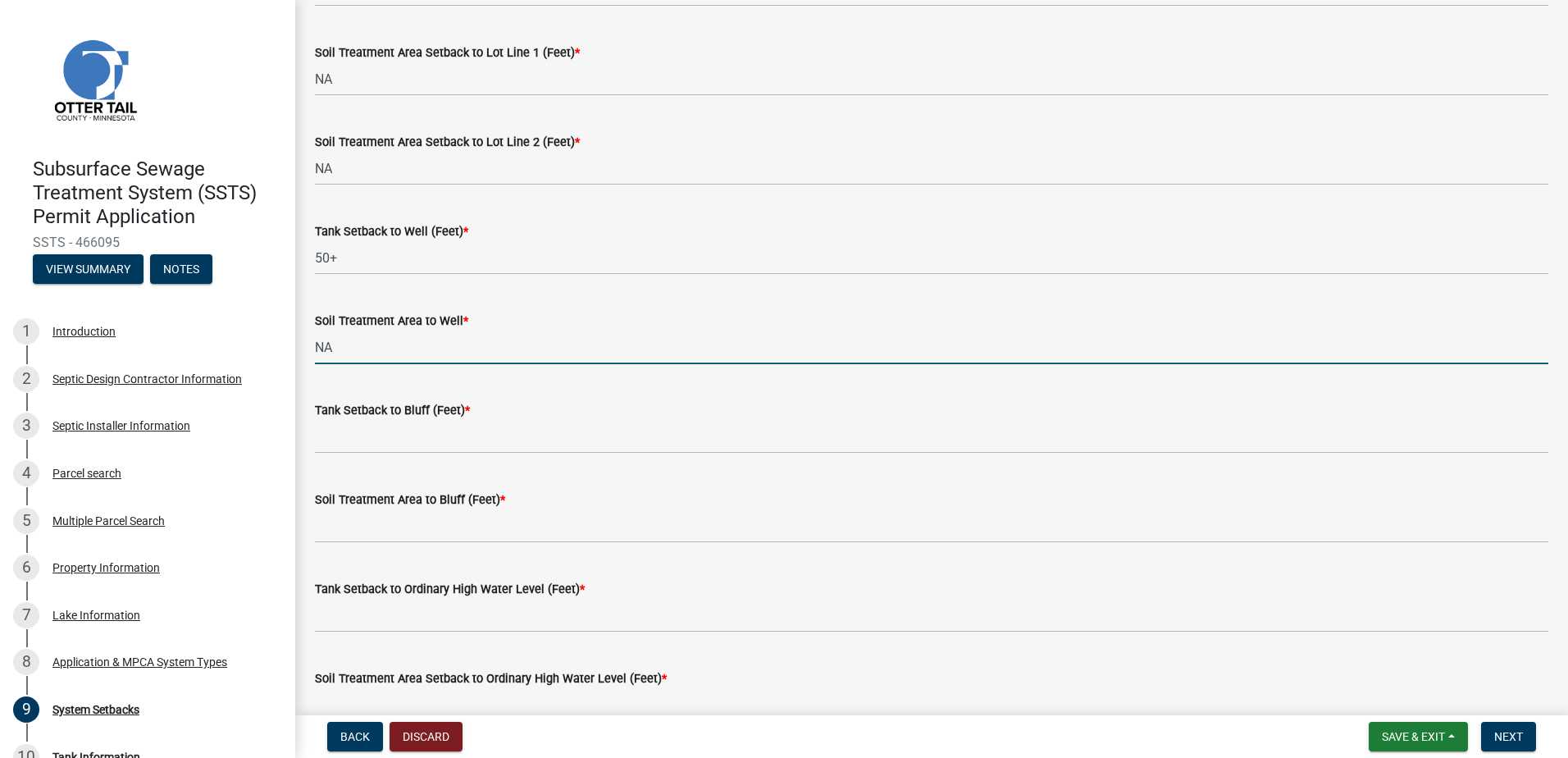
type input "NA"
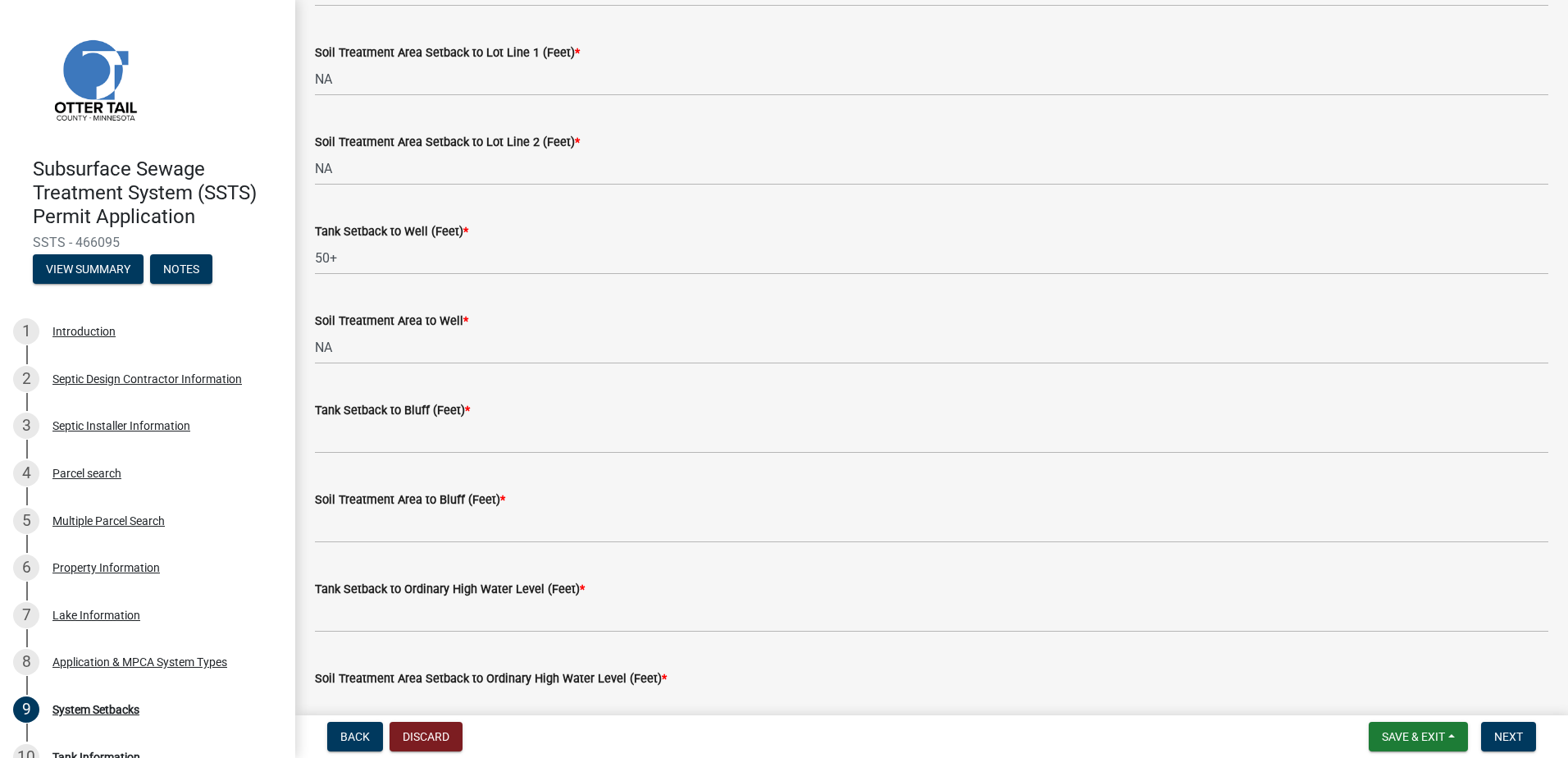
click at [308, 428] on div "Tank Setback to Bluff (Feet) *" at bounding box center [932, 415] width 1259 height 76
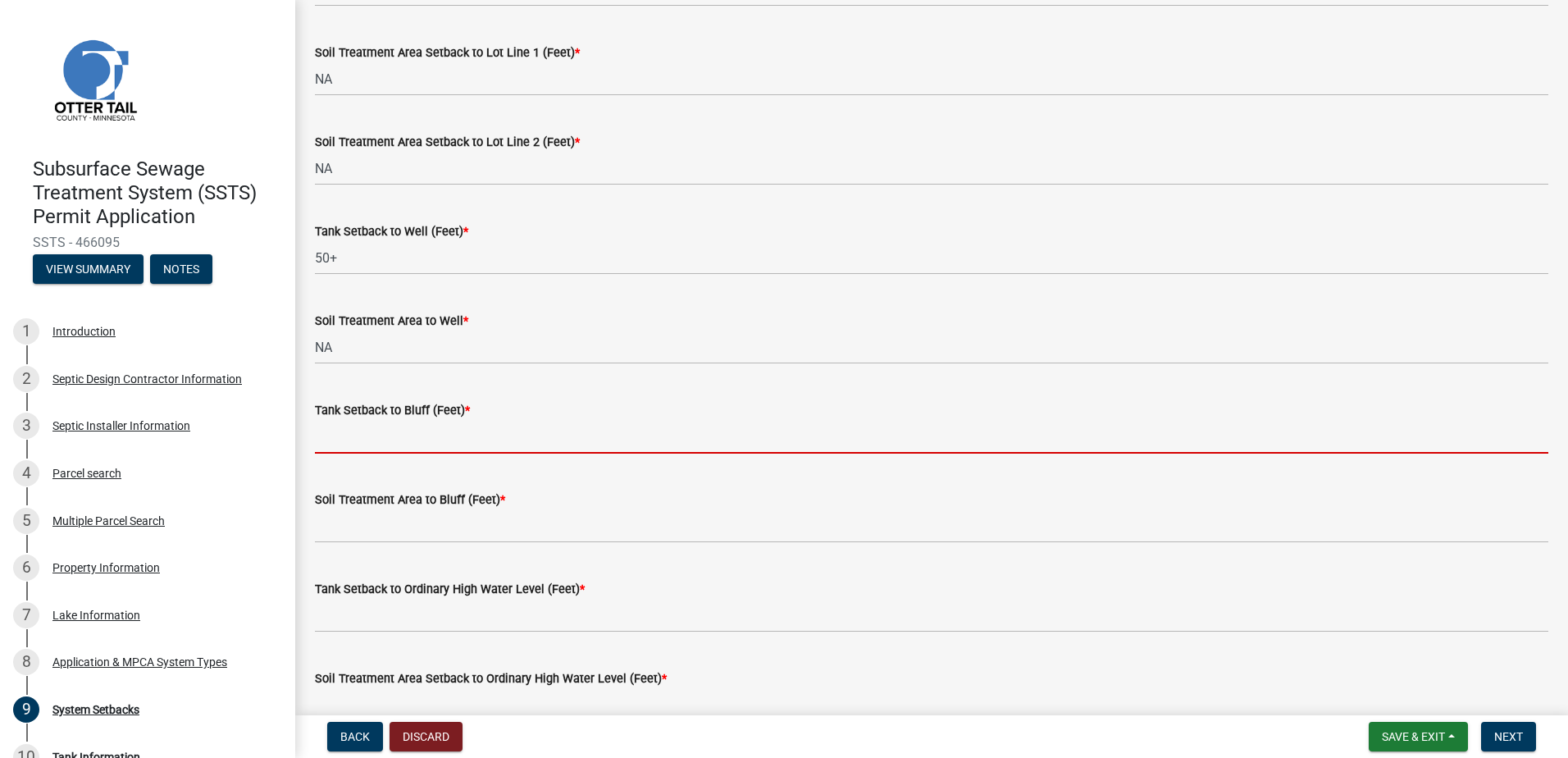
click at [319, 431] on input "Tank Setback to Bluff (Feet) *" at bounding box center [932, 437] width 1234 height 34
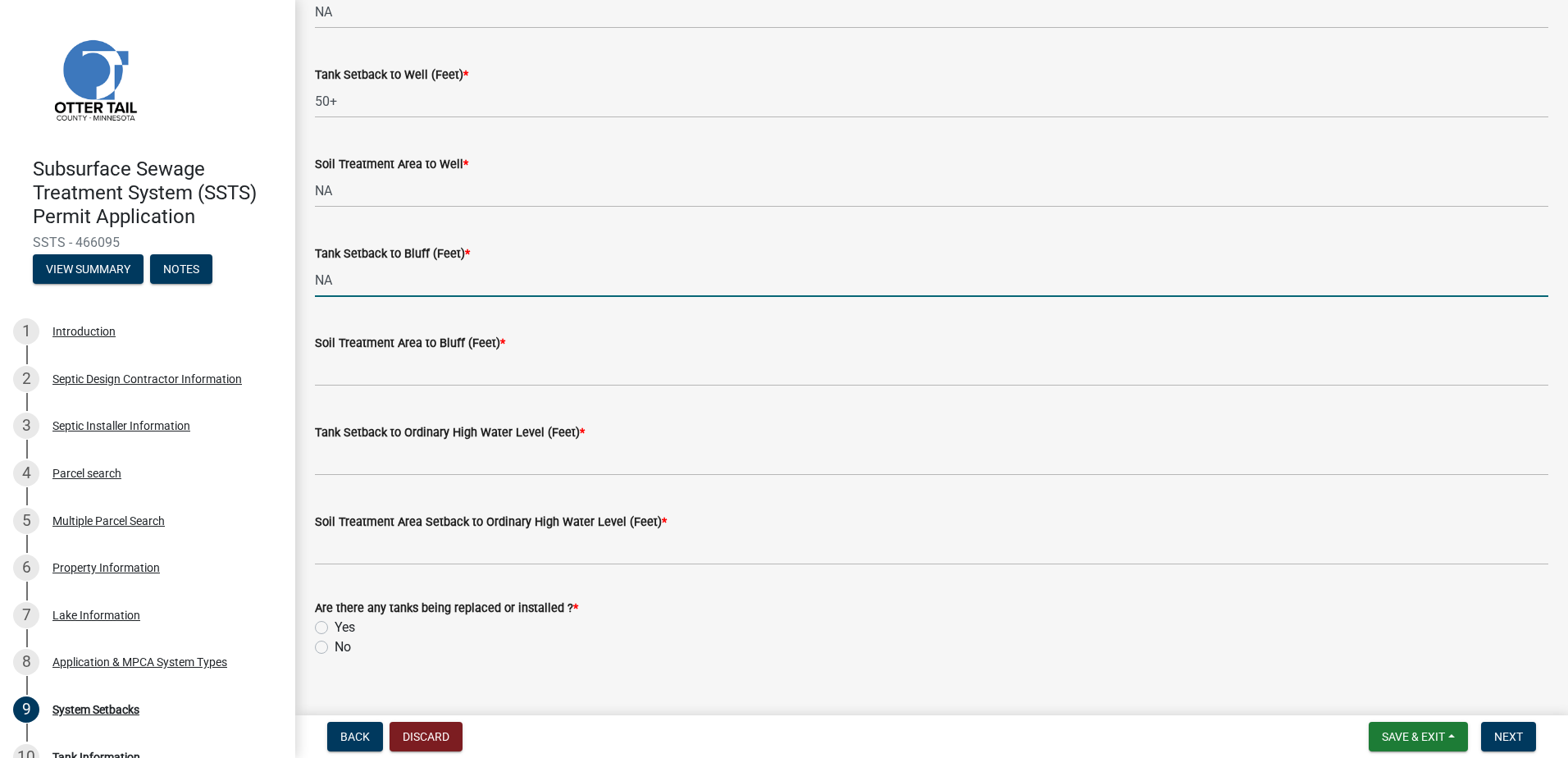
scroll to position [985, 0]
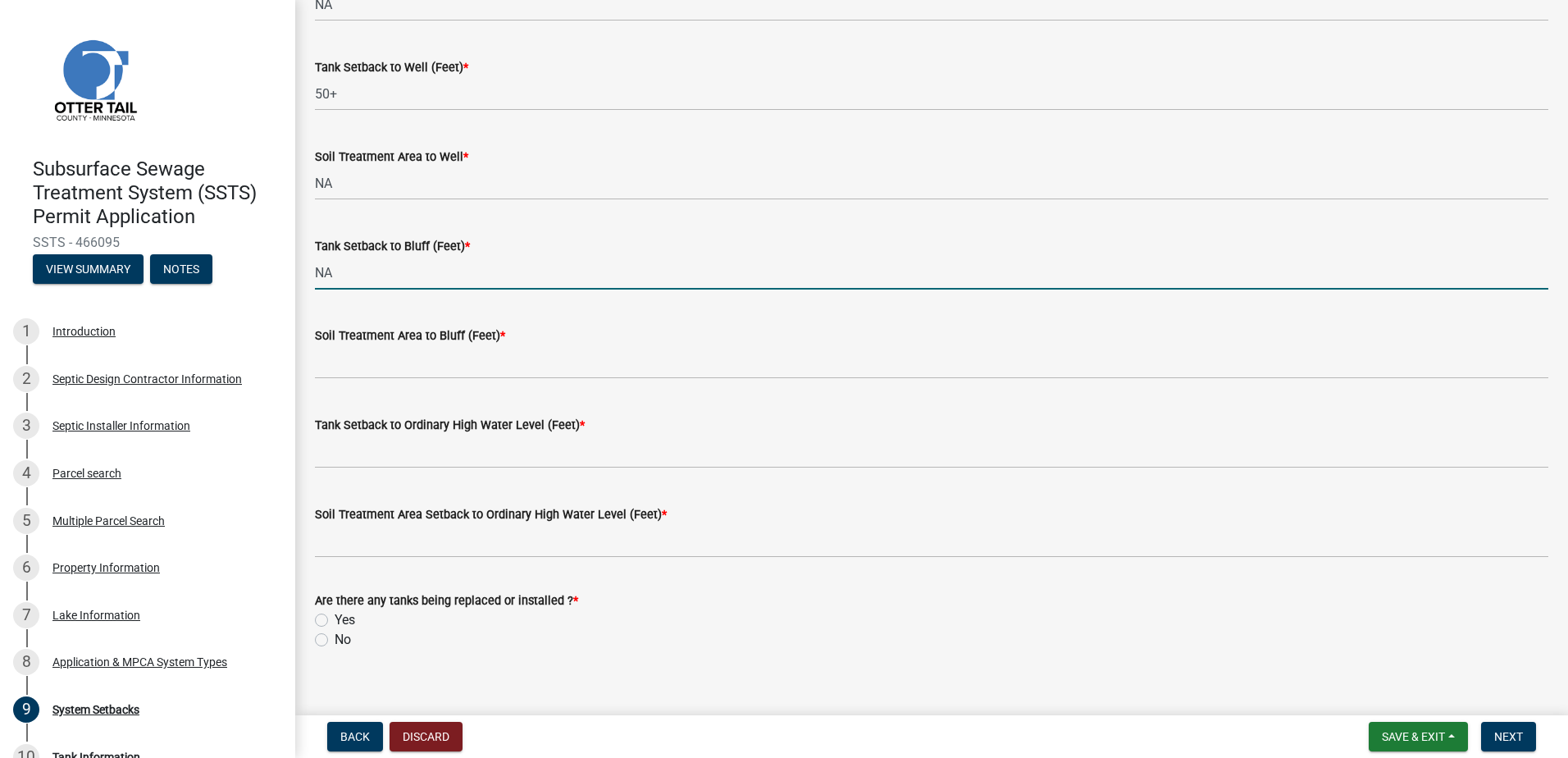
type input "NA"
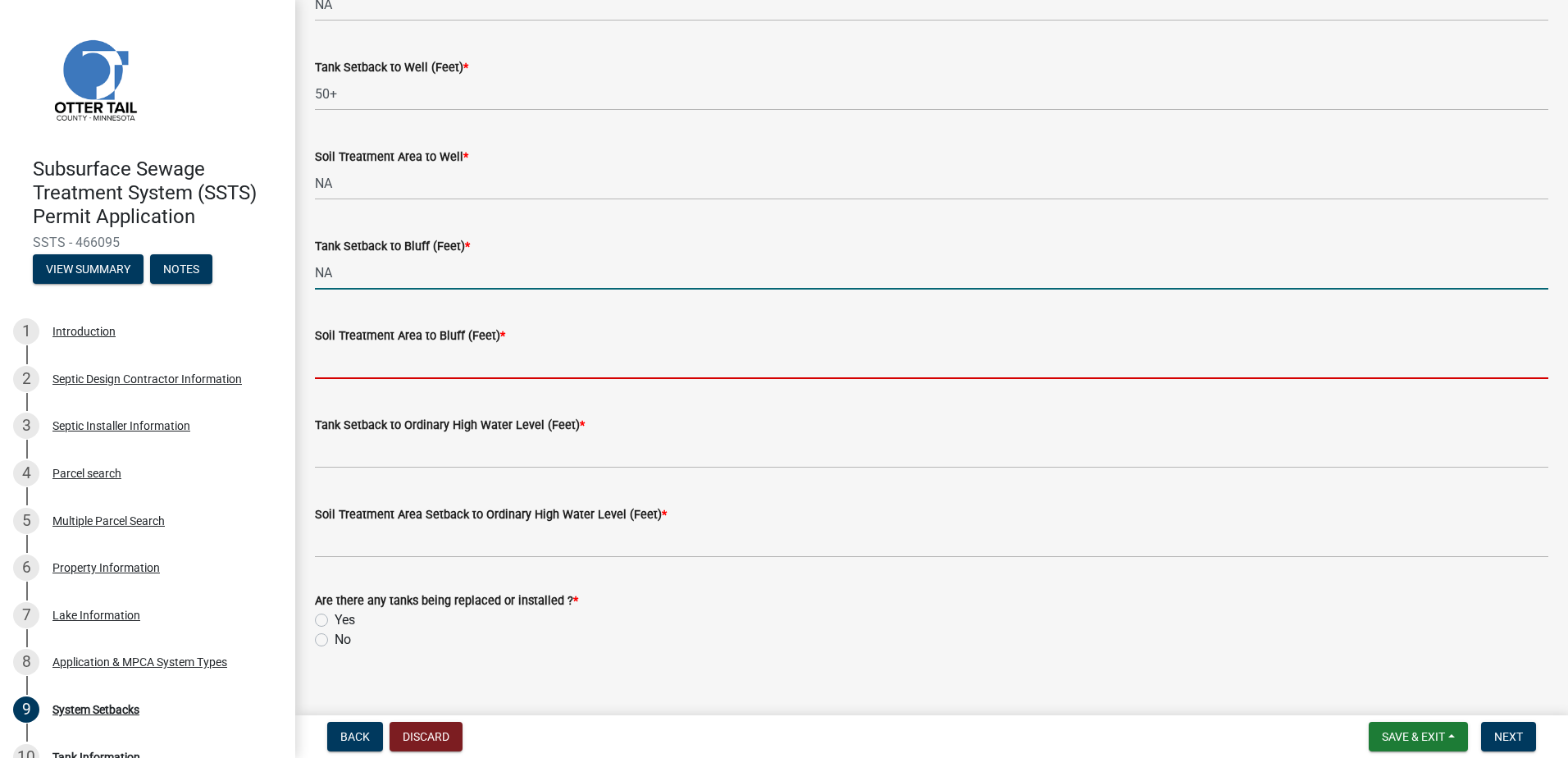
click at [324, 378] on input "Soil Treatment Area to Bluff (Feet) *" at bounding box center [932, 362] width 1234 height 34
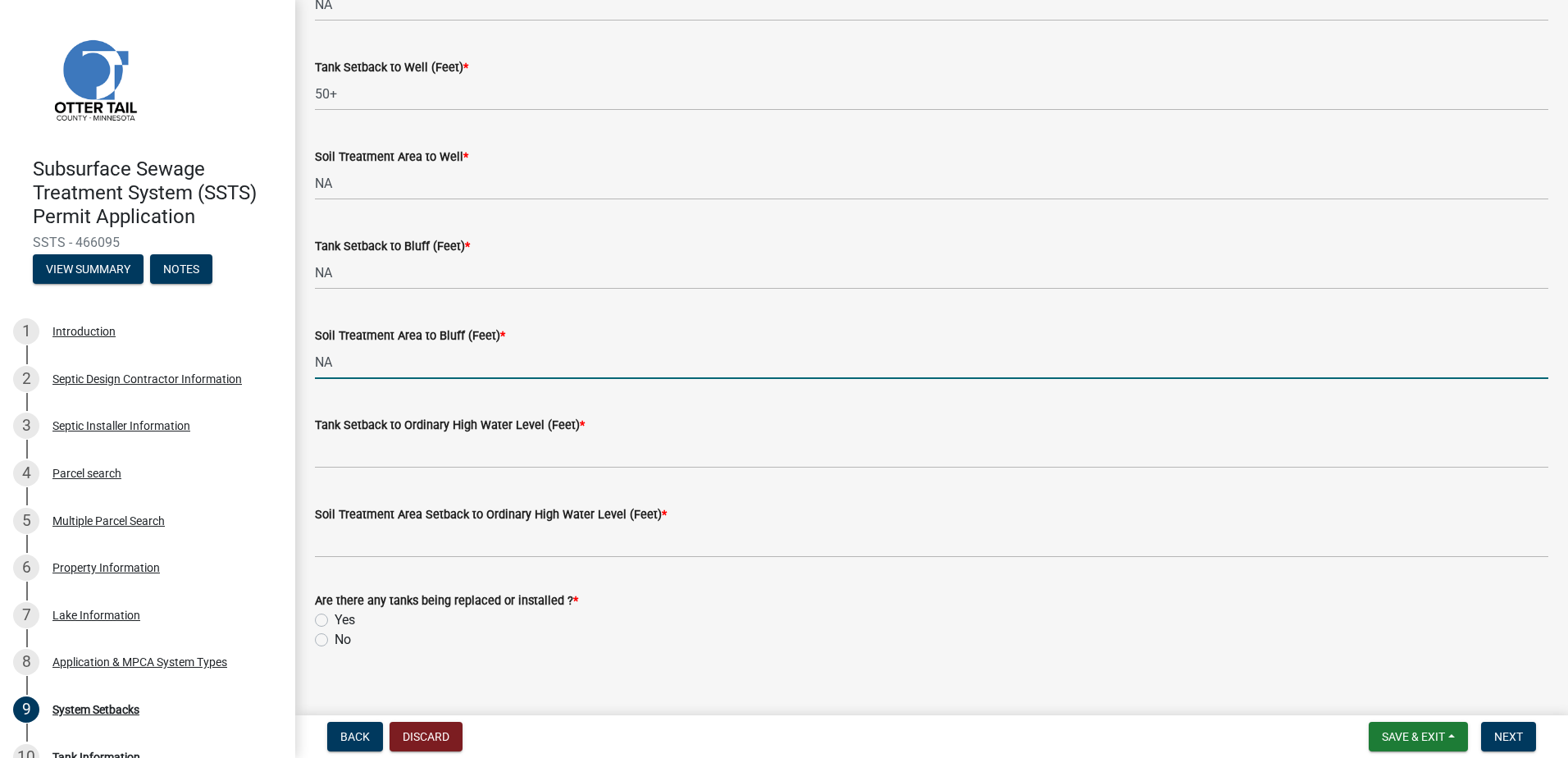
scroll to position [1005, 0]
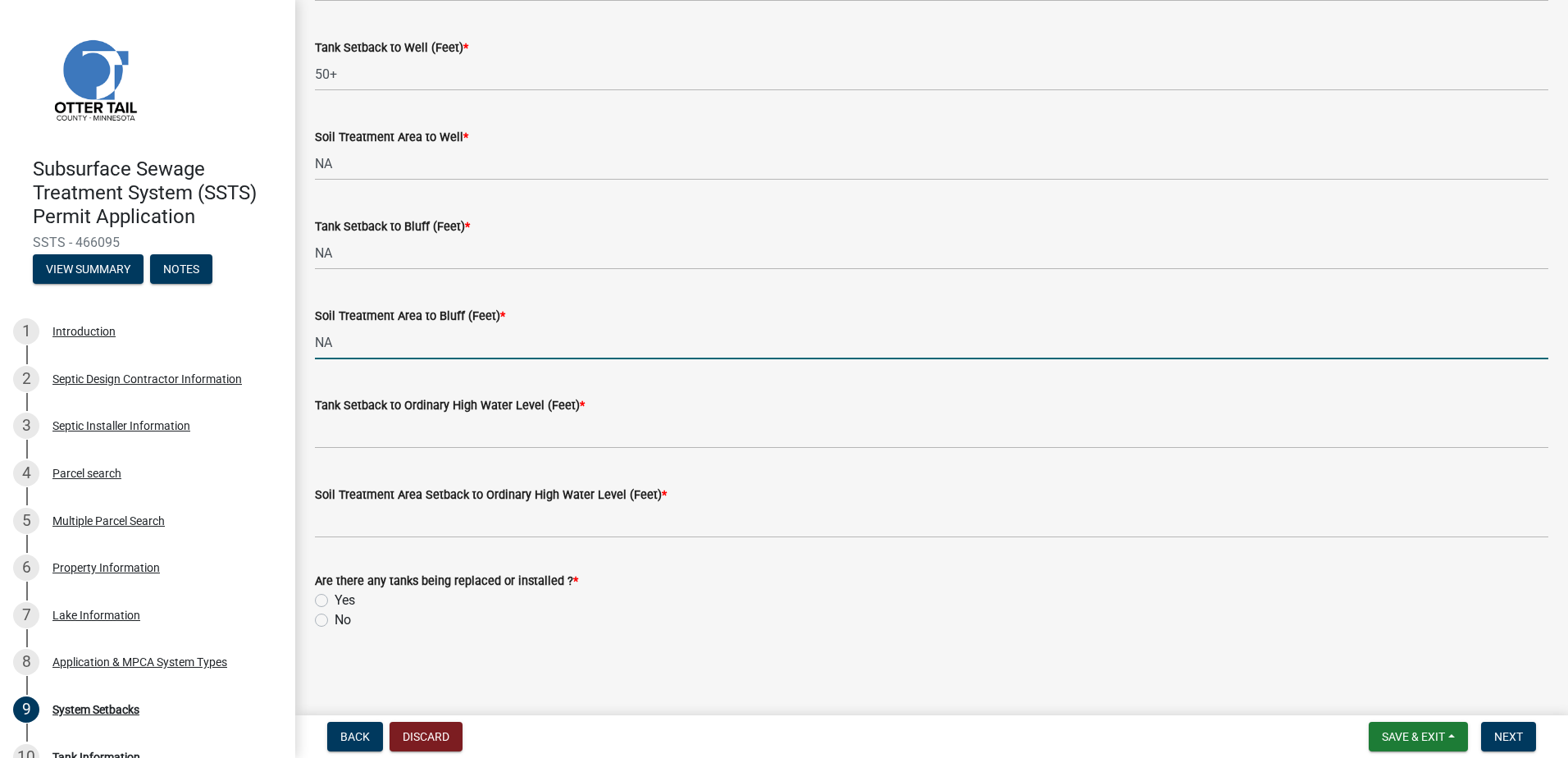
type input "NA"
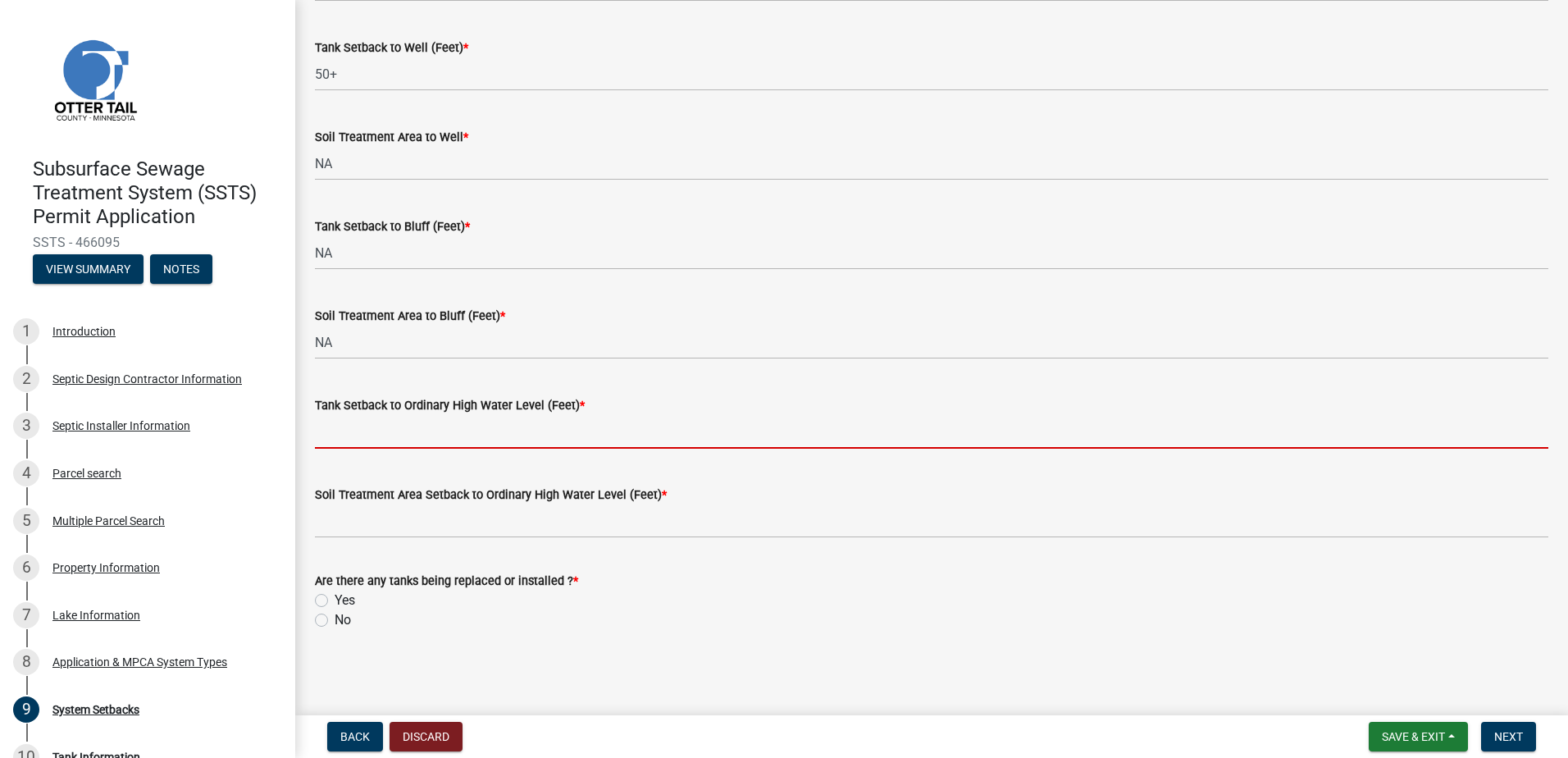
click at [417, 422] on input "Tank Setback to Ordinary High Water Level (Feet) *" at bounding box center [932, 432] width 1234 height 34
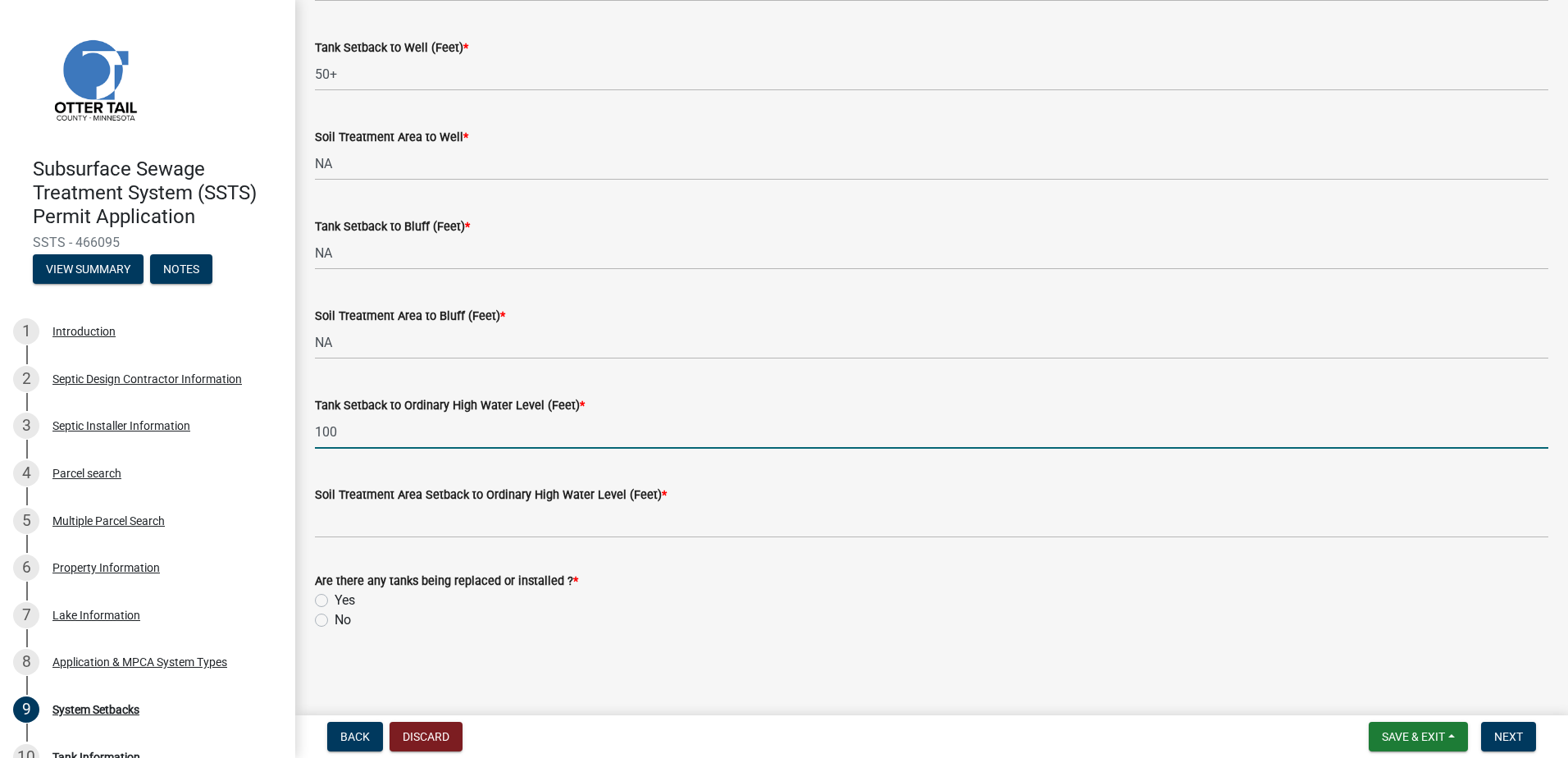
type input "100"
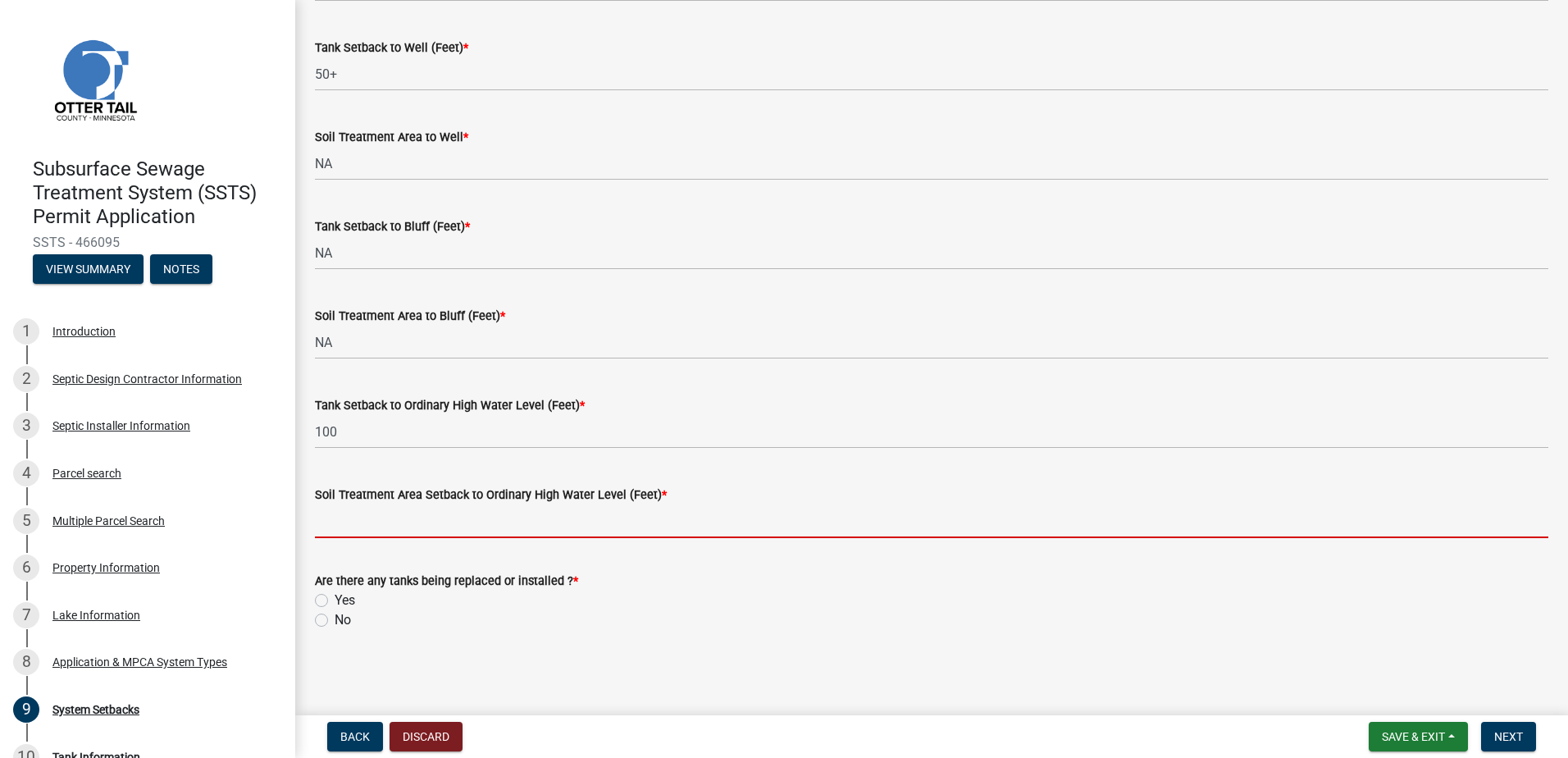
click at [328, 519] on input "Soil Treatment Area Setback to Ordinary High Water Level (Feet) *" at bounding box center [932, 521] width 1234 height 34
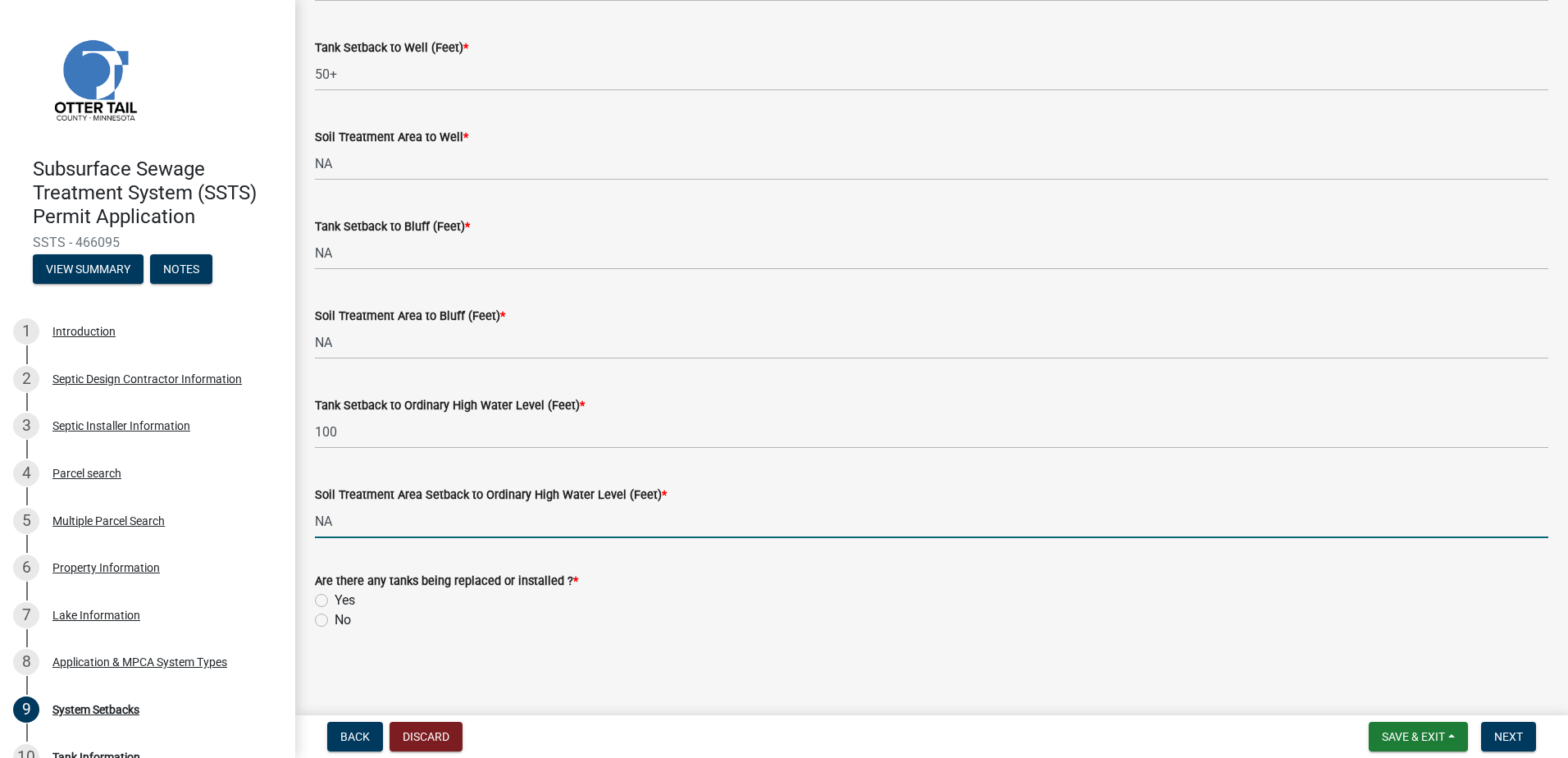
type input "NA"
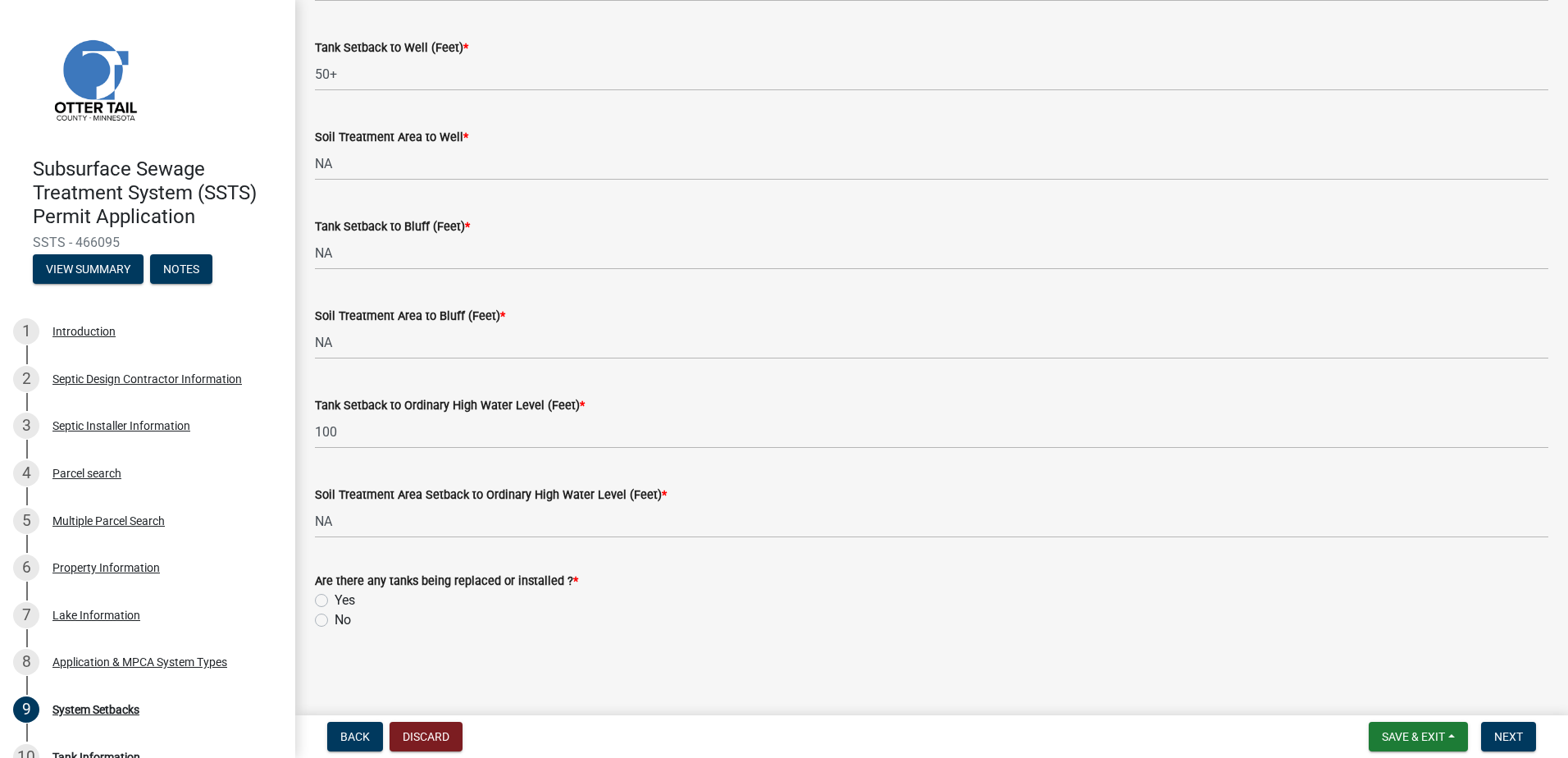
click at [716, 609] on div "Yes" at bounding box center [932, 601] width 1234 height 20
click at [335, 597] on label "Yes" at bounding box center [345, 601] width 21 height 20
click at [335, 597] on input "Yes" at bounding box center [340, 596] width 11 height 11
radio input "true"
click at [1497, 736] on span "Next" at bounding box center [1509, 737] width 29 height 13
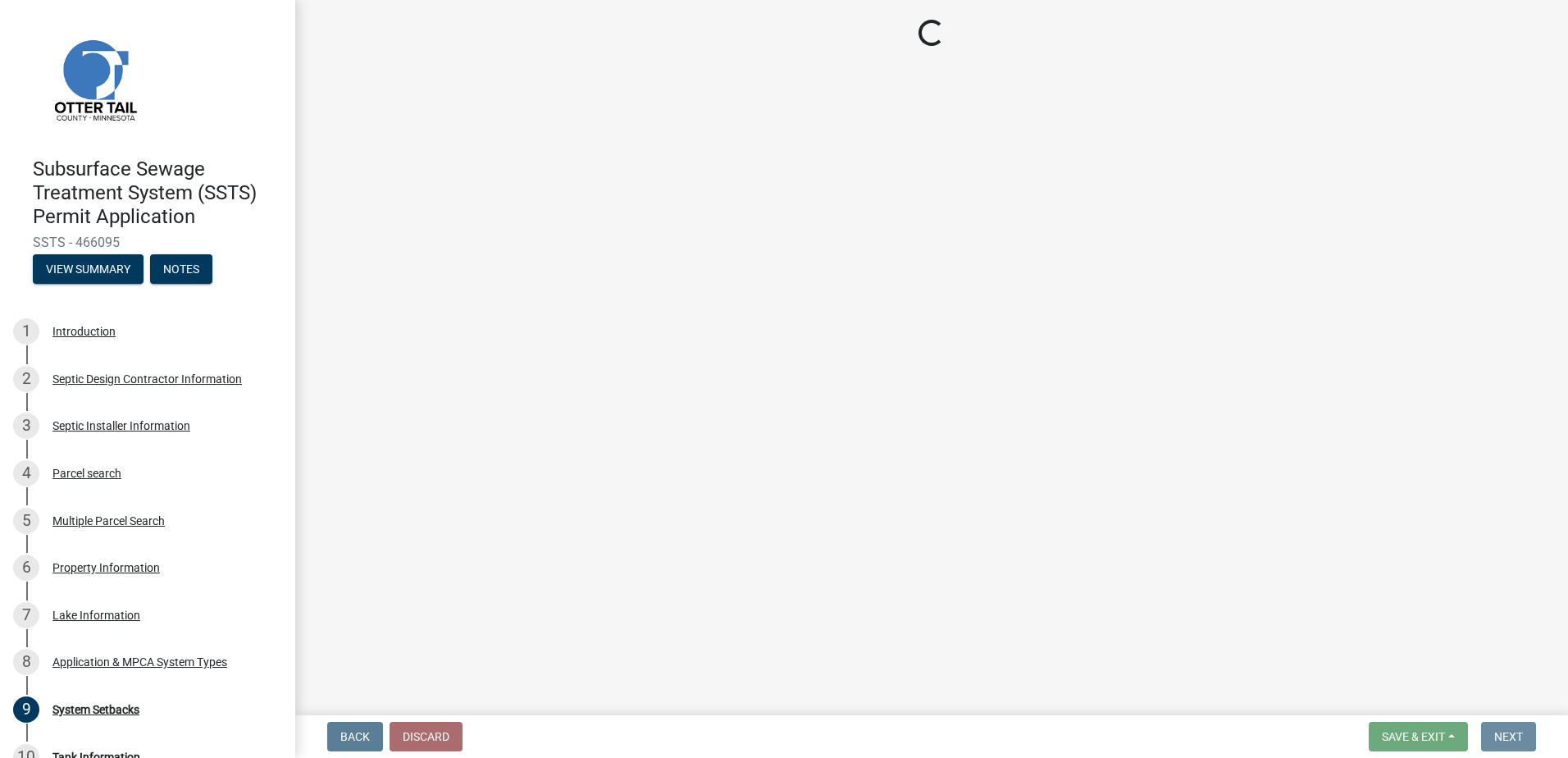
scroll to position [0, 0]
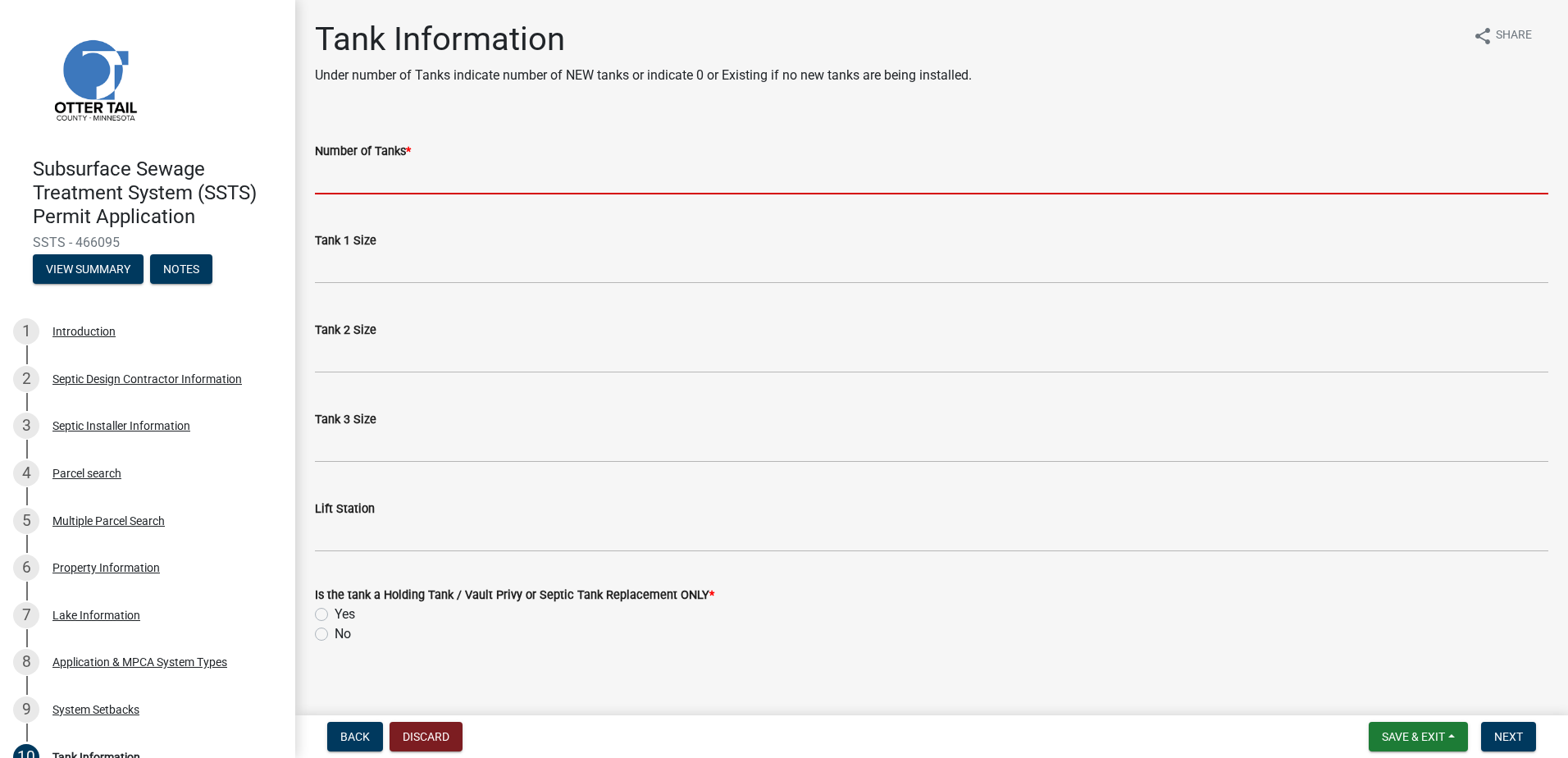
click at [347, 185] on input "Number of Tanks *" at bounding box center [932, 178] width 1234 height 34
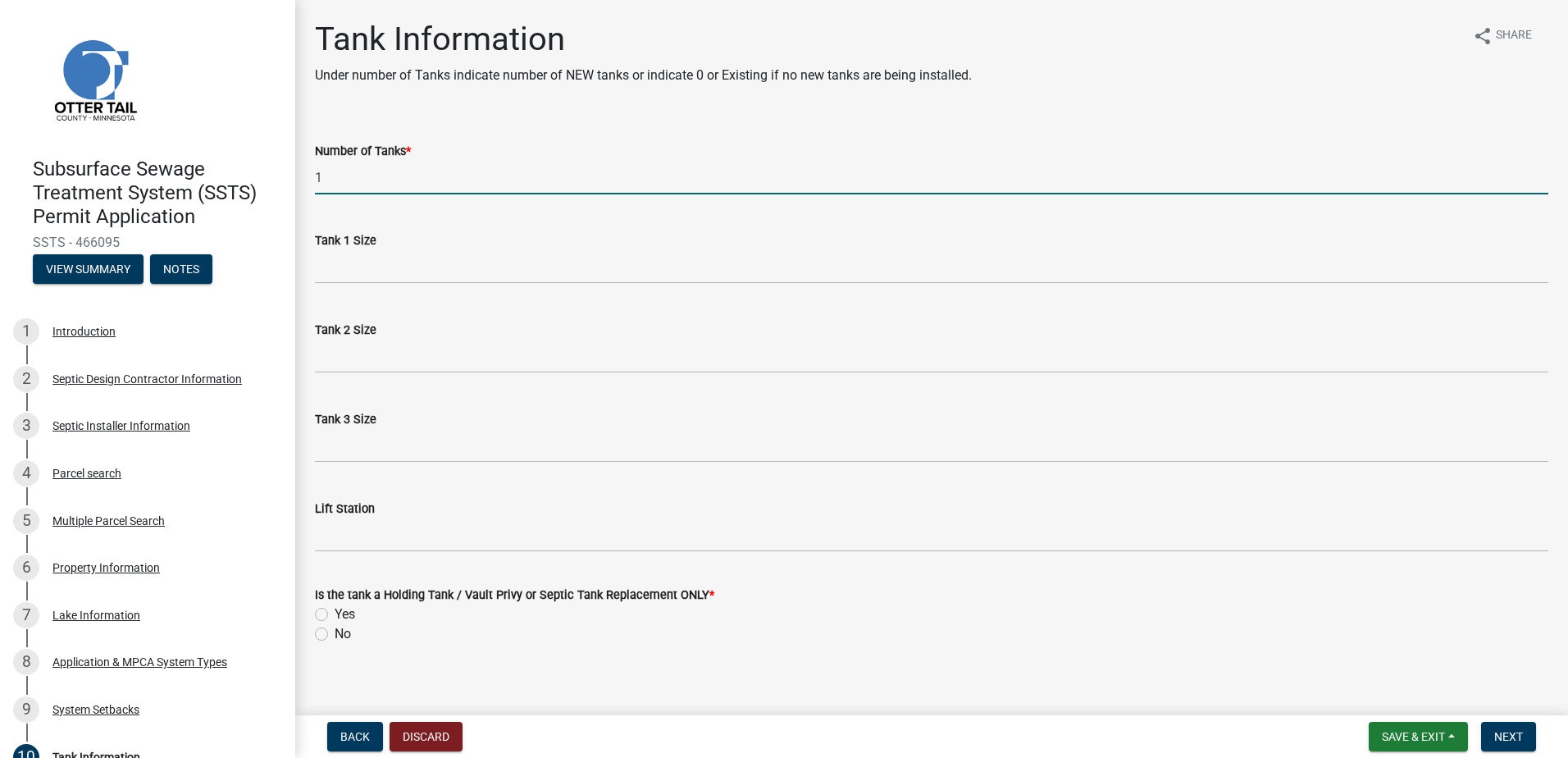
type input "1"
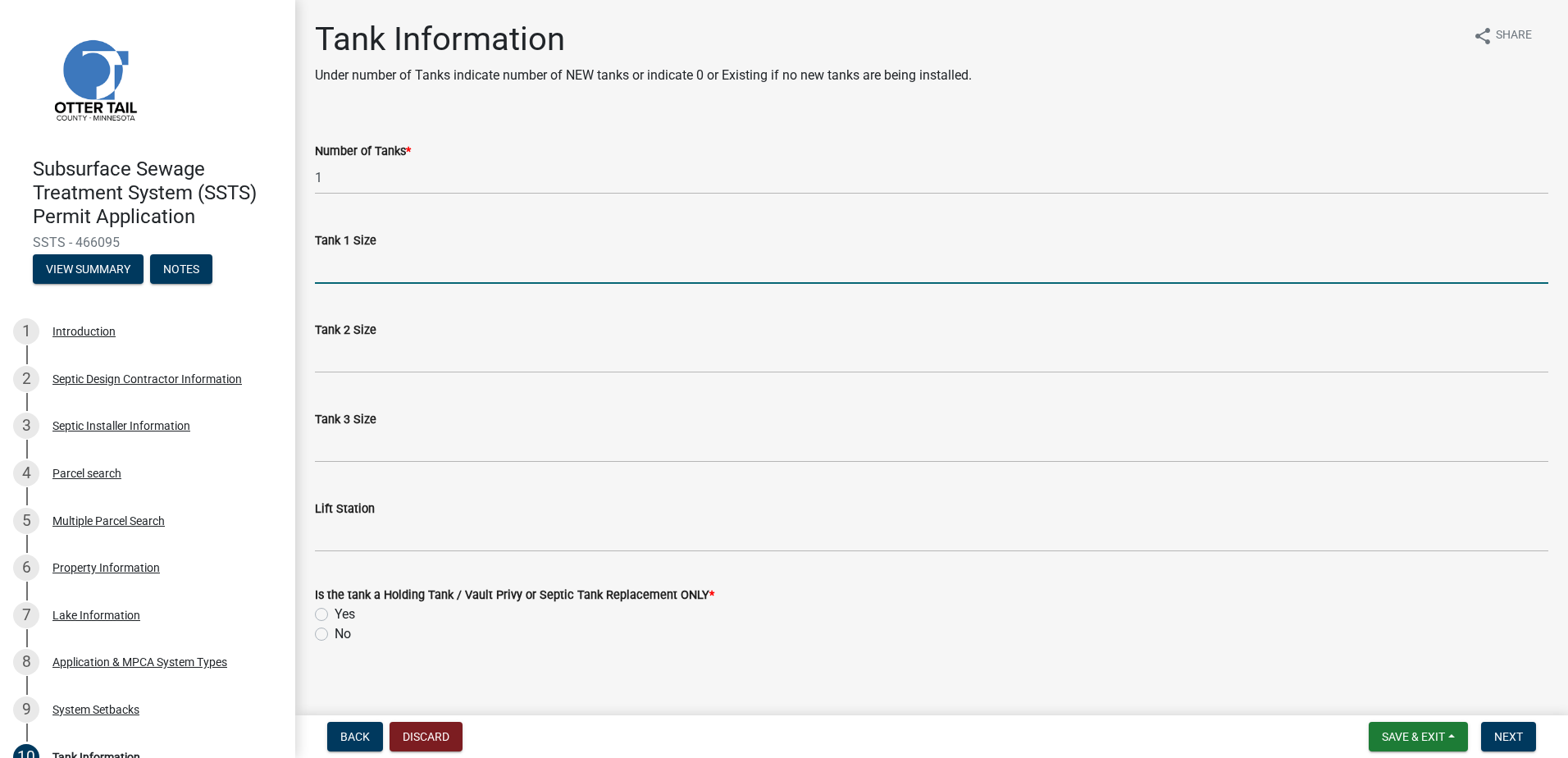
click at [350, 262] on input "Tank 1 Size" at bounding box center [932, 267] width 1234 height 34
type input "1500"
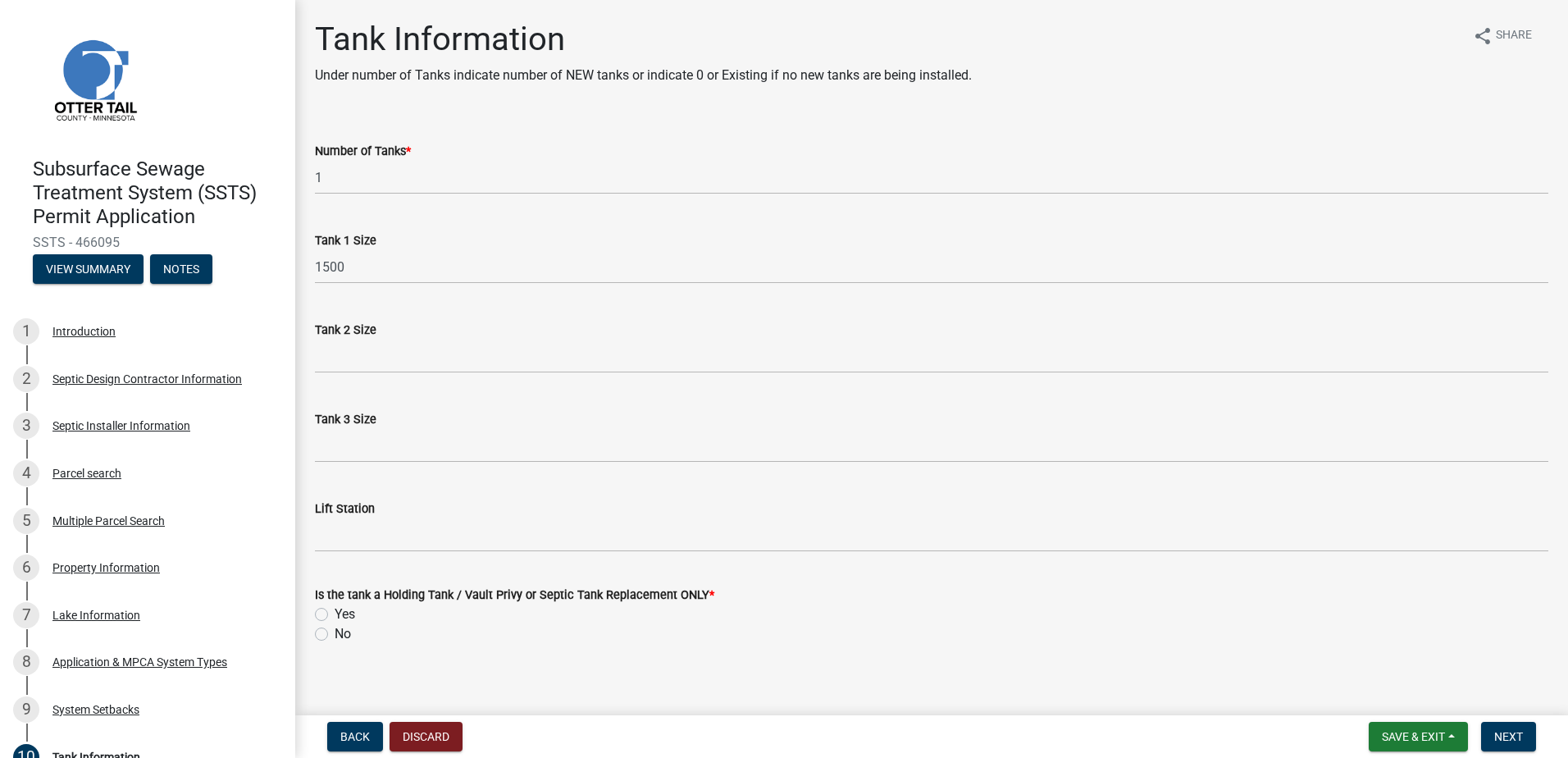
click at [335, 612] on label "Yes" at bounding box center [345, 615] width 21 height 20
click at [335, 612] on input "Yes" at bounding box center [340, 610] width 11 height 11
radio input "true"
click at [1504, 733] on span "Next" at bounding box center [1509, 737] width 29 height 13
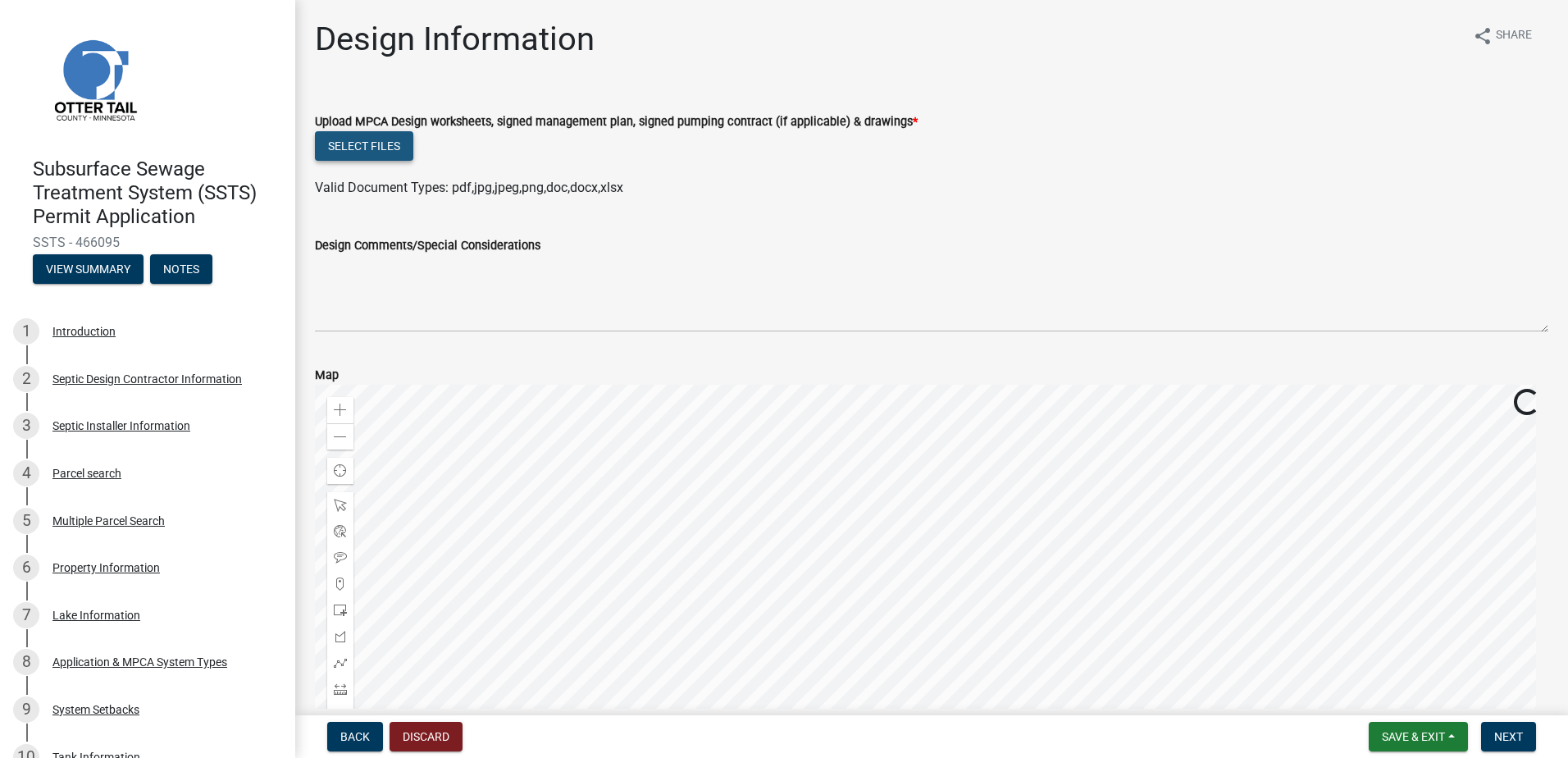
click at [346, 146] on button "Select files" at bounding box center [364, 146] width 98 height 30
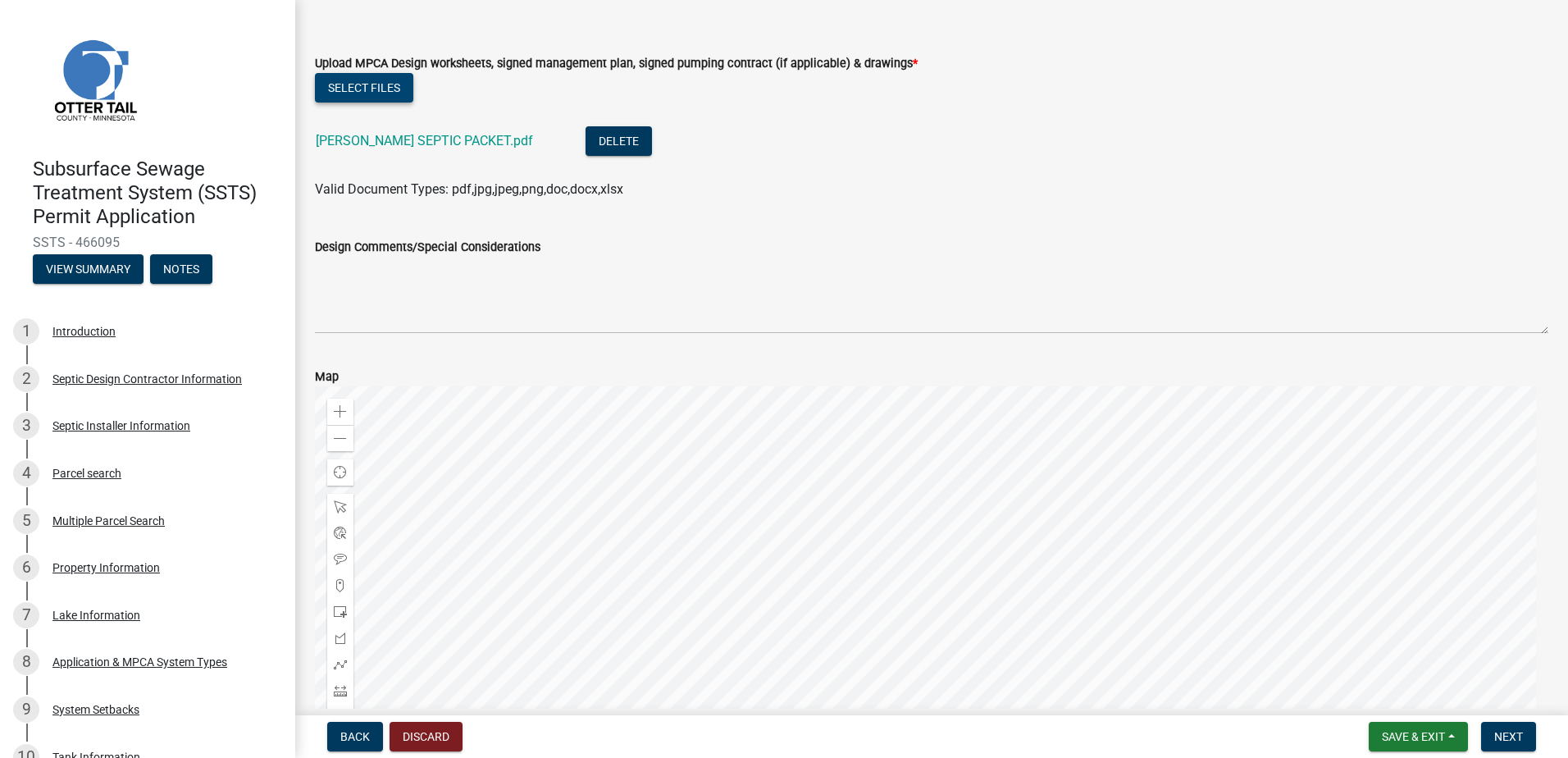
scroll to position [164, 0]
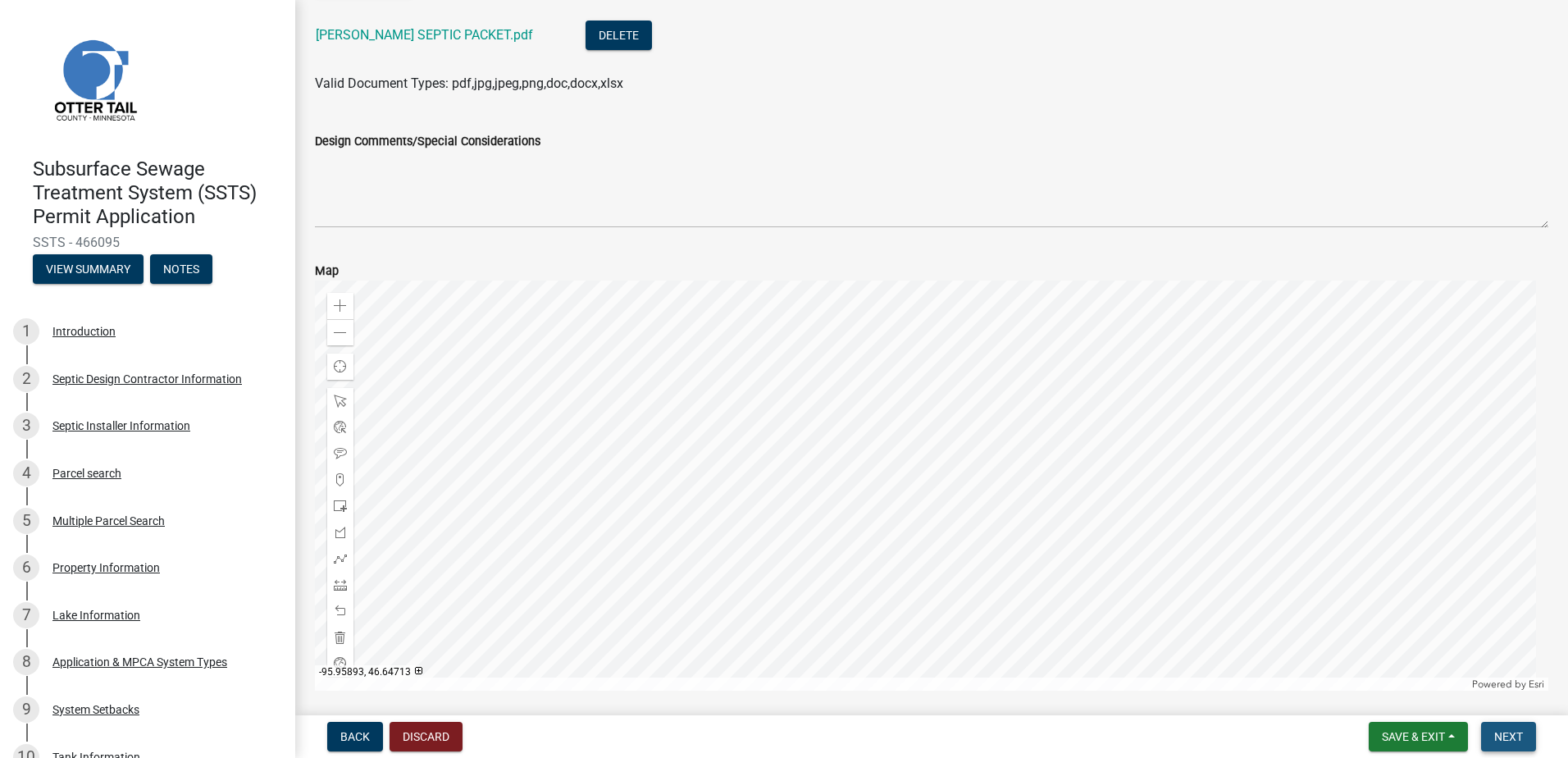
click at [1494, 741] on button "Next" at bounding box center [1509, 737] width 55 height 30
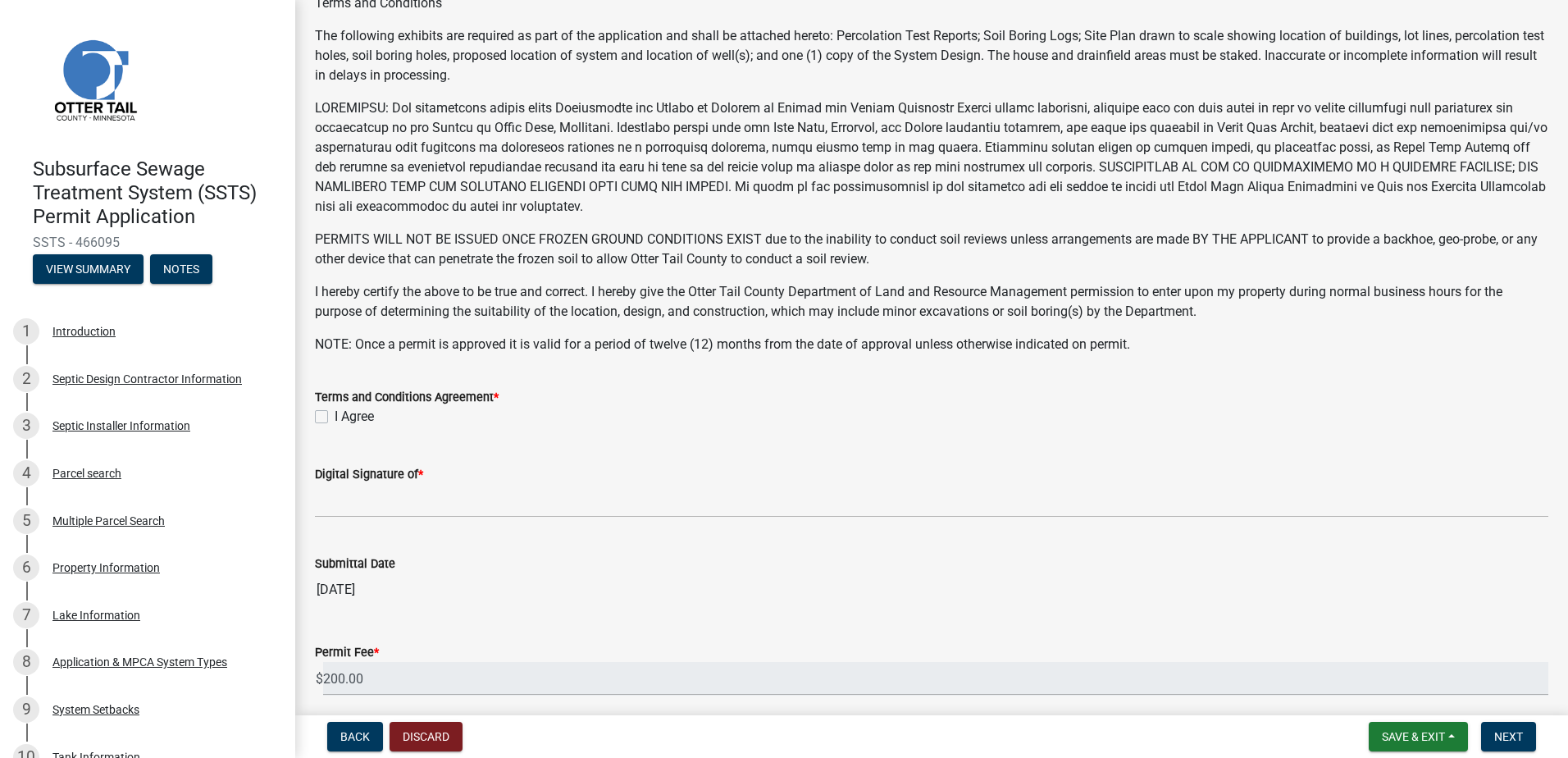
click at [335, 415] on label "I Agree" at bounding box center [355, 417] width 40 height 20
click at [335, 415] on input "I Agree" at bounding box center [340, 412] width 11 height 11
checkbox input "true"
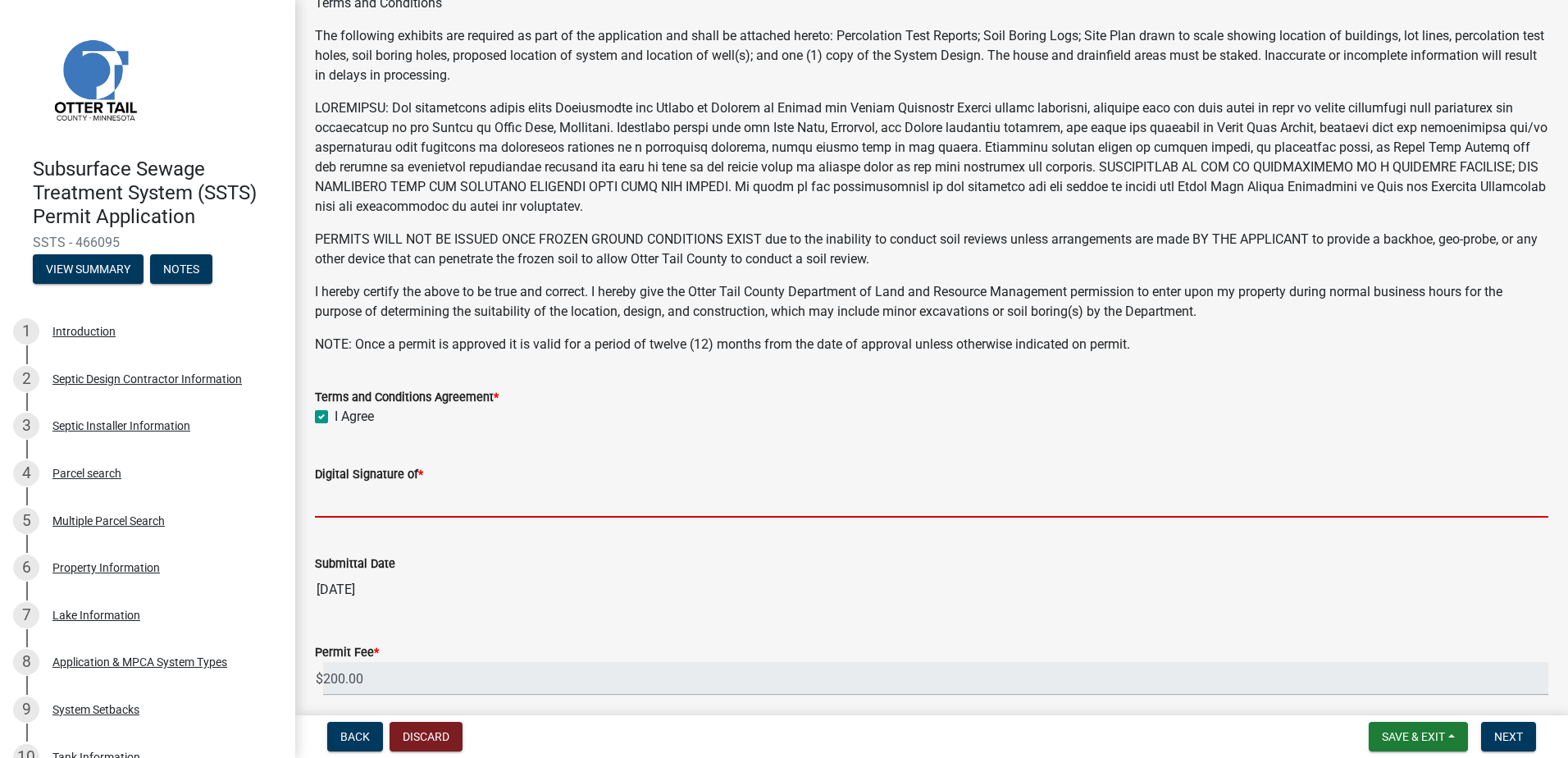
click at [346, 508] on input "Digital Signature of *" at bounding box center [932, 500] width 1234 height 34
type input "STEVE EGGE"
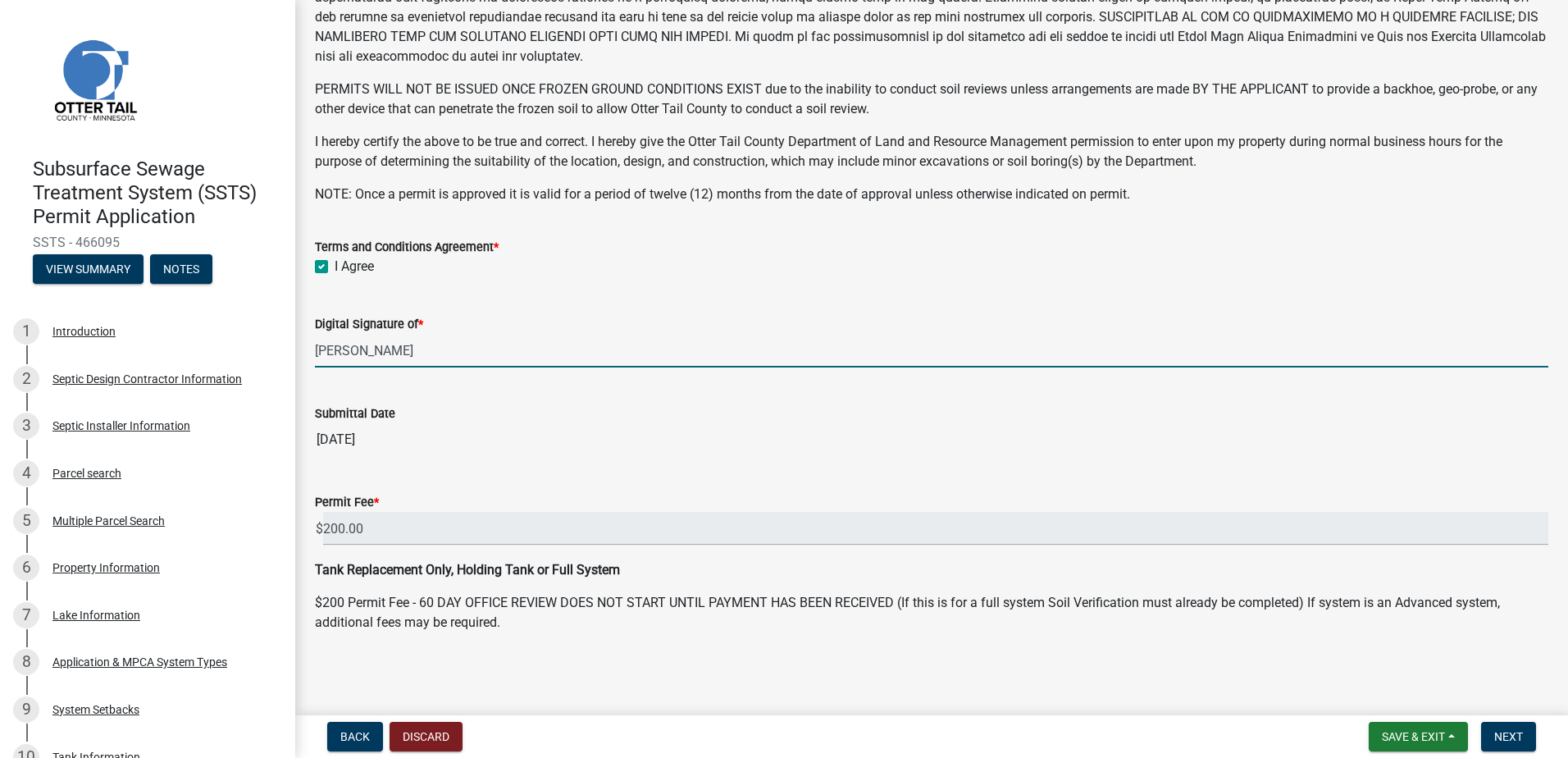
scroll to position [315, 0]
drag, startPoint x: 1514, startPoint y: 751, endPoint x: 1503, endPoint y: 749, distance: 11.2
click at [1514, 751] on button "Next" at bounding box center [1509, 737] width 55 height 30
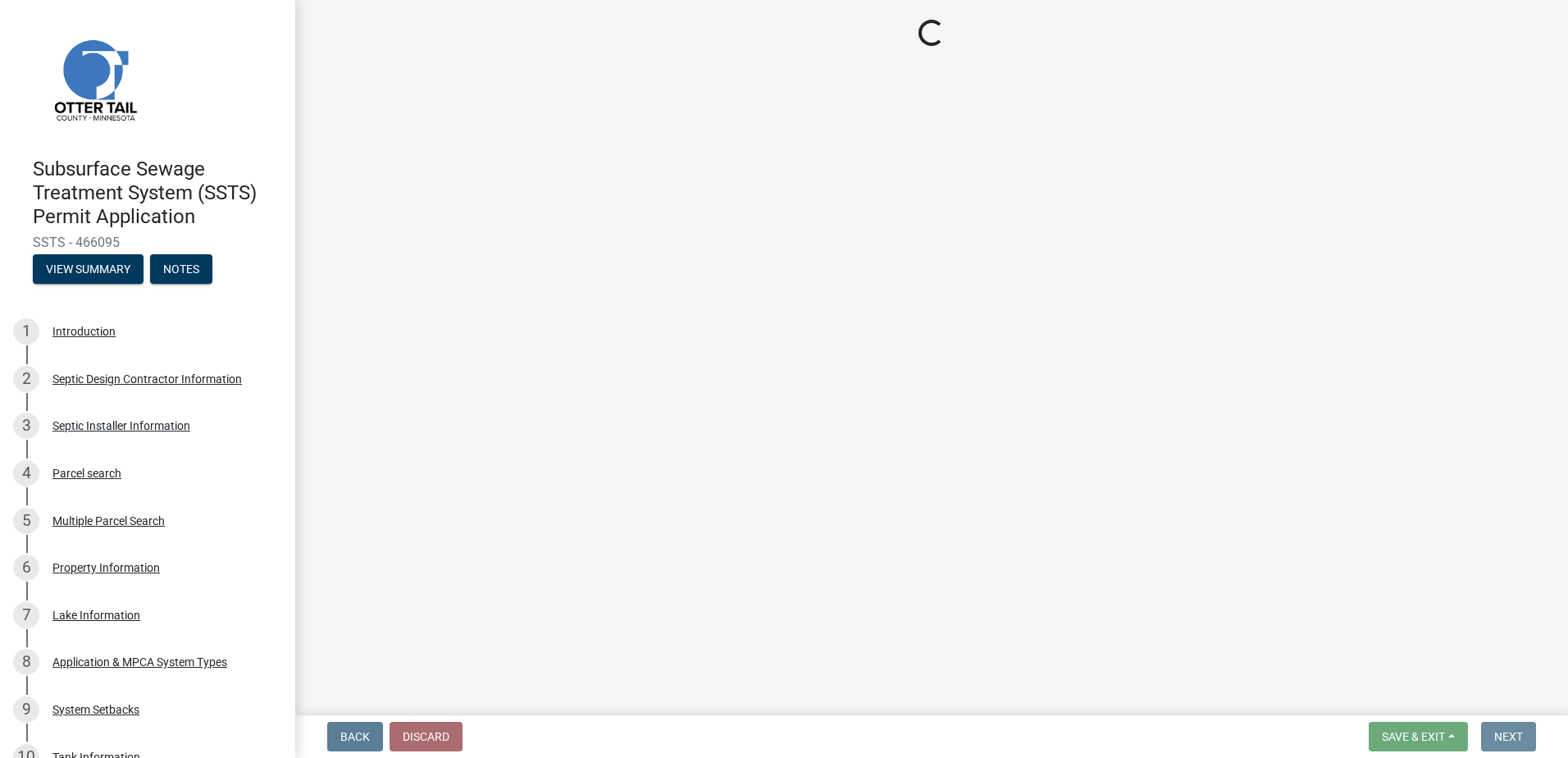
scroll to position [0, 0]
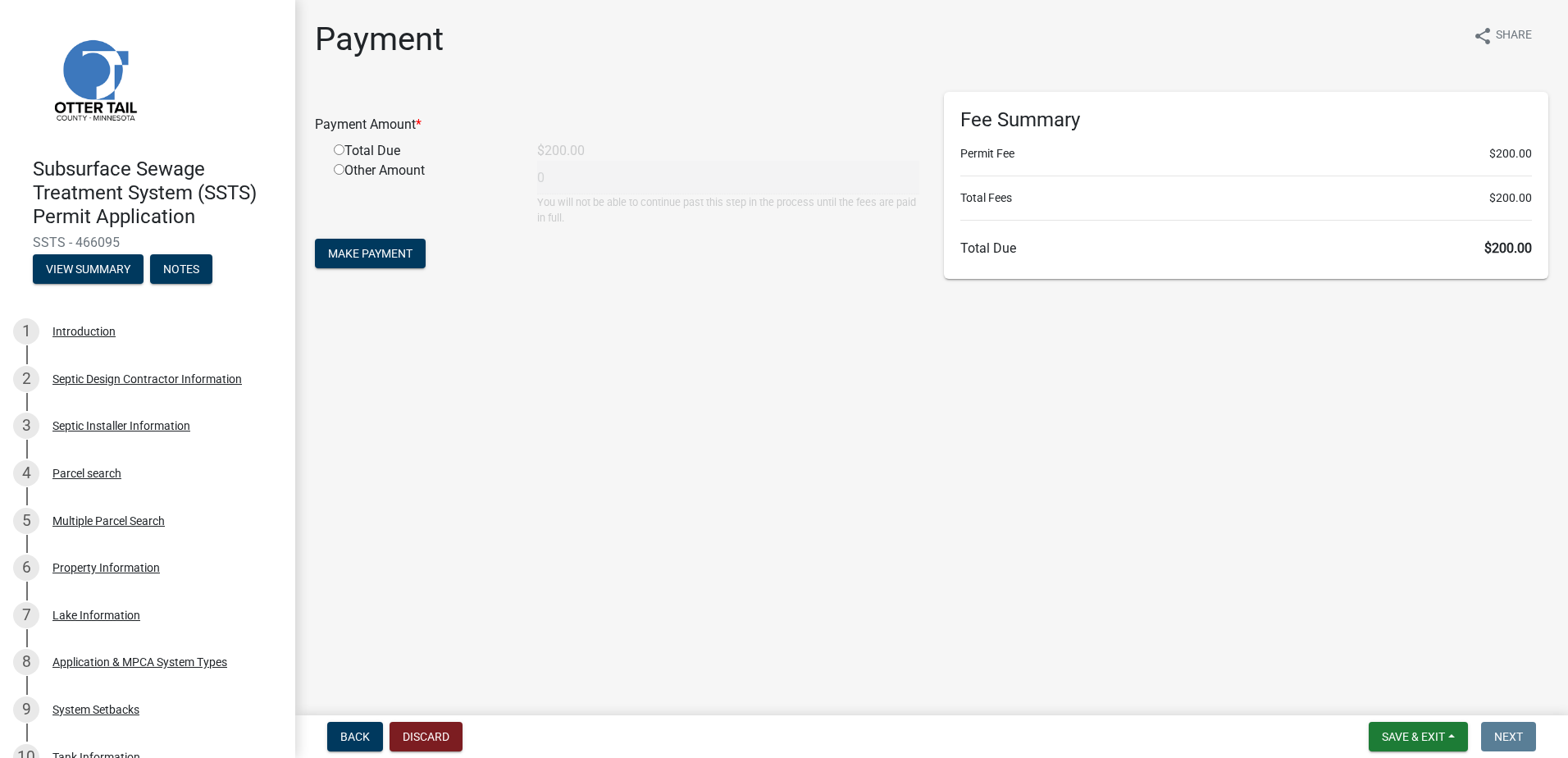
click at [339, 151] on input "radio" at bounding box center [339, 149] width 11 height 11
radio input "true"
type input "200"
click at [373, 260] on span "Make Payment" at bounding box center [371, 253] width 84 height 13
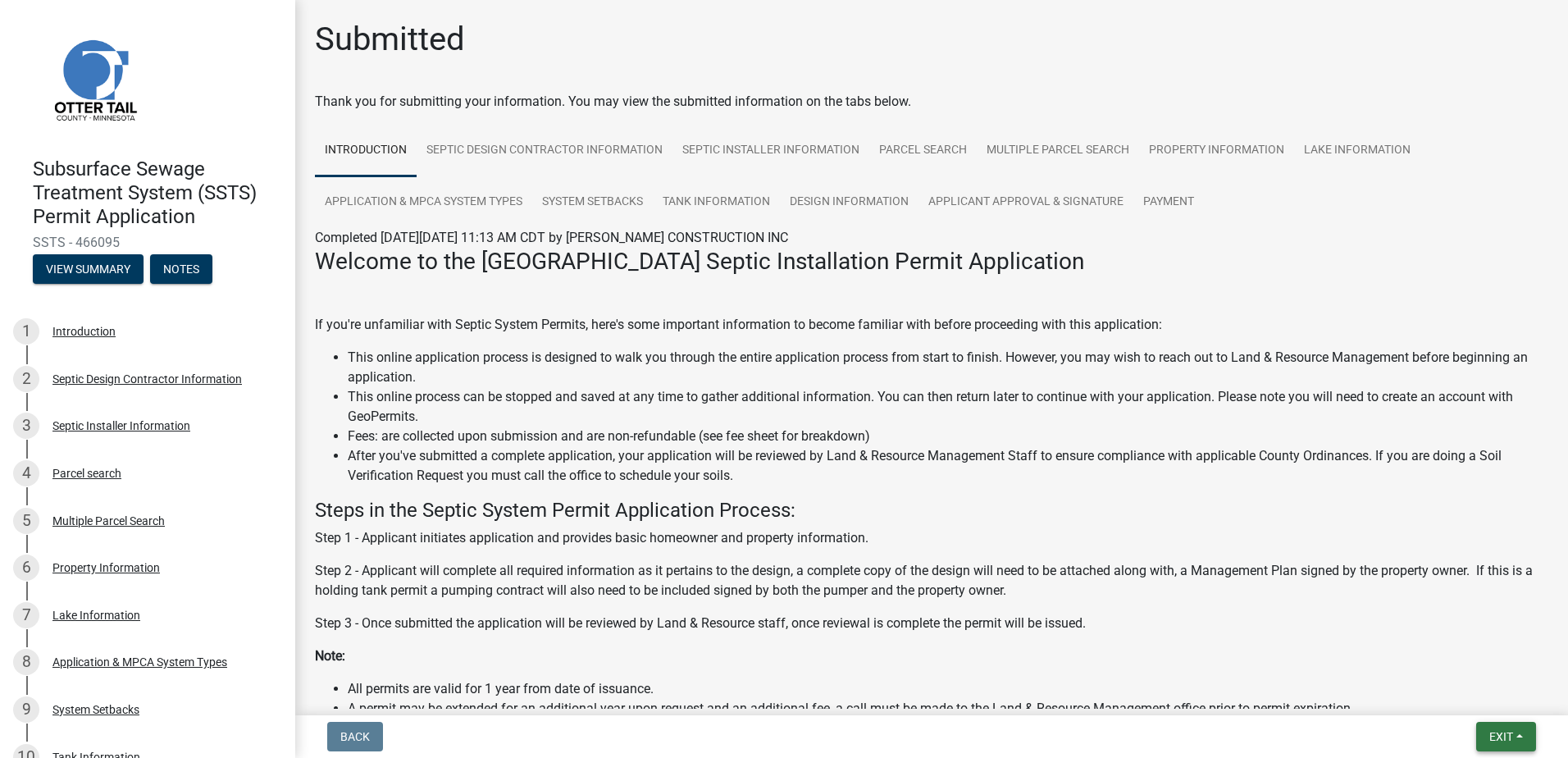
click at [1502, 733] on span "Exit" at bounding box center [1501, 737] width 24 height 13
click at [1456, 690] on button "Save & Exit" at bounding box center [1471, 694] width 131 height 40
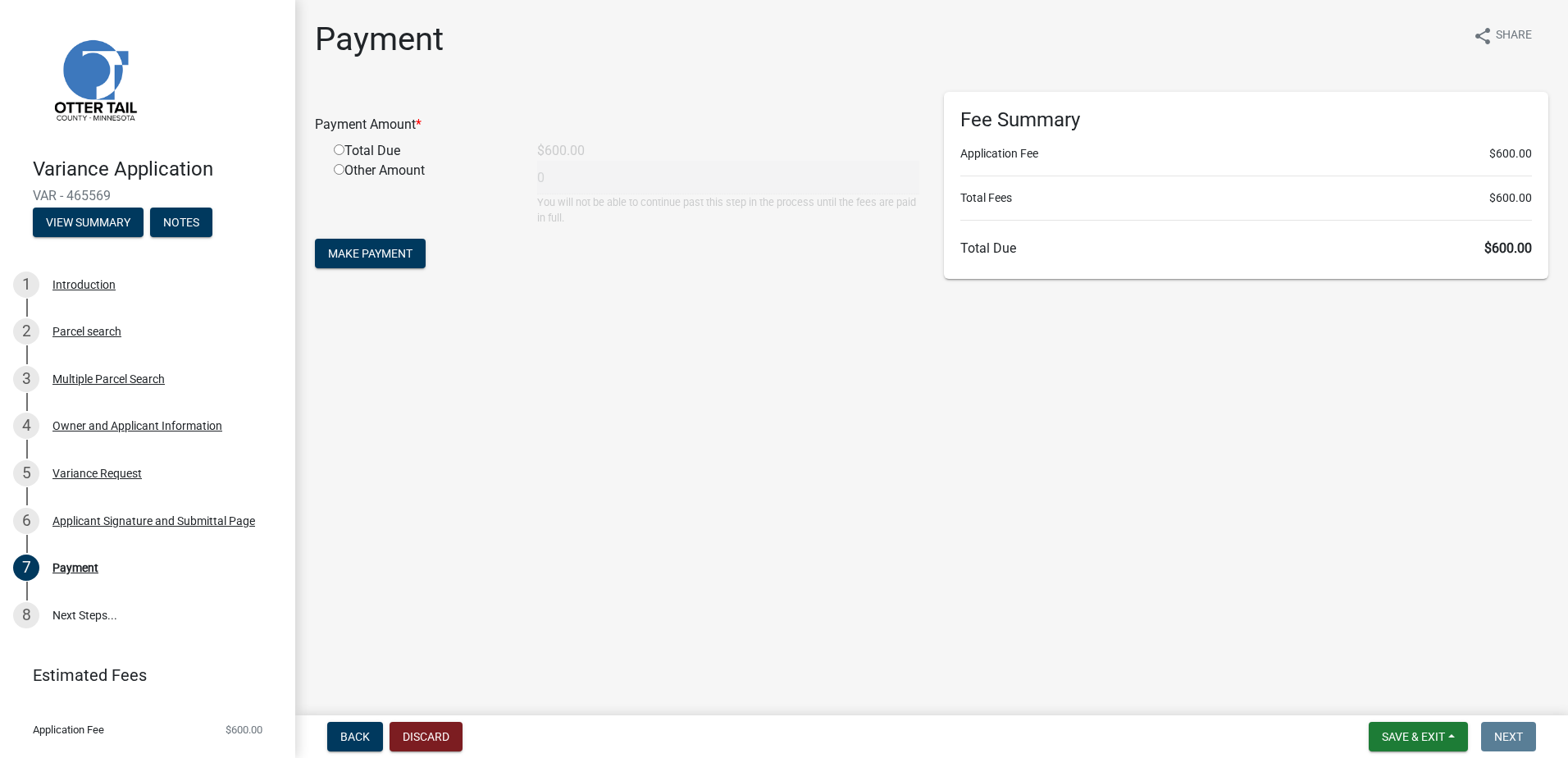
click at [340, 151] on input "radio" at bounding box center [339, 149] width 11 height 11
radio input "true"
type input "600"
click at [404, 258] on span "Make Payment" at bounding box center [371, 253] width 84 height 13
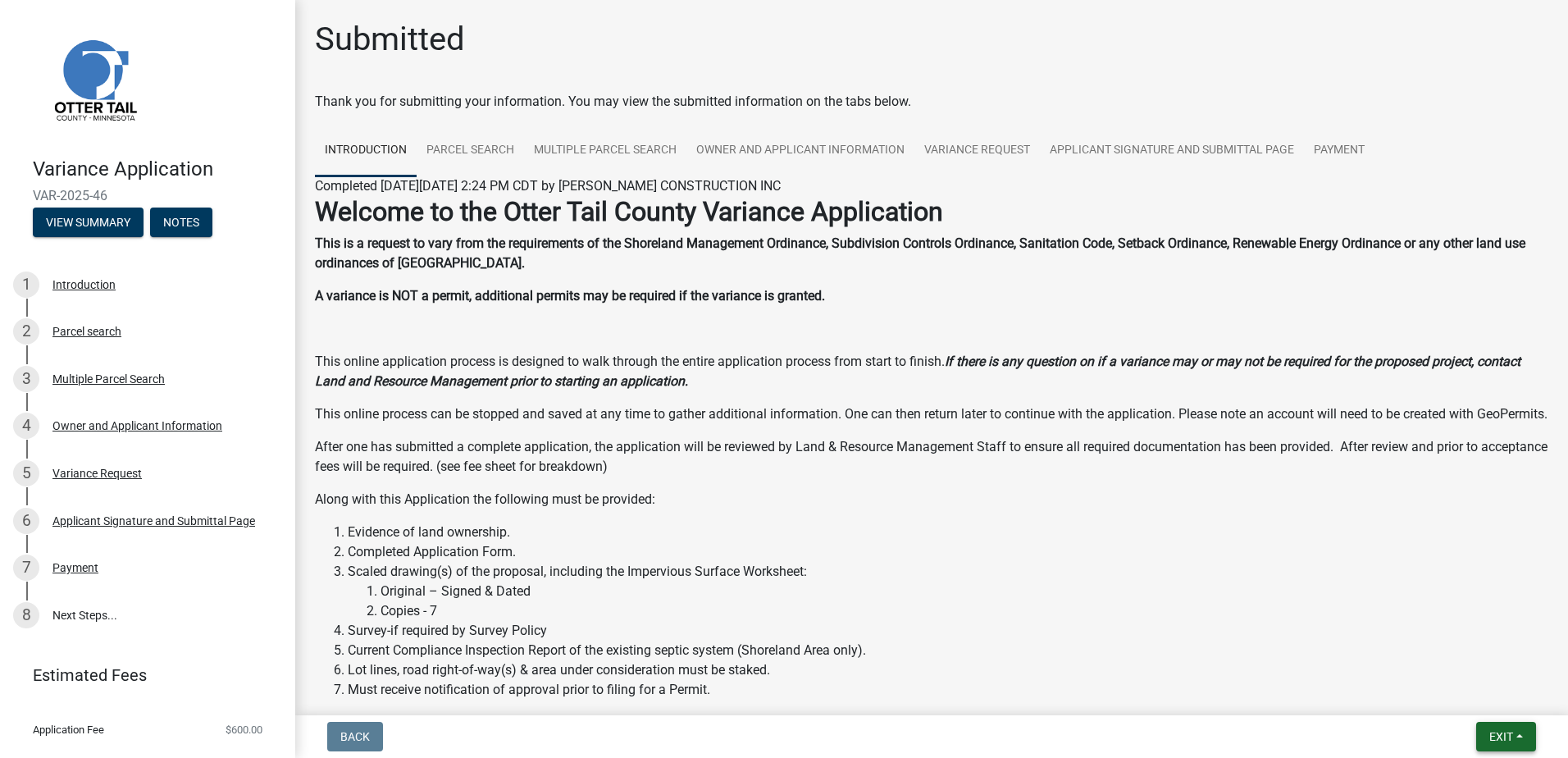
drag, startPoint x: 1495, startPoint y: 741, endPoint x: 1495, endPoint y: 711, distance: 30.0
click at [1495, 741] on span "Exit" at bounding box center [1501, 737] width 24 height 13
